Goal: Information Seeking & Learning: Learn about a topic

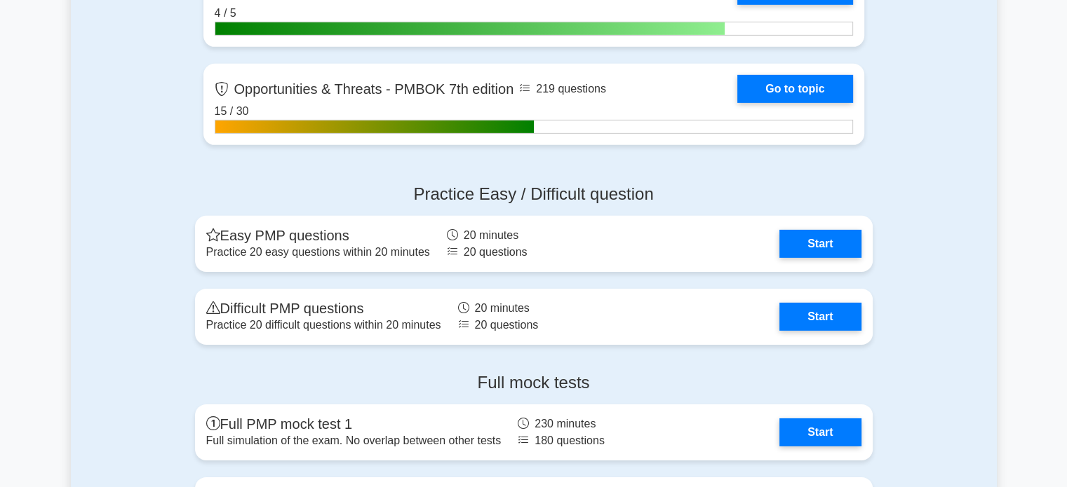
scroll to position [4449, 0]
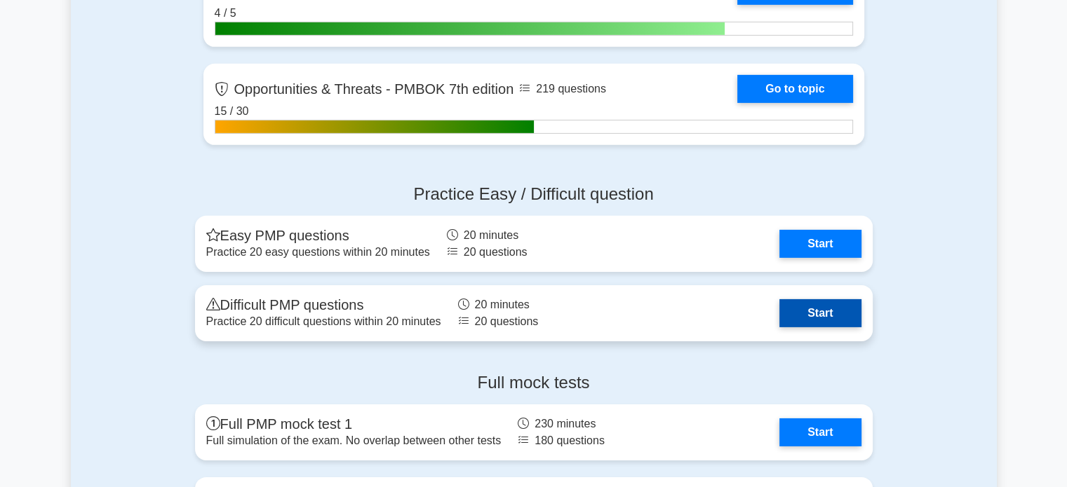
click at [805, 313] on link "Start" at bounding box center [819, 313] width 81 height 28
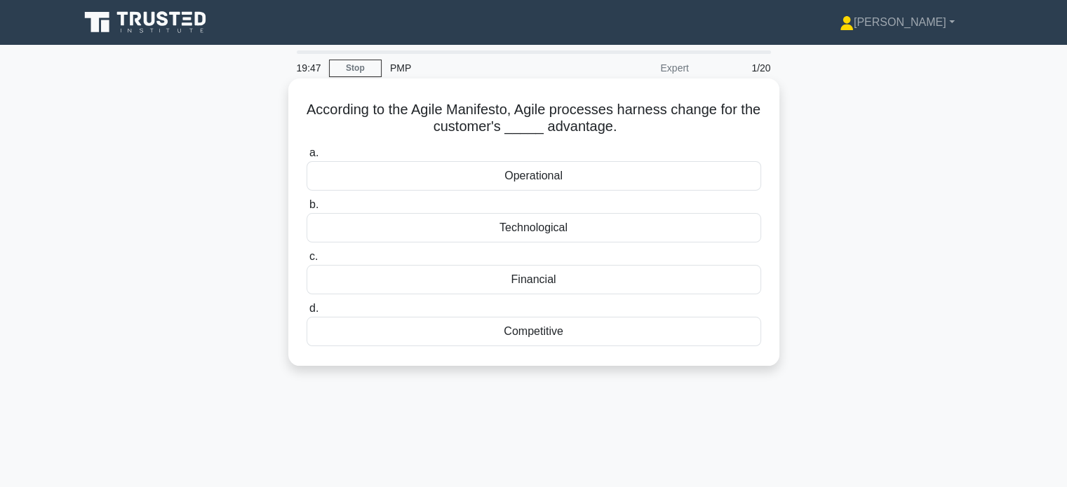
click at [629, 342] on div "Competitive" at bounding box center [533, 331] width 454 height 29
click at [306, 313] on input "d. Competitive" at bounding box center [306, 308] width 0 height 9
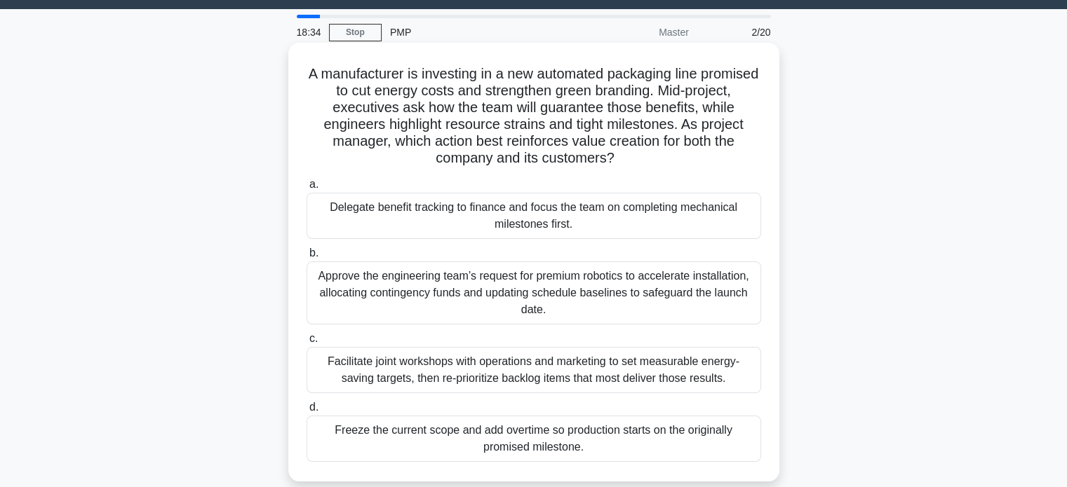
scroll to position [35, 0]
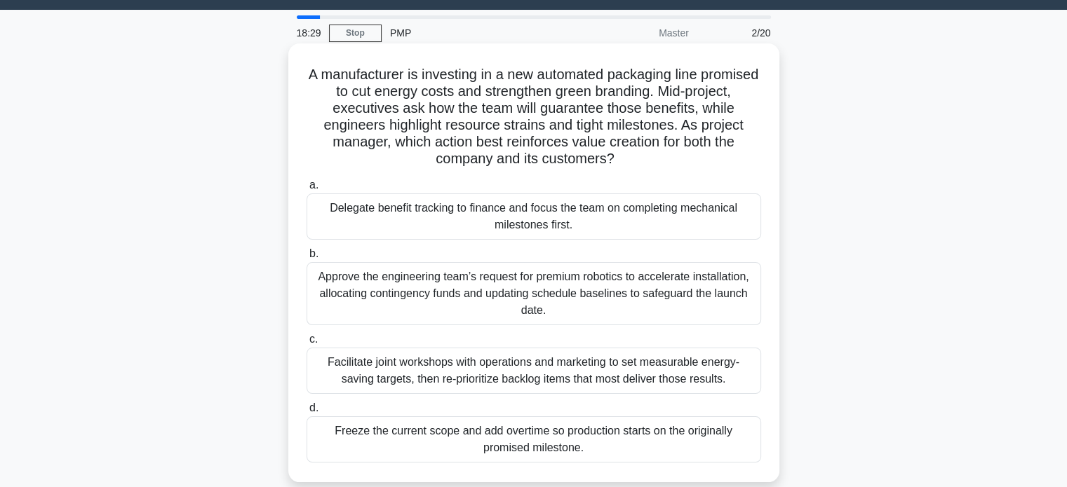
click at [701, 363] on div "Facilitate joint workshops with operations and marketing to set measurable ener…" at bounding box center [533, 371] width 454 height 46
click at [306, 344] on input "c. Facilitate joint workshops with operations and marketing to set measurable e…" at bounding box center [306, 339] width 0 height 9
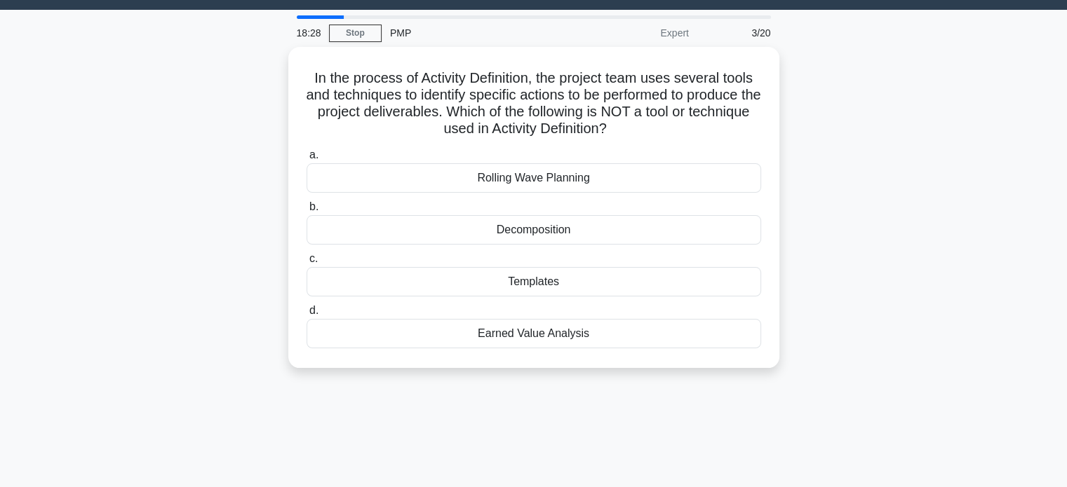
scroll to position [0, 0]
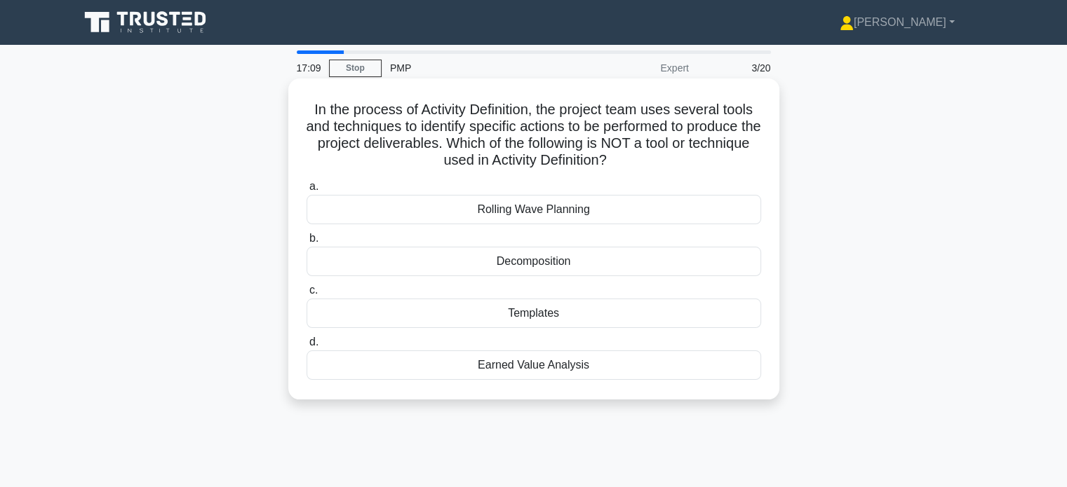
click at [654, 360] on div "Earned Value Analysis" at bounding box center [533, 365] width 454 height 29
click at [306, 347] on input "d. Earned Value Analysis" at bounding box center [306, 342] width 0 height 9
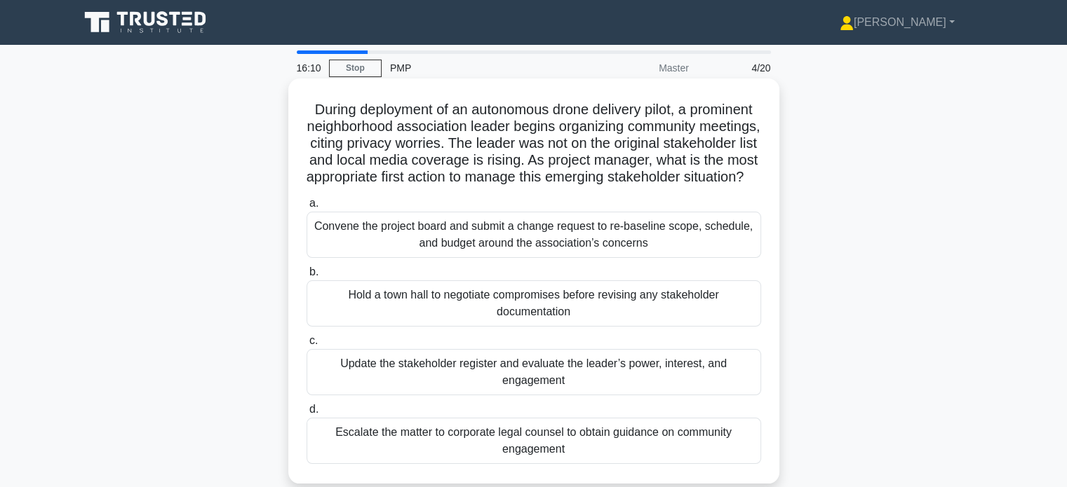
click at [681, 246] on div "Convene the project board and submit a change request to re-baseline scope, sch…" at bounding box center [533, 235] width 454 height 46
click at [306, 208] on input "a. Convene the project board and submit a change request to re-baseline scope, …" at bounding box center [306, 203] width 0 height 9
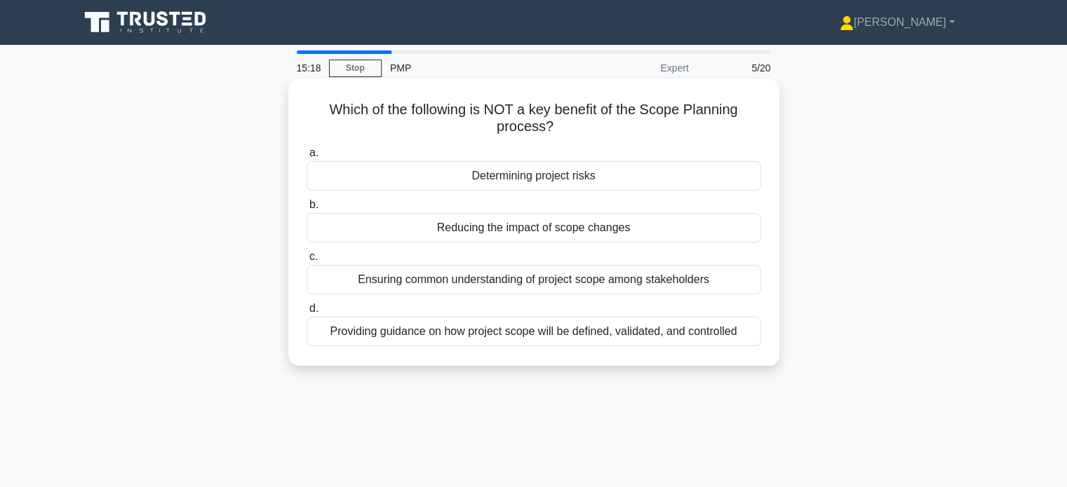
click at [645, 180] on div "Determining project risks" at bounding box center [533, 175] width 454 height 29
click at [306, 158] on input "a. Determining project risks" at bounding box center [306, 153] width 0 height 9
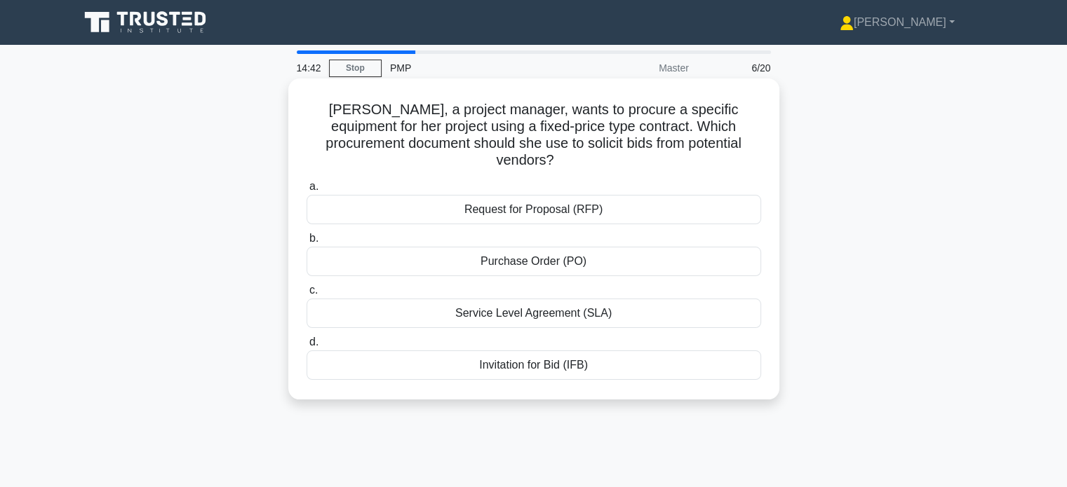
click at [606, 351] on div "Invitation for Bid (IFB)" at bounding box center [533, 365] width 454 height 29
click at [306, 347] on input "d. Invitation for Bid (IFB)" at bounding box center [306, 342] width 0 height 9
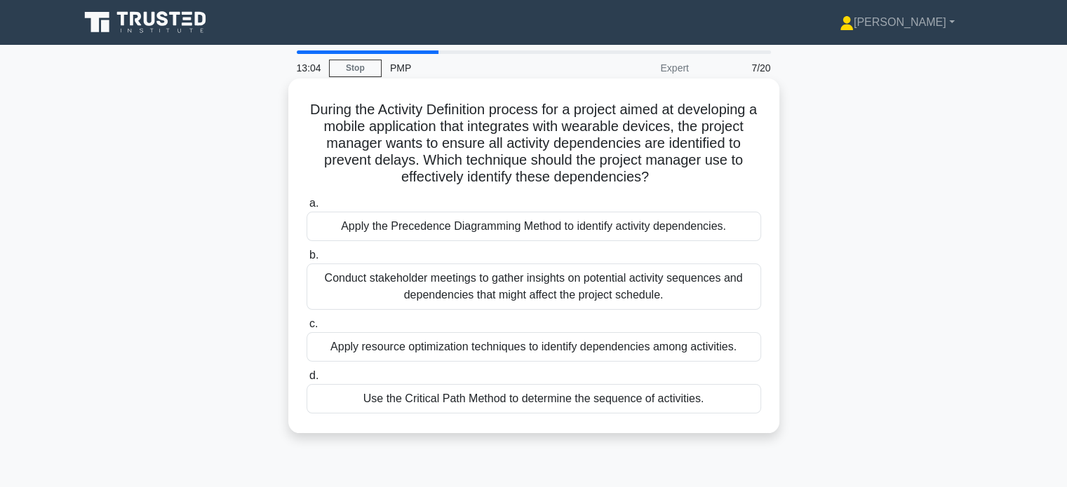
click at [618, 388] on div "Use the Critical Path Method to determine the sequence of activities." at bounding box center [533, 398] width 454 height 29
click at [306, 381] on input "d. Use the Critical Path Method to determine the sequence of activities." at bounding box center [306, 376] width 0 height 9
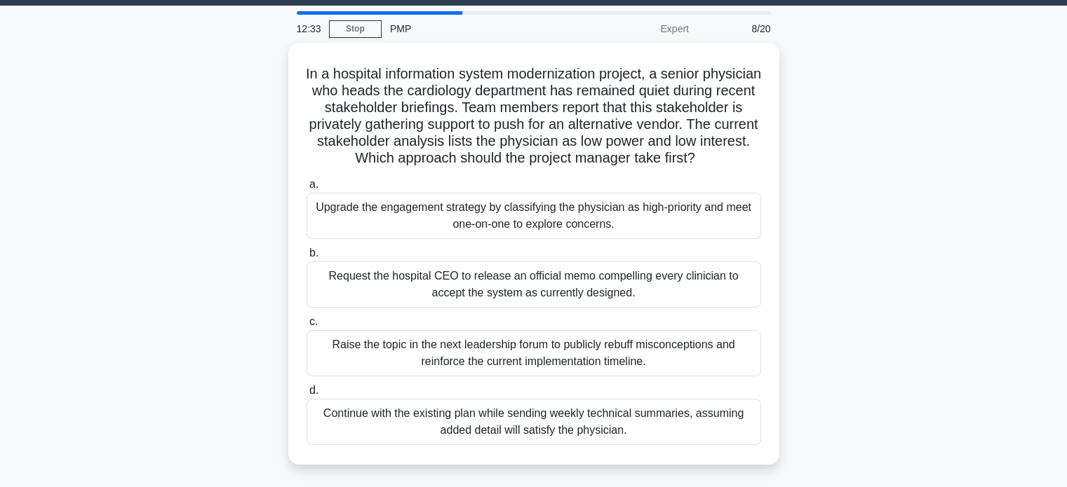
scroll to position [39, 0]
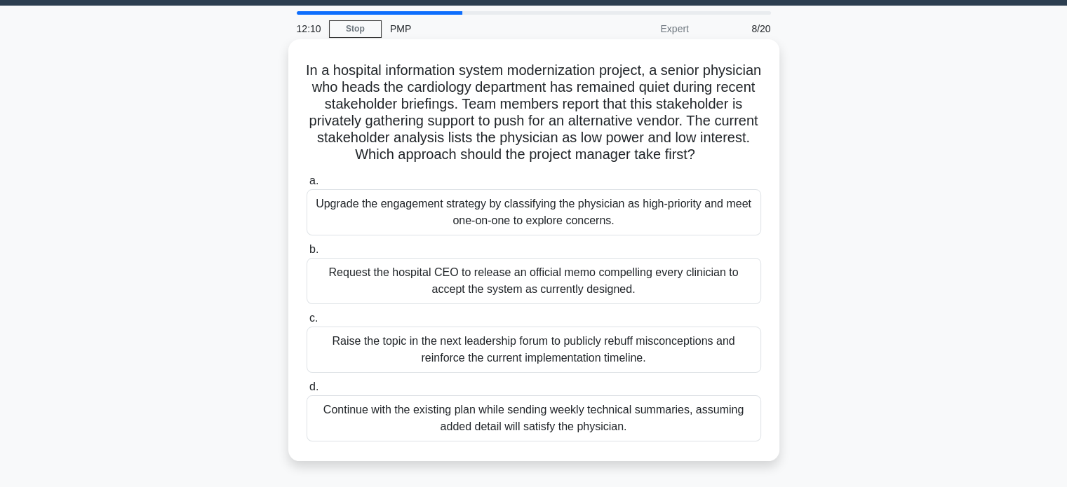
click at [591, 436] on div "Continue with the existing plan while sending weekly technical summaries, assum…" at bounding box center [533, 419] width 454 height 46
click at [306, 392] on input "d. Continue with the existing plan while sending weekly technical summaries, as…" at bounding box center [306, 387] width 0 height 9
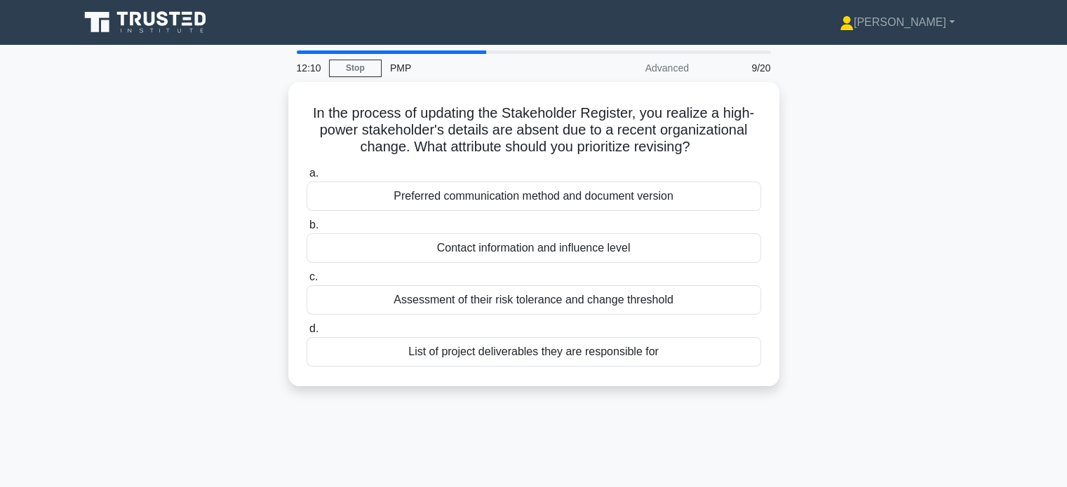
scroll to position [0, 0]
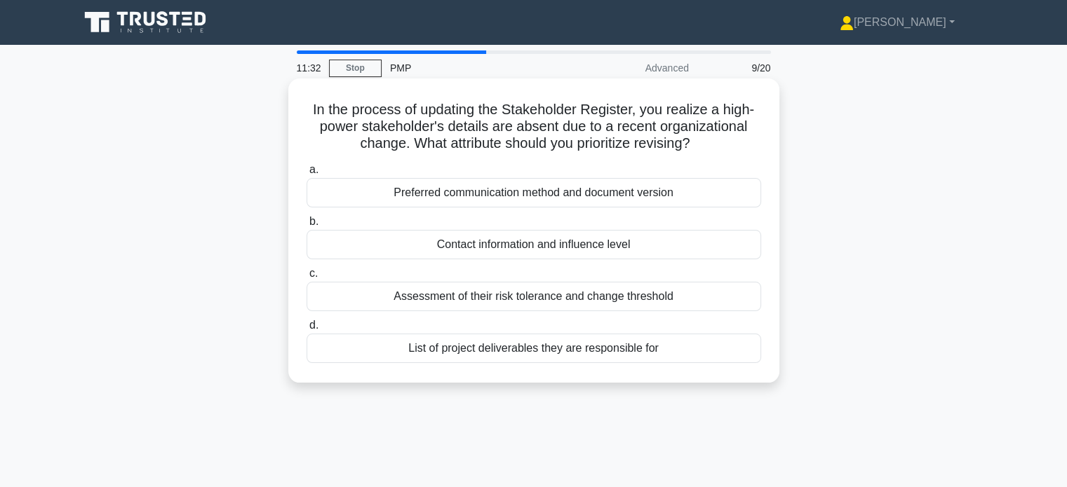
click at [589, 254] on div "Contact information and influence level" at bounding box center [533, 244] width 454 height 29
click at [306, 227] on input "b. Contact information and influence level" at bounding box center [306, 221] width 0 height 9
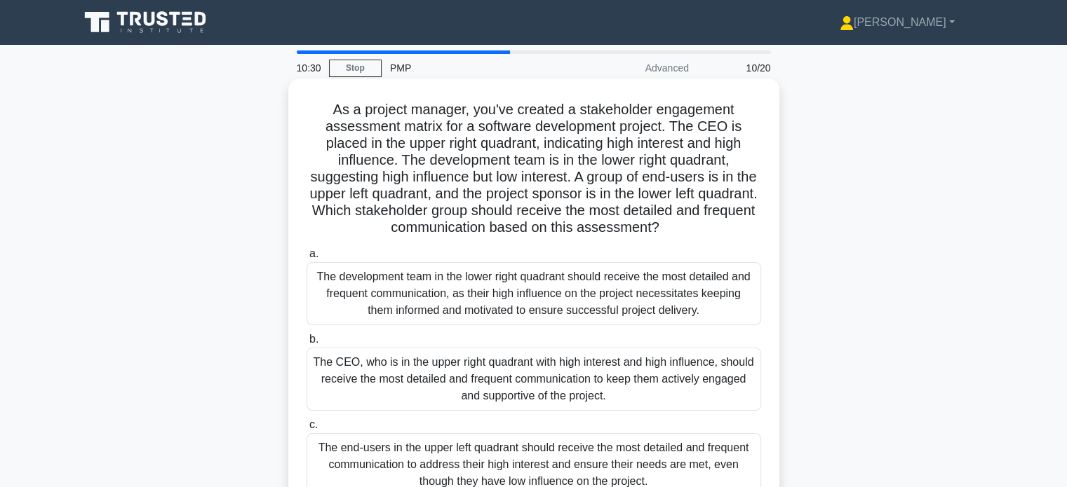
click at [561, 382] on div "The CEO, who is in the upper right quadrant with high interest and high influen…" at bounding box center [533, 379] width 454 height 63
click at [306, 344] on input "b. The CEO, who is in the upper right quadrant with high interest and high infl…" at bounding box center [306, 339] width 0 height 9
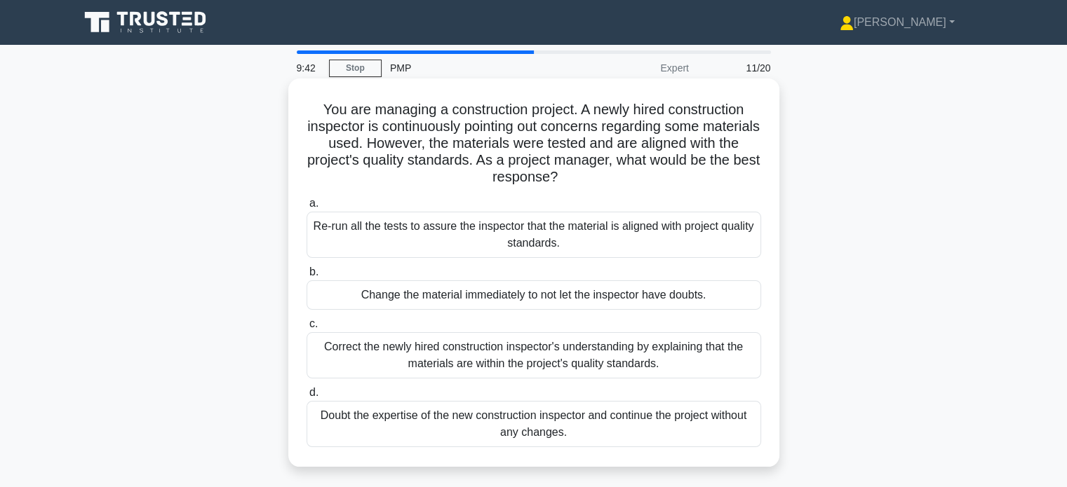
click at [561, 362] on div "Correct the newly hired construction inspector's understanding by explaining th…" at bounding box center [533, 355] width 454 height 46
click at [306, 329] on input "c. Correct the newly hired construction inspector's understanding by explaining…" at bounding box center [306, 324] width 0 height 9
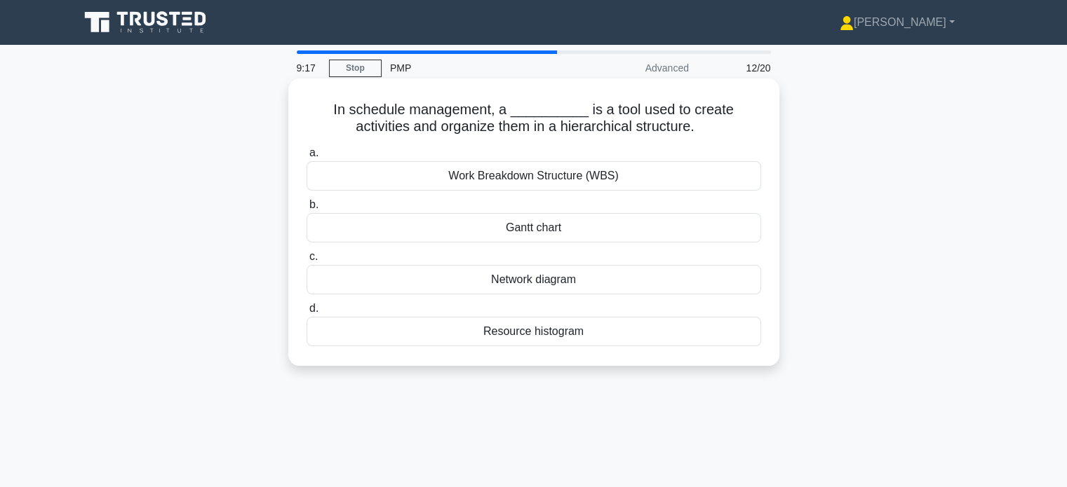
click at [604, 180] on div "Work Breakdown Structure (WBS)" at bounding box center [533, 175] width 454 height 29
click at [306, 158] on input "a. Work Breakdown Structure (WBS)" at bounding box center [306, 153] width 0 height 9
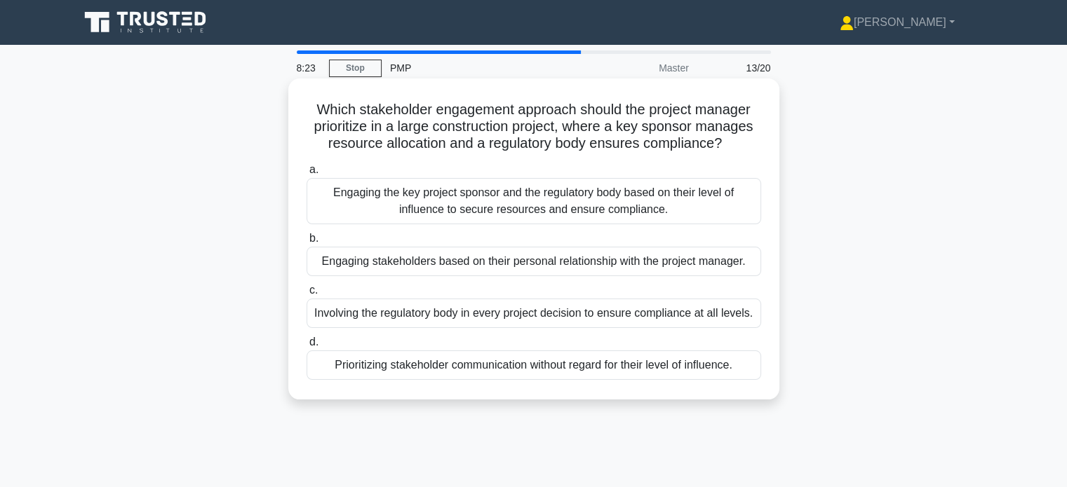
click at [598, 193] on div "Engaging the key project sponsor and the regulatory body based on their level o…" at bounding box center [533, 201] width 454 height 46
click at [306, 175] on input "a. Engaging the key project sponsor and the regulatory body based on their leve…" at bounding box center [306, 170] width 0 height 9
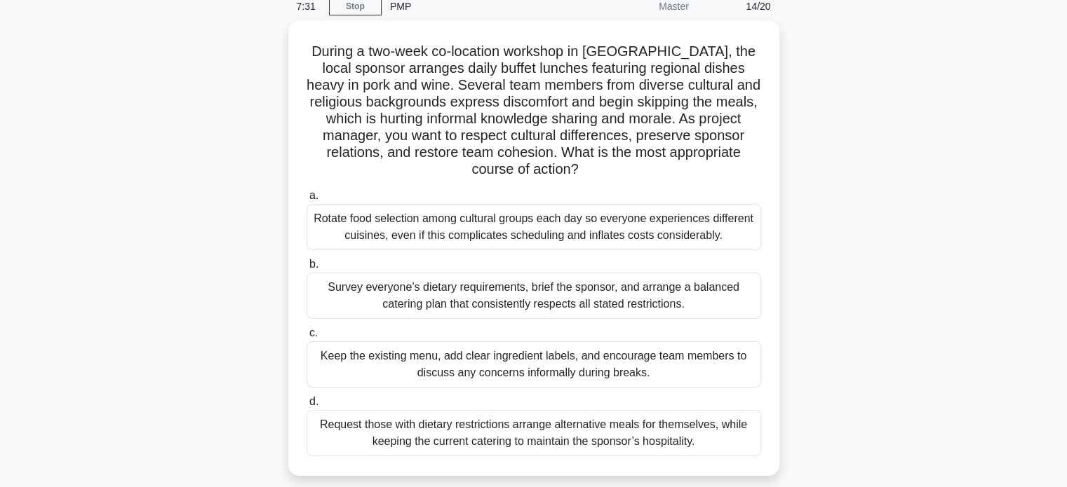
scroll to position [62, 0]
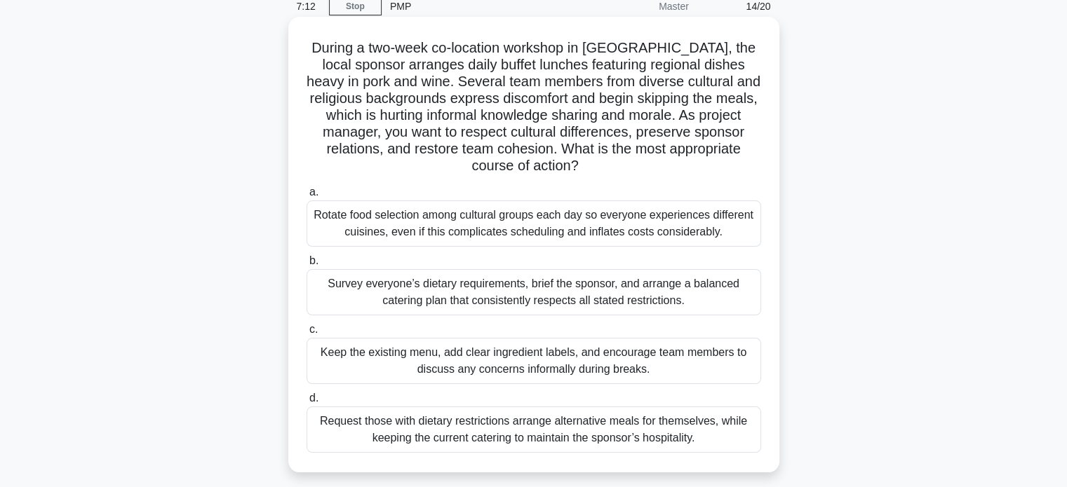
click at [584, 294] on div "Survey everyone’s dietary requirements, brief the sponsor, and arrange a balanc…" at bounding box center [533, 292] width 454 height 46
click at [306, 266] on input "b. Survey everyone’s dietary requirements, brief the sponsor, and arrange a bal…" at bounding box center [306, 261] width 0 height 9
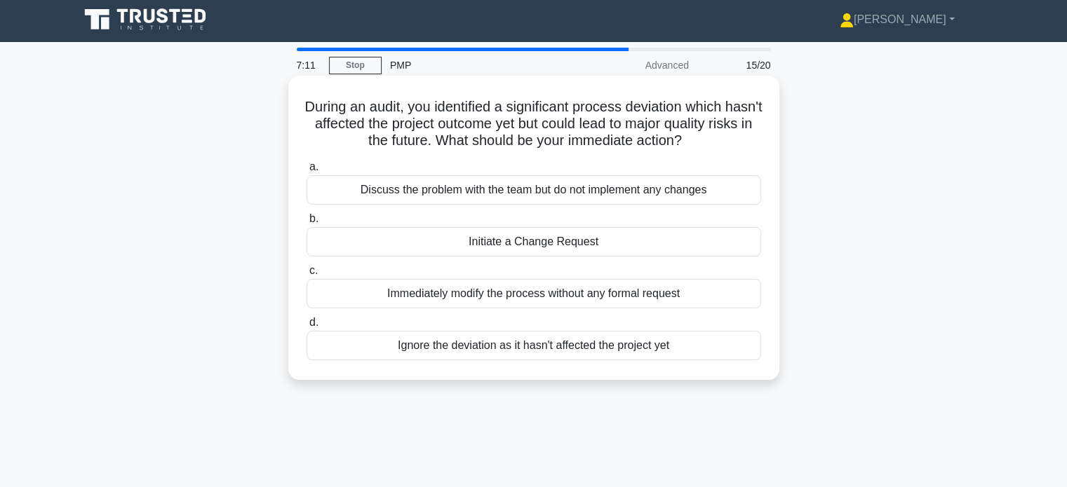
scroll to position [0, 0]
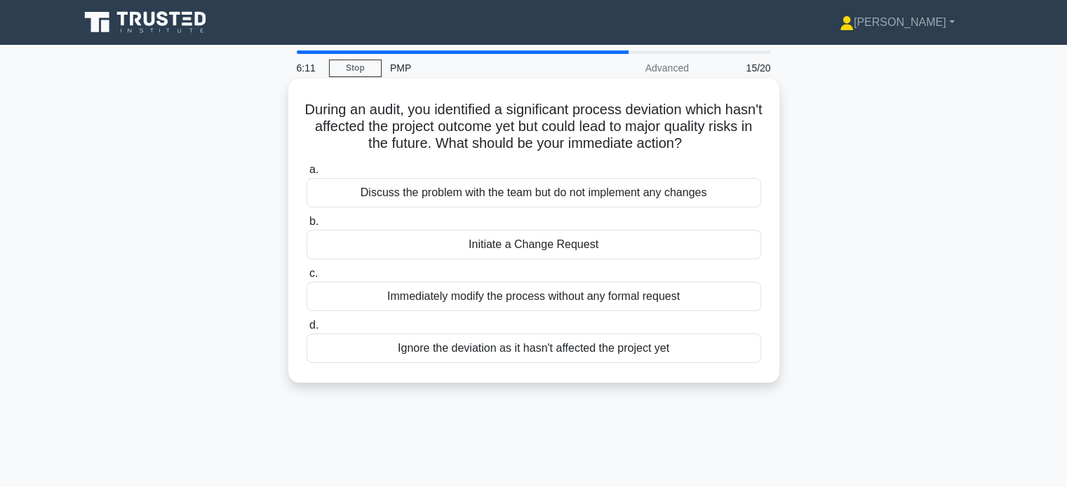
click at [588, 245] on div "Initiate a Change Request" at bounding box center [533, 244] width 454 height 29
click at [306, 227] on input "b. Initiate a Change Request" at bounding box center [306, 221] width 0 height 9
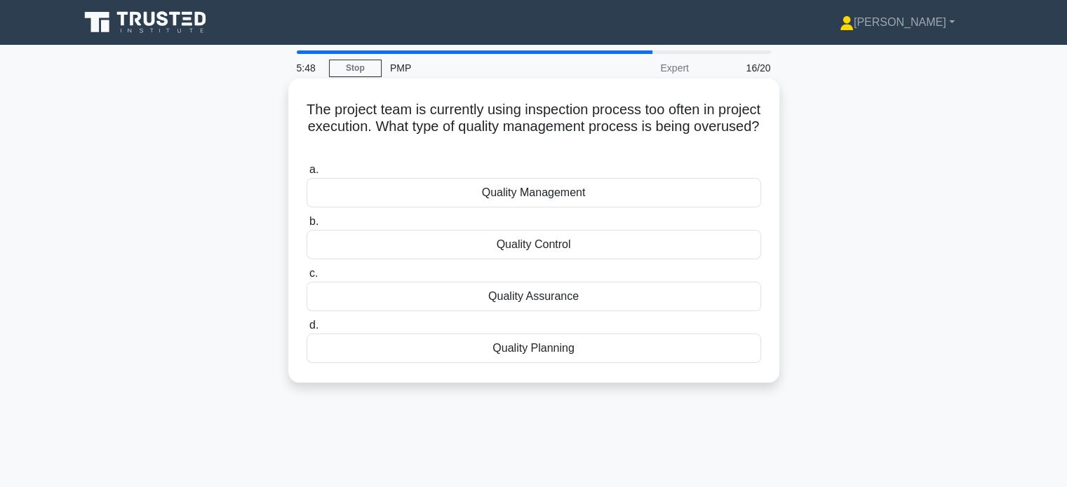
click at [589, 246] on div "Quality Control" at bounding box center [533, 244] width 454 height 29
click at [306, 227] on input "b. Quality Control" at bounding box center [306, 221] width 0 height 9
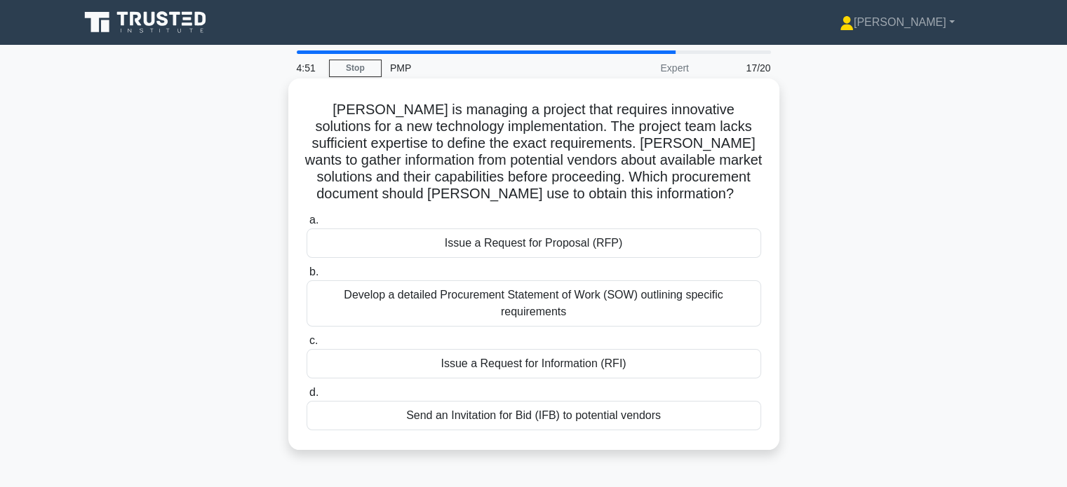
click at [530, 370] on div "Issue a Request for Information (RFI)" at bounding box center [533, 363] width 454 height 29
click at [306, 346] on input "c. Issue a Request for Information (RFI)" at bounding box center [306, 341] width 0 height 9
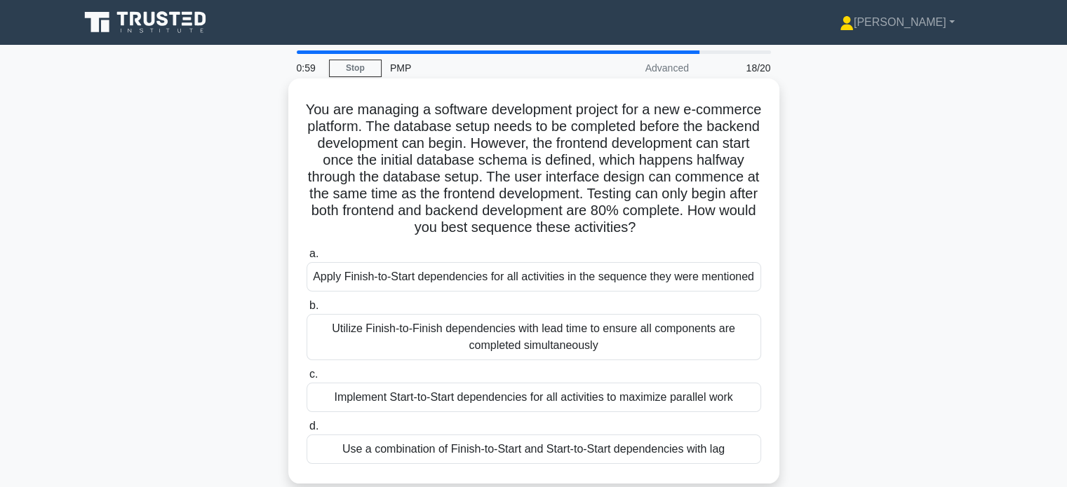
click at [486, 438] on div "Use a combination of Finish-to-Start and Start-to-Start dependencies with lag" at bounding box center [533, 449] width 454 height 29
click at [306, 431] on input "d. Use a combination of Finish-to-Start and Start-to-Start dependencies with lag" at bounding box center [306, 426] width 0 height 9
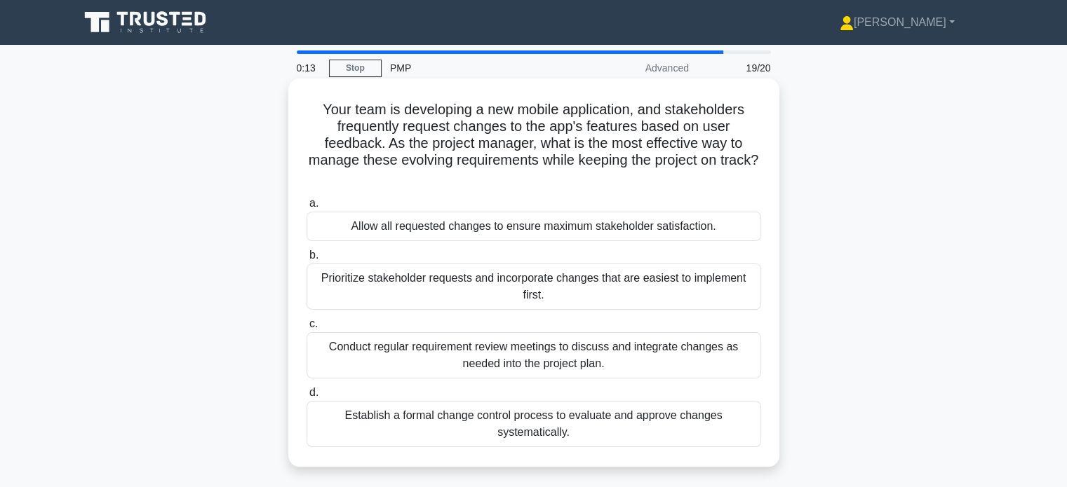
click at [616, 416] on div "Establish a formal change control process to evaluate and approve changes syste…" at bounding box center [533, 424] width 454 height 46
click at [306, 398] on input "d. Establish a formal change control process to evaluate and approve changes sy…" at bounding box center [306, 393] width 0 height 9
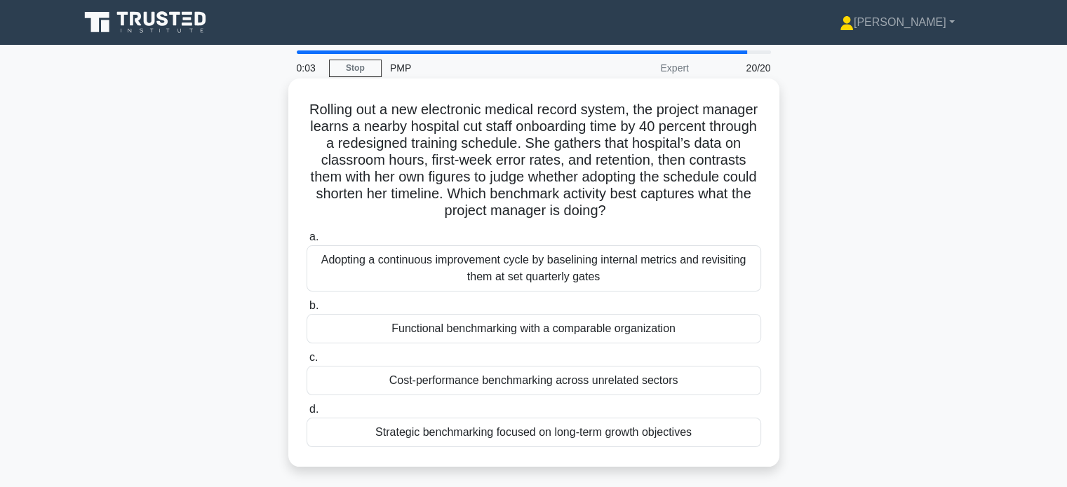
click at [609, 277] on div "Adopting a continuous improvement cycle by baselining internal metrics and revi…" at bounding box center [533, 268] width 454 height 46
click at [306, 242] on input "a. Adopting a continuous improvement cycle by baselining internal metrics and r…" at bounding box center [306, 237] width 0 height 9
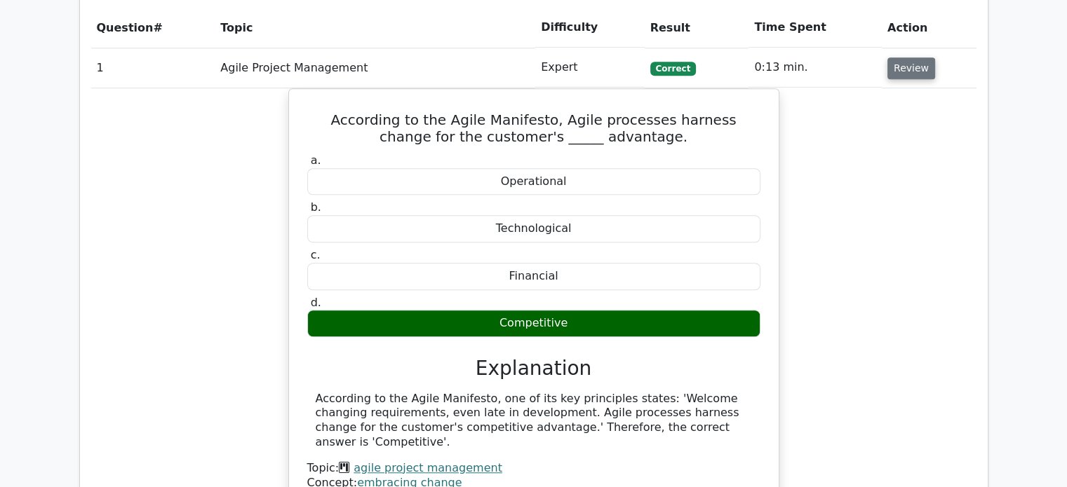
scroll to position [1043, 0]
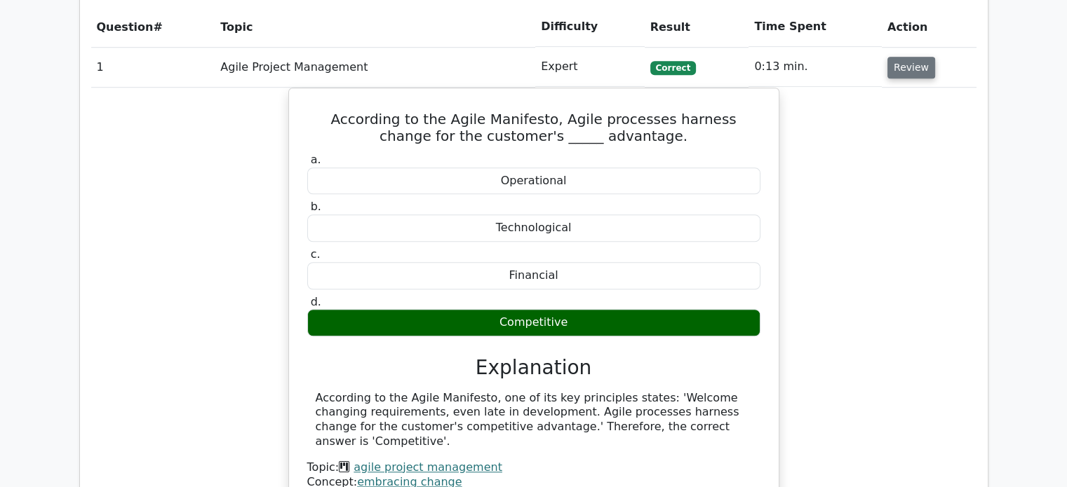
click at [903, 76] on button "Review" at bounding box center [911, 68] width 48 height 22
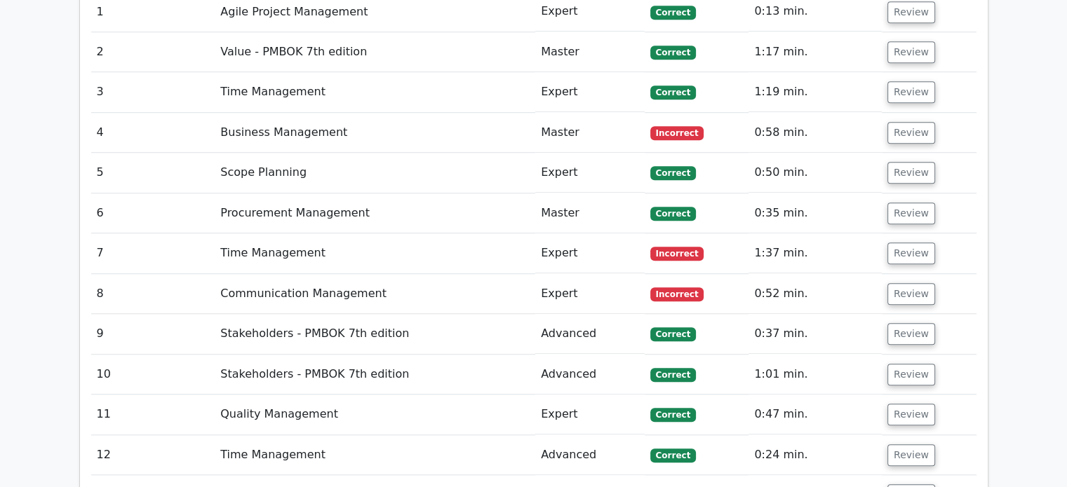
click at [900, 194] on td "Review" at bounding box center [929, 214] width 95 height 40
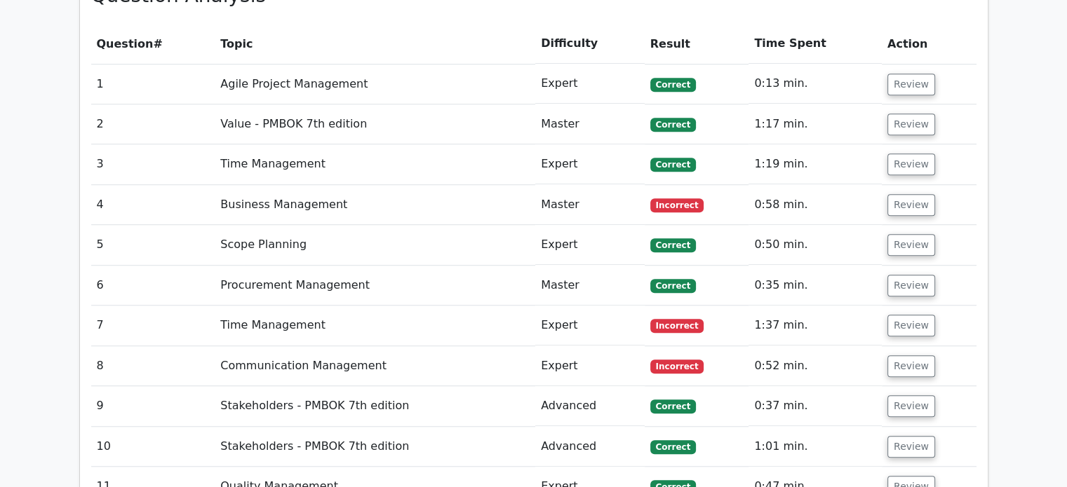
scroll to position [1024, 0]
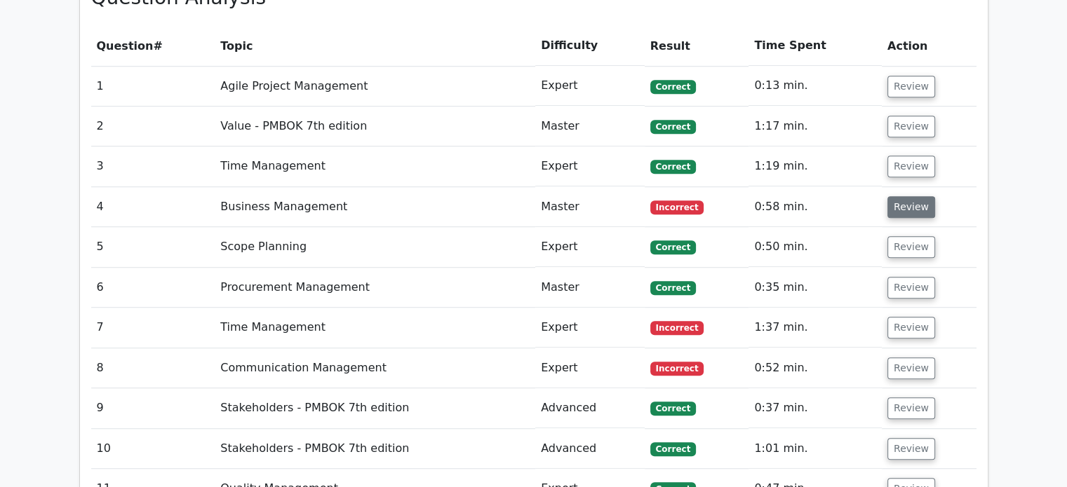
click at [903, 206] on button "Review" at bounding box center [911, 207] width 48 height 22
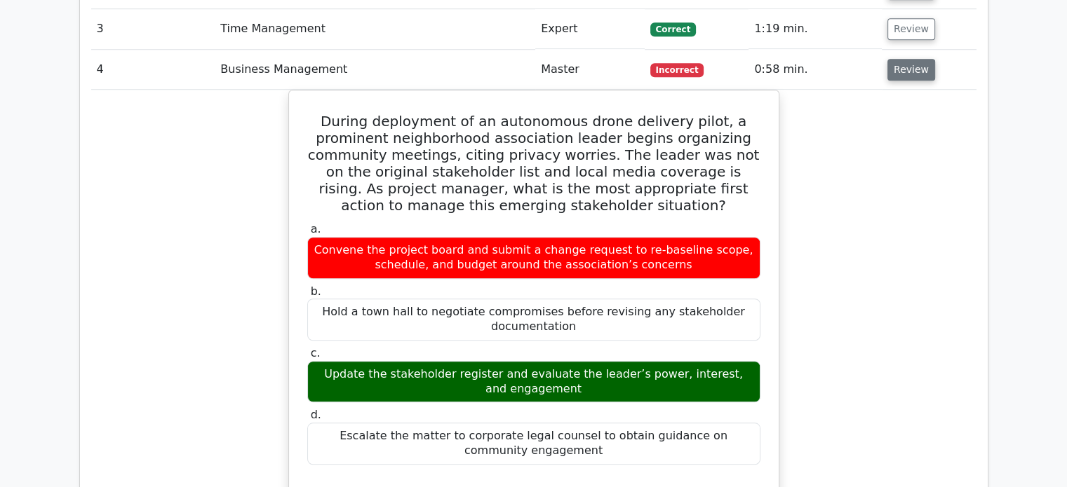
scroll to position [1161, 0]
click at [915, 65] on button "Review" at bounding box center [911, 70] width 48 height 22
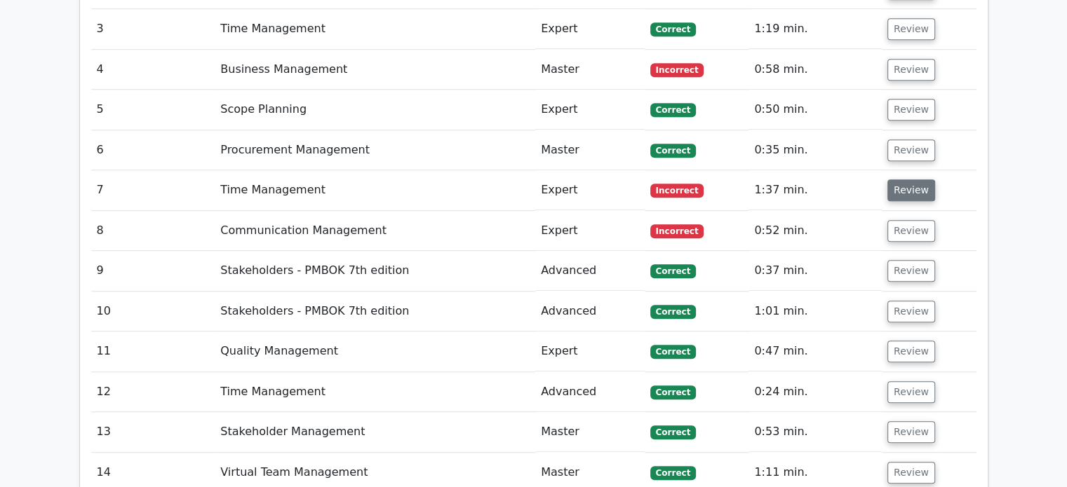
click at [900, 182] on button "Review" at bounding box center [911, 191] width 48 height 22
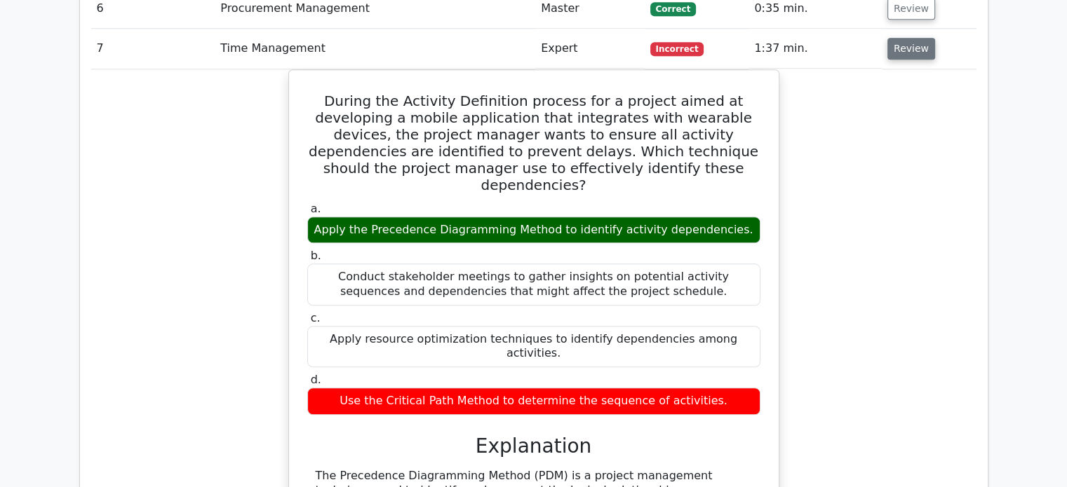
scroll to position [1214, 0]
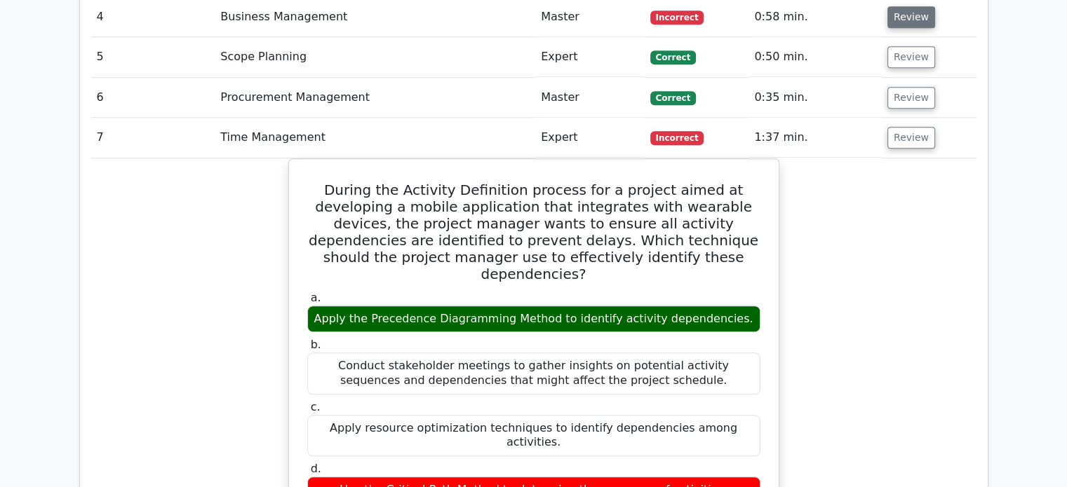
click at [912, 22] on button "Review" at bounding box center [911, 17] width 48 height 22
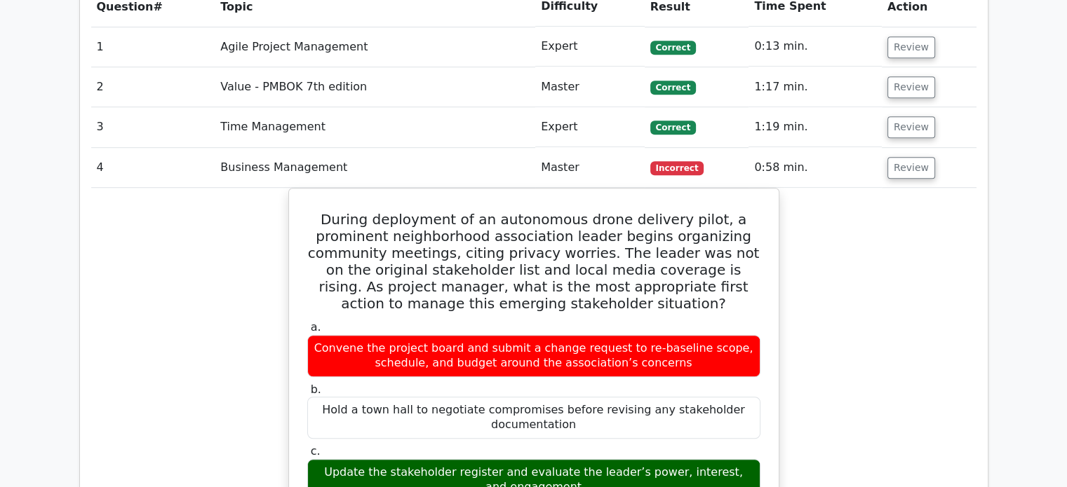
scroll to position [1062, 0]
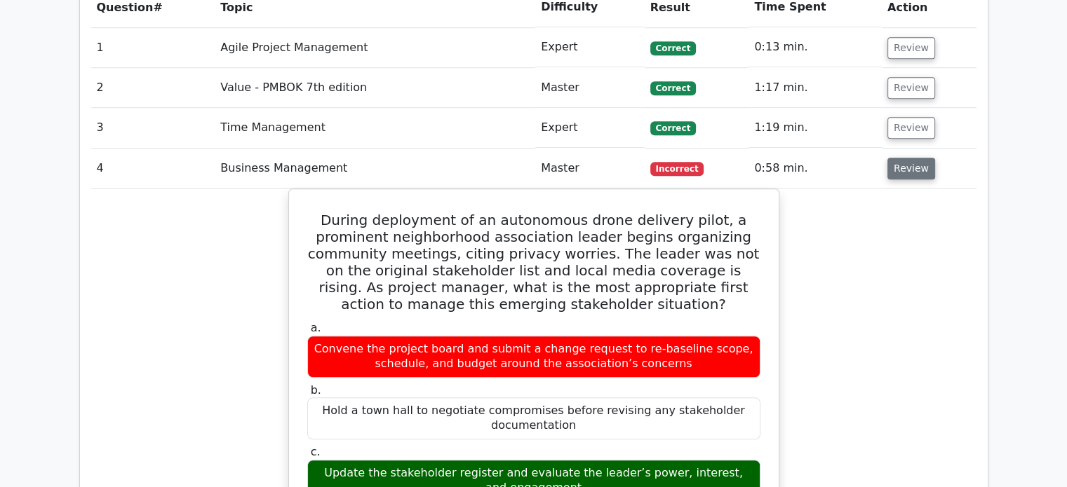
click at [905, 173] on button "Review" at bounding box center [911, 169] width 48 height 22
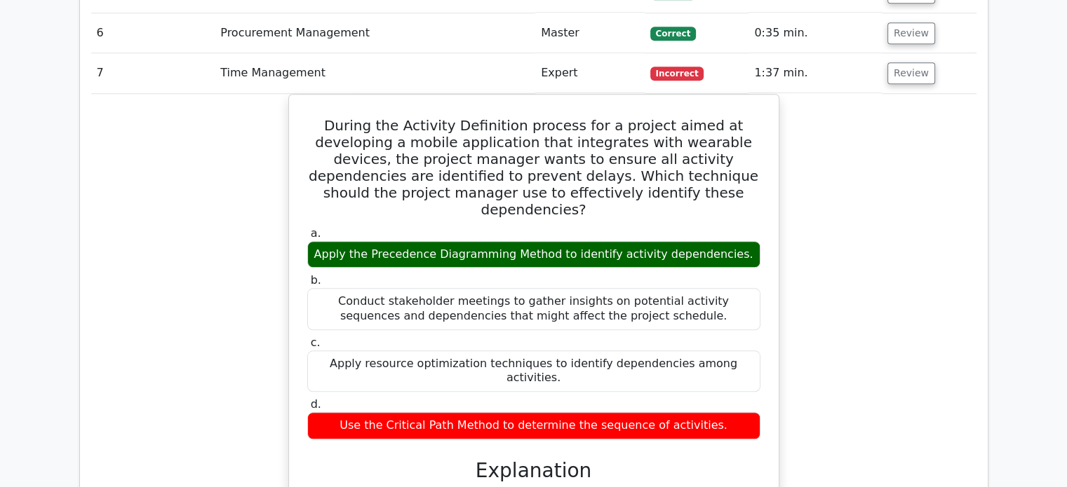
scroll to position [1215, 0]
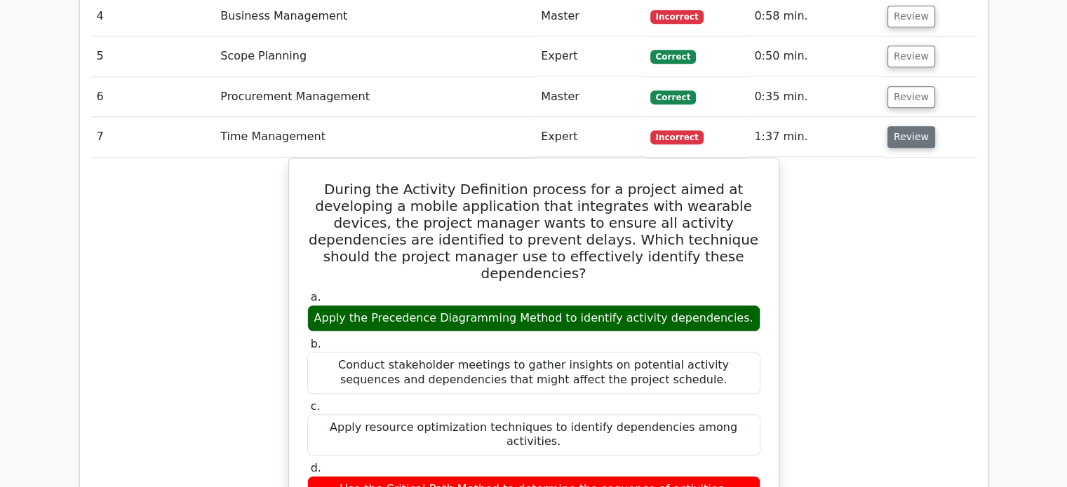
click at [917, 135] on button "Review" at bounding box center [911, 137] width 48 height 22
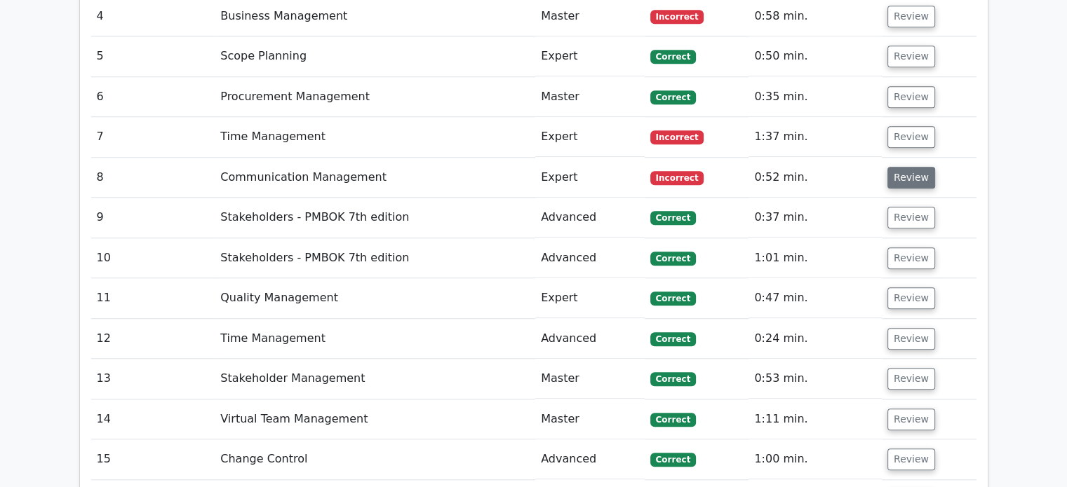
click at [909, 167] on button "Review" at bounding box center [911, 178] width 48 height 22
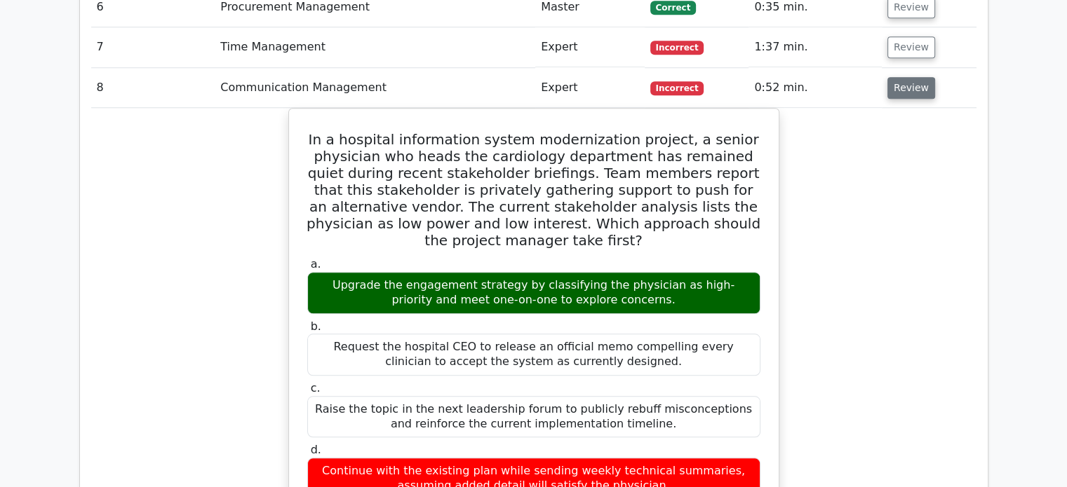
scroll to position [1304, 0]
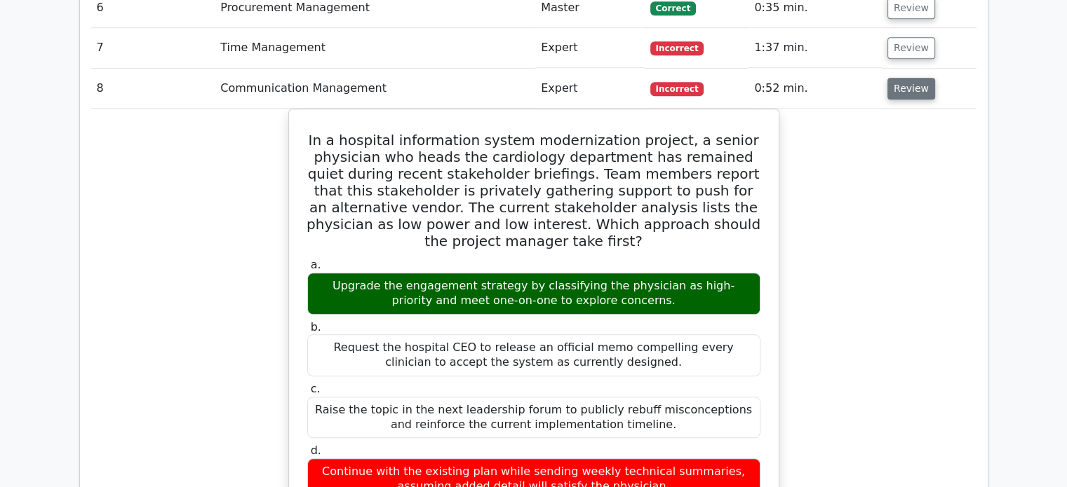
click at [923, 90] on button "Review" at bounding box center [911, 89] width 48 height 22
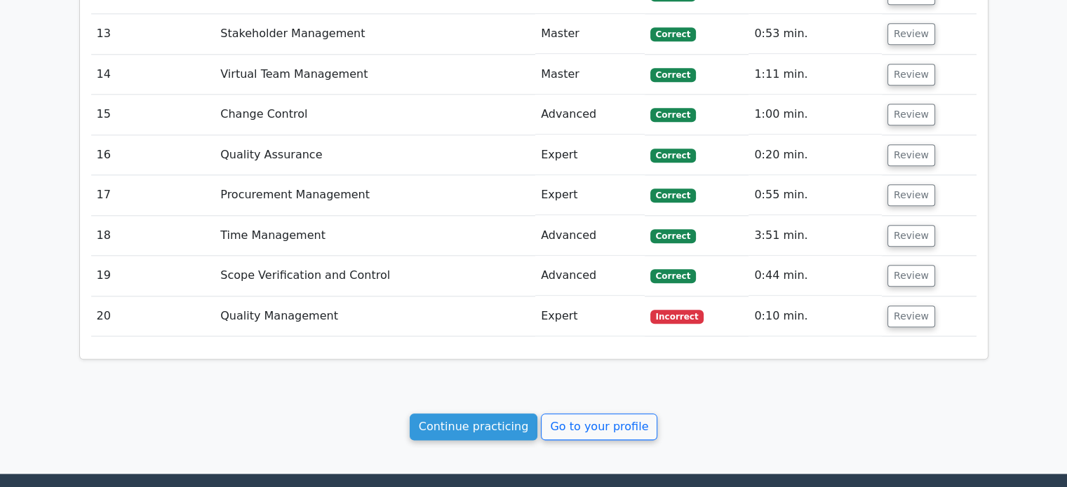
scroll to position [1567, 0]
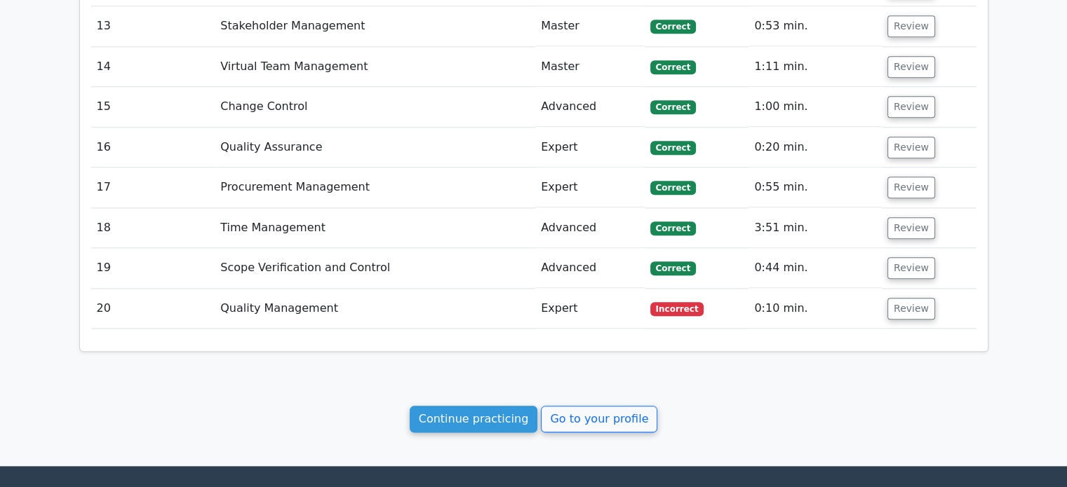
click at [896, 300] on button "Review" at bounding box center [911, 309] width 48 height 22
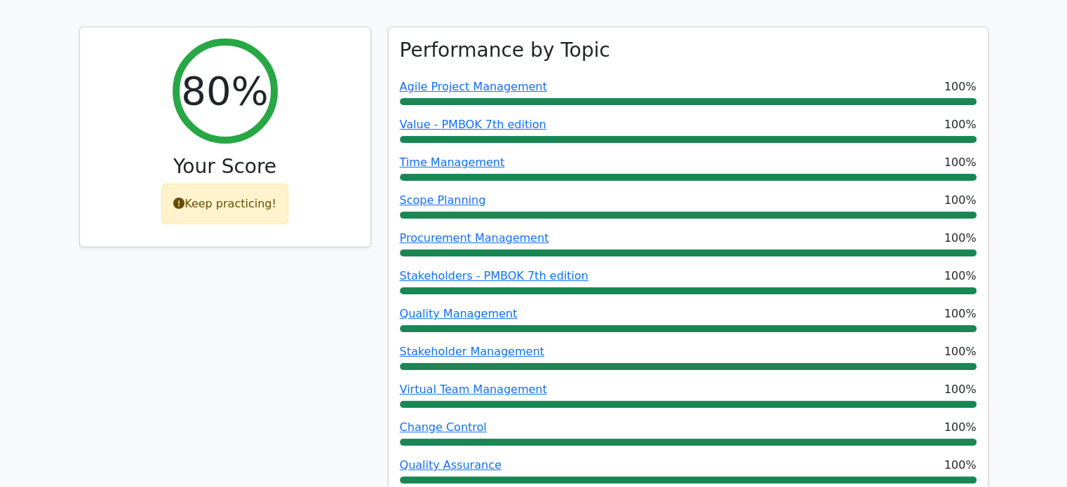
scroll to position [0, 0]
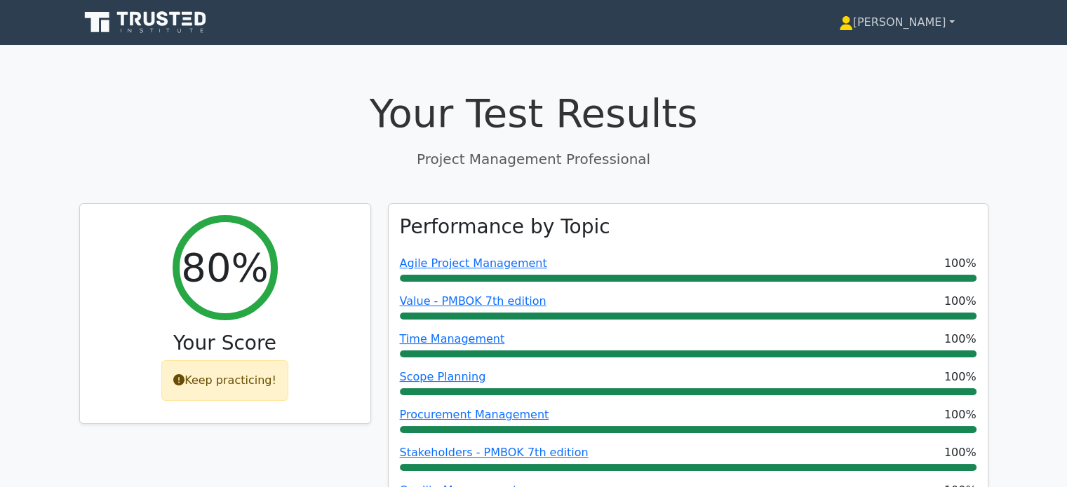
click at [920, 18] on link "[PERSON_NAME]" at bounding box center [896, 22] width 183 height 28
click at [886, 53] on link "Profile" at bounding box center [861, 55] width 111 height 22
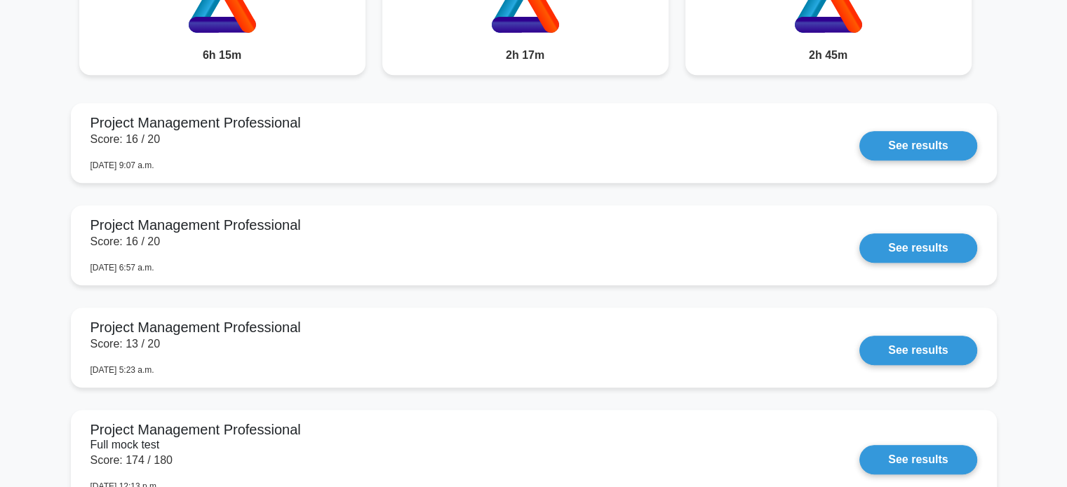
scroll to position [906, 0]
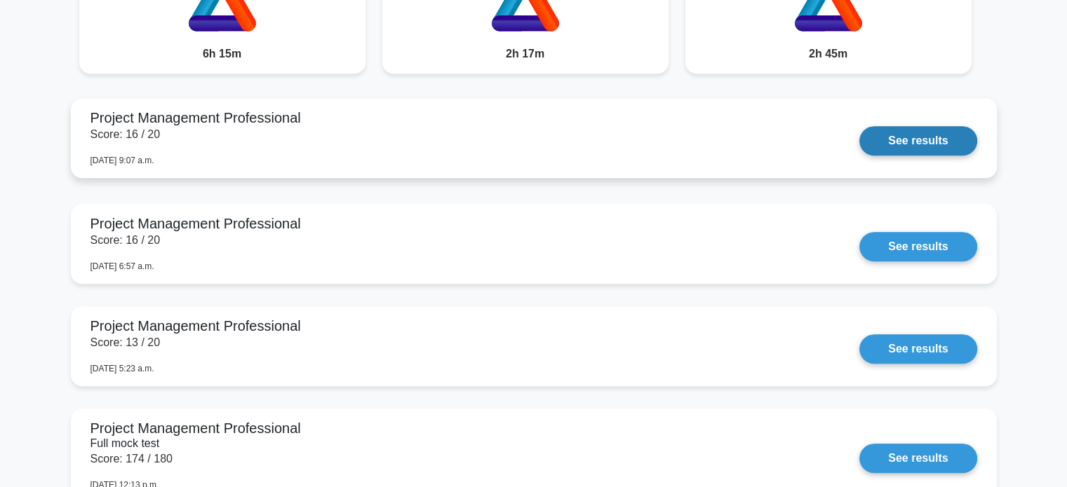
click at [859, 156] on link "See results" at bounding box center [917, 140] width 117 height 29
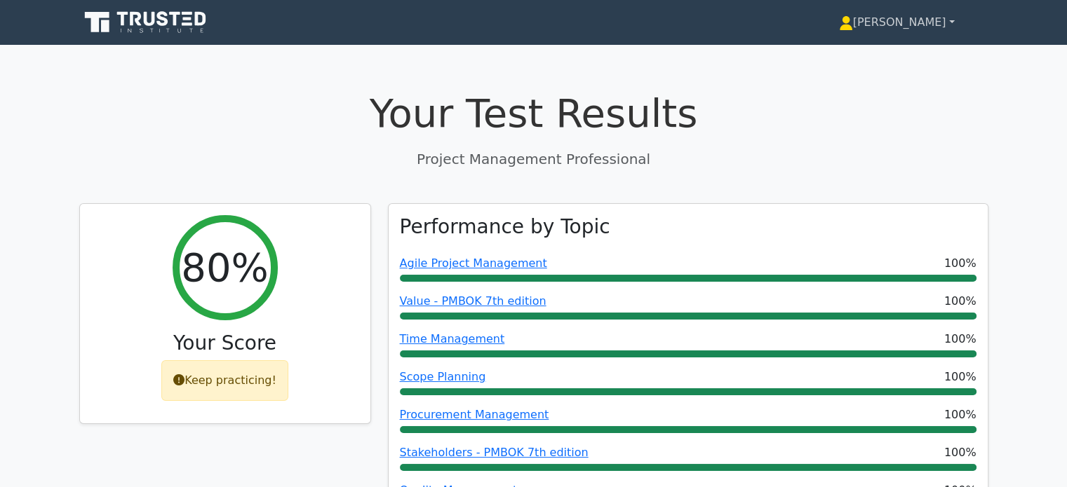
click at [914, 17] on link "[PERSON_NAME]" at bounding box center [896, 22] width 183 height 28
click at [880, 47] on link "Profile" at bounding box center [861, 55] width 111 height 22
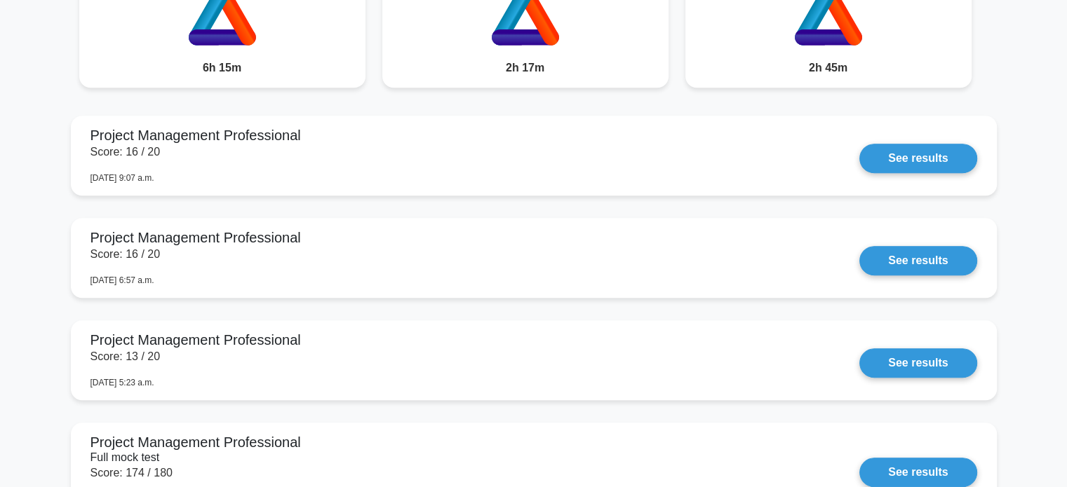
scroll to position [891, 0]
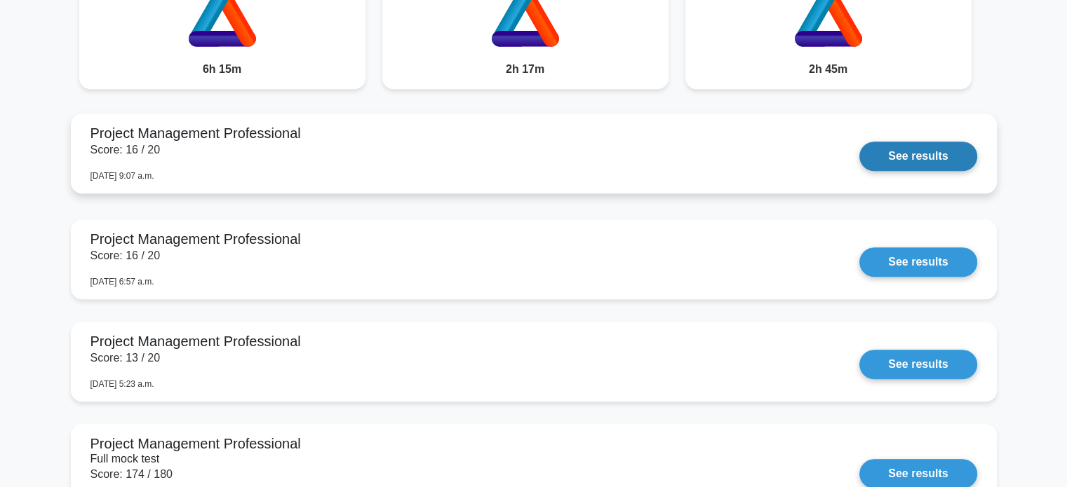
click at [929, 163] on link "See results" at bounding box center [917, 156] width 117 height 29
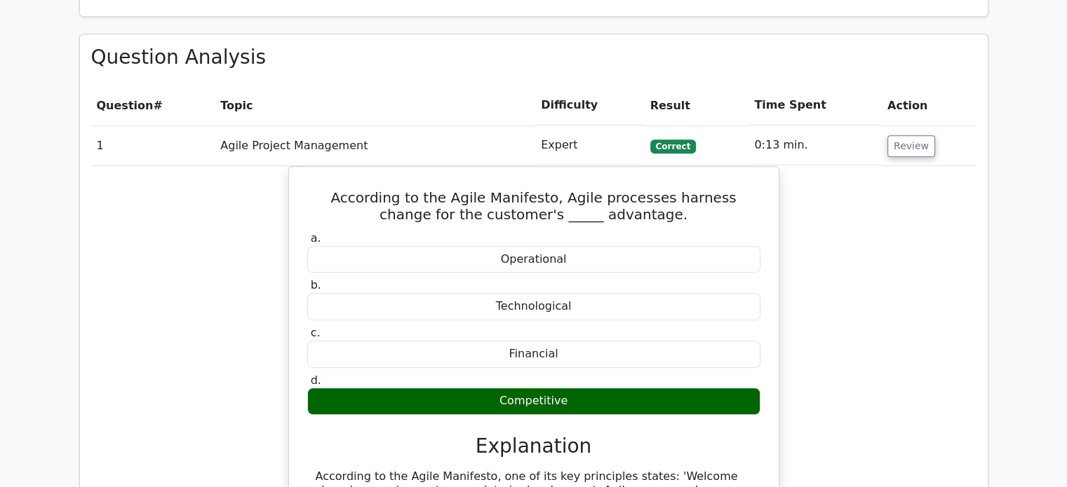
scroll to position [967, 0]
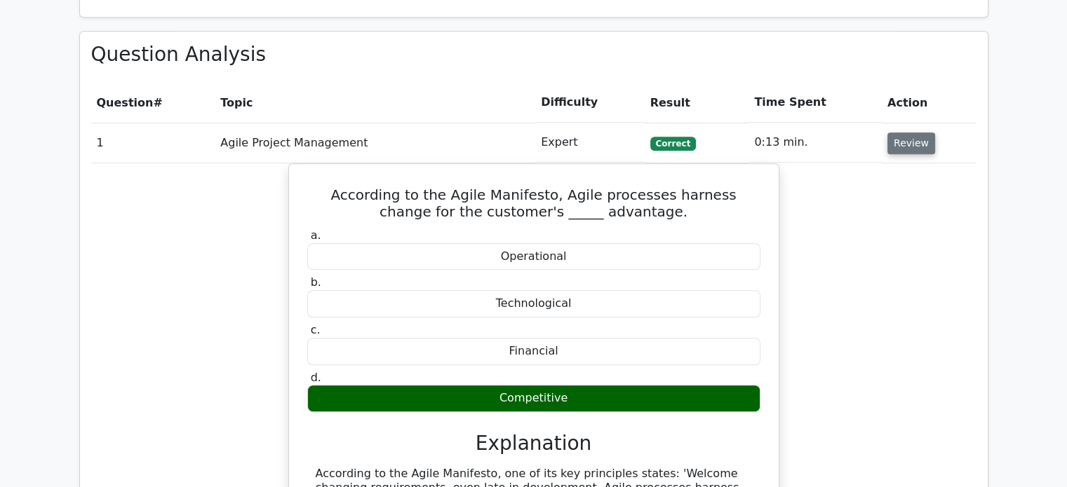
click at [914, 140] on button "Review" at bounding box center [911, 144] width 48 height 22
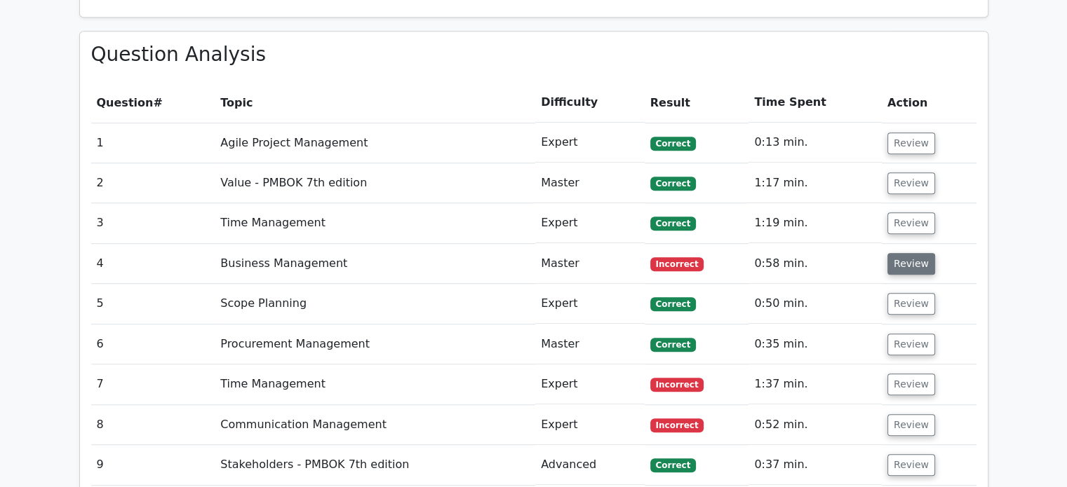
click at [898, 262] on button "Review" at bounding box center [911, 264] width 48 height 22
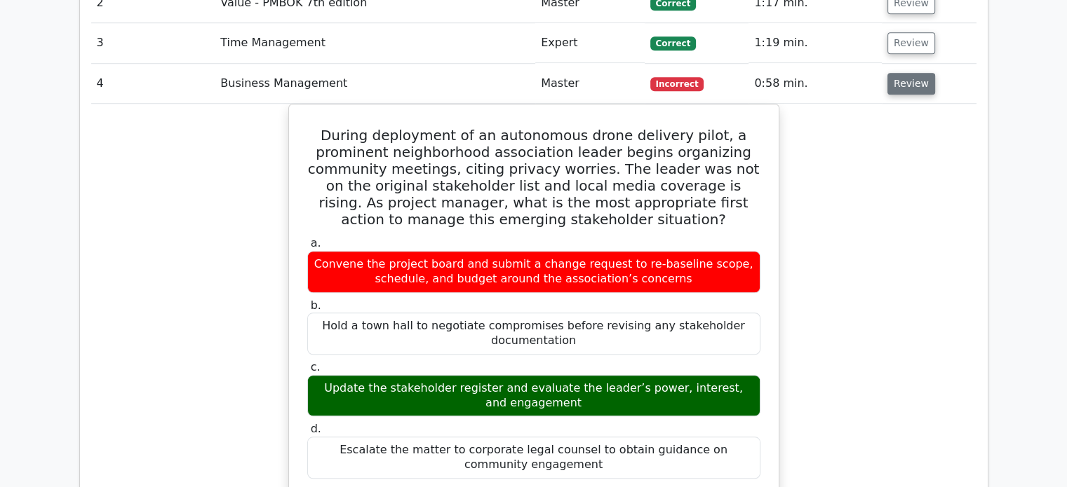
scroll to position [1126, 0]
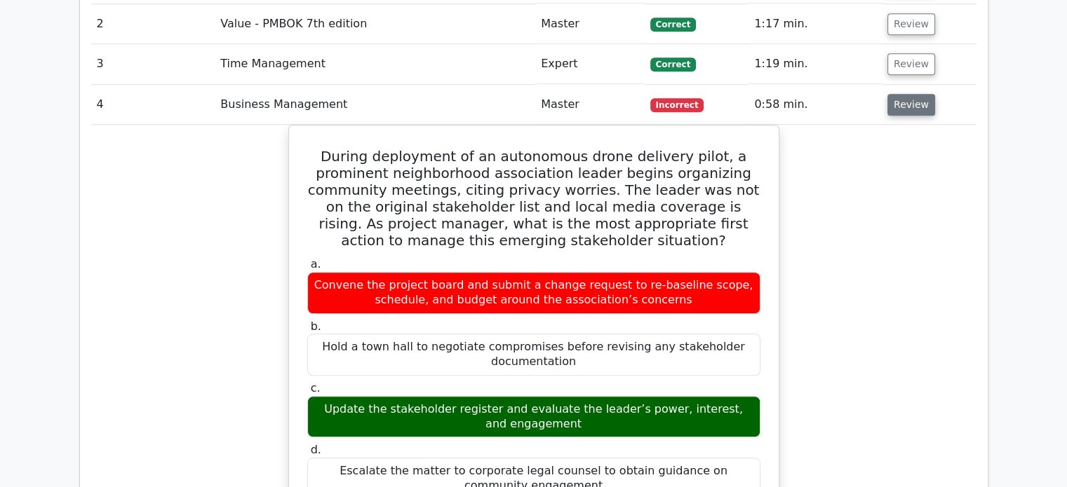
click at [916, 109] on button "Review" at bounding box center [911, 105] width 48 height 22
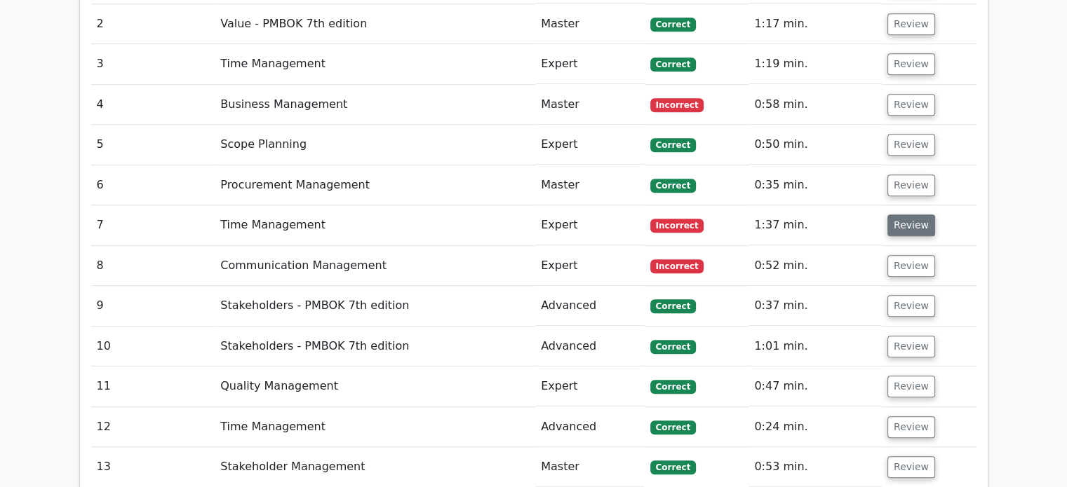
click at [903, 222] on button "Review" at bounding box center [911, 226] width 48 height 22
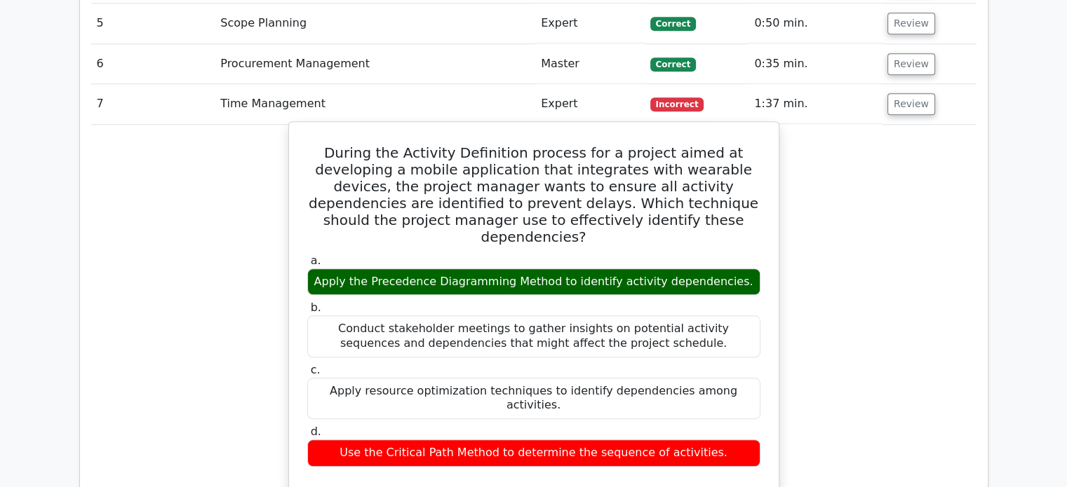
scroll to position [1243, 0]
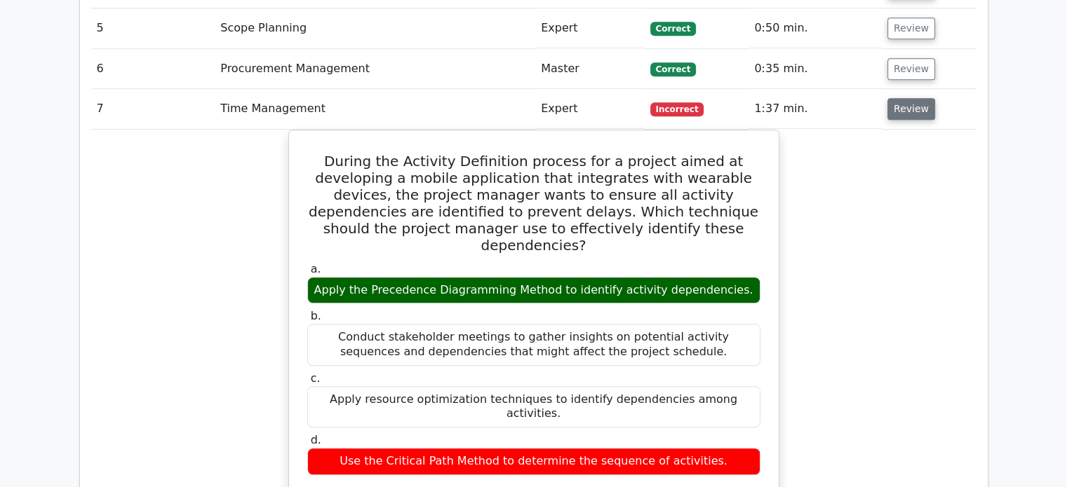
click at [906, 112] on button "Review" at bounding box center [911, 109] width 48 height 22
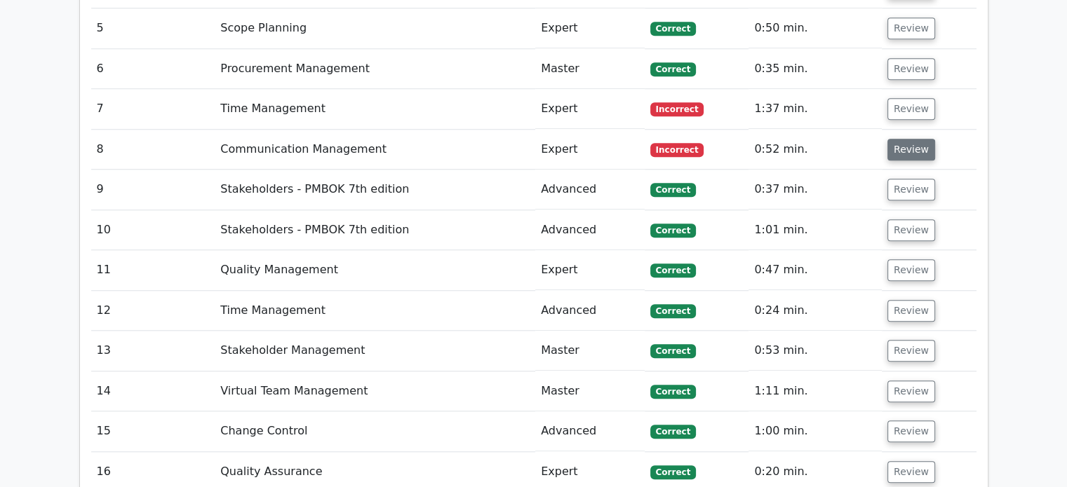
click at [903, 154] on button "Review" at bounding box center [911, 150] width 48 height 22
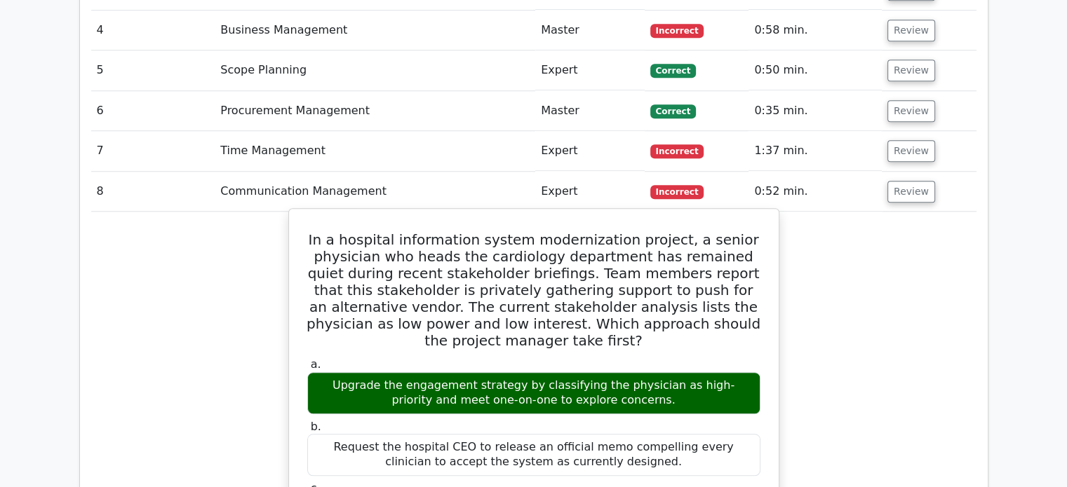
scroll to position [1191, 0]
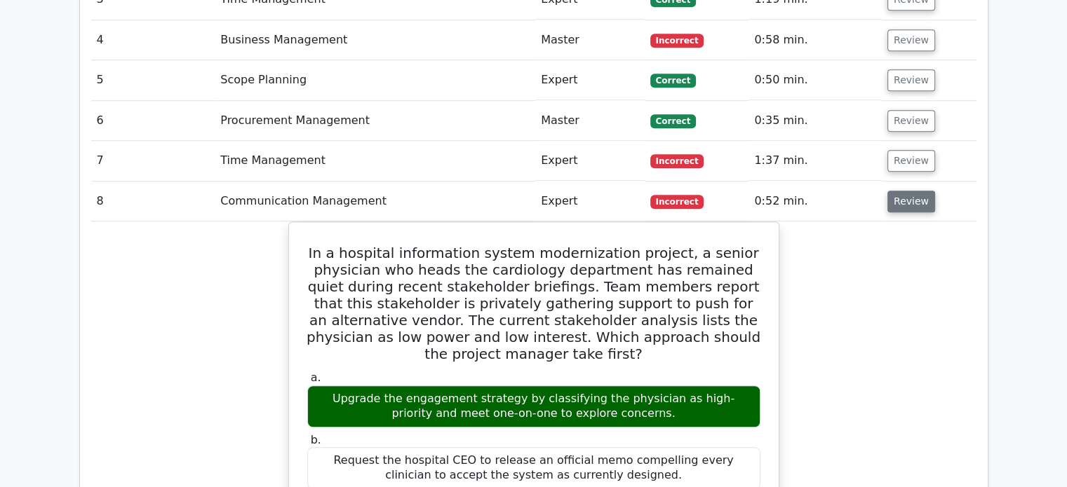
click at [912, 205] on button "Review" at bounding box center [911, 202] width 48 height 22
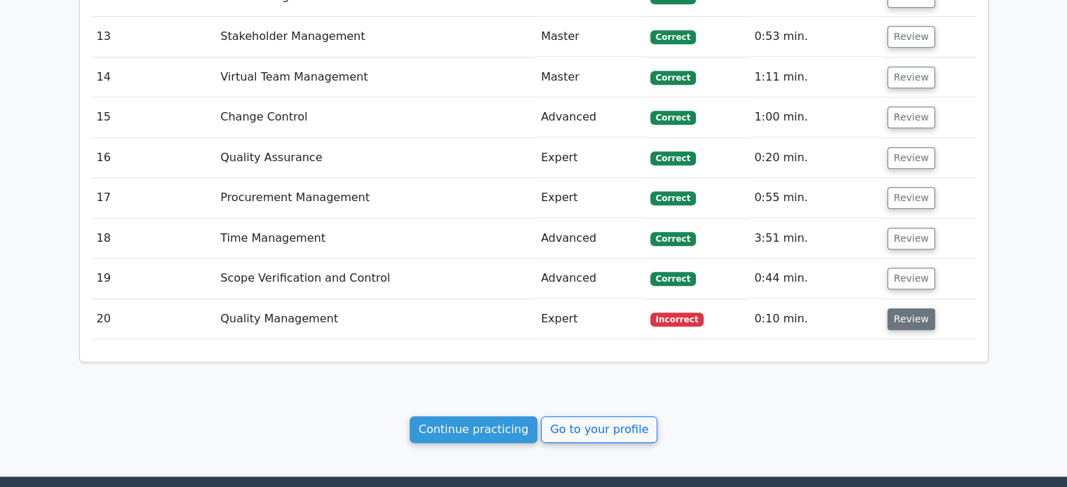
scroll to position [1559, 0]
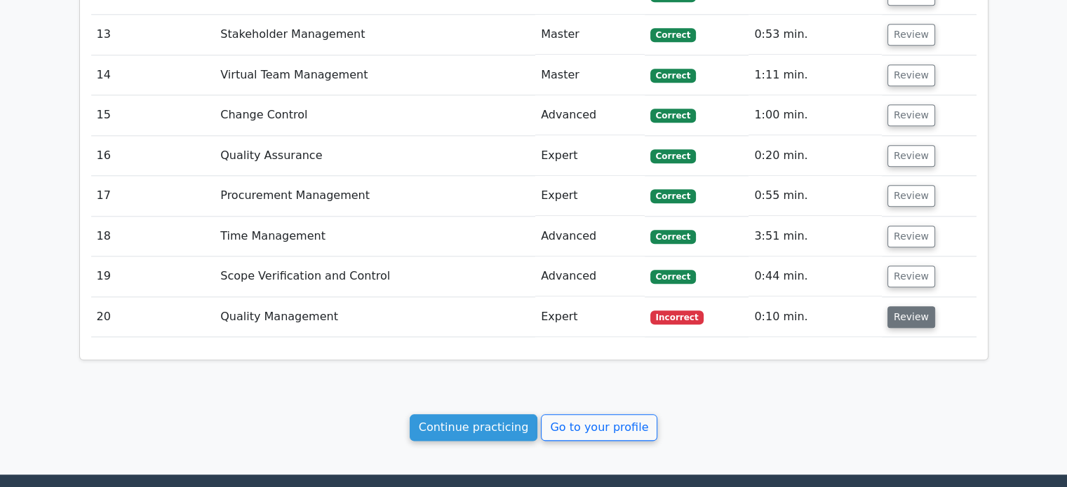
click at [898, 306] on button "Review" at bounding box center [911, 317] width 48 height 22
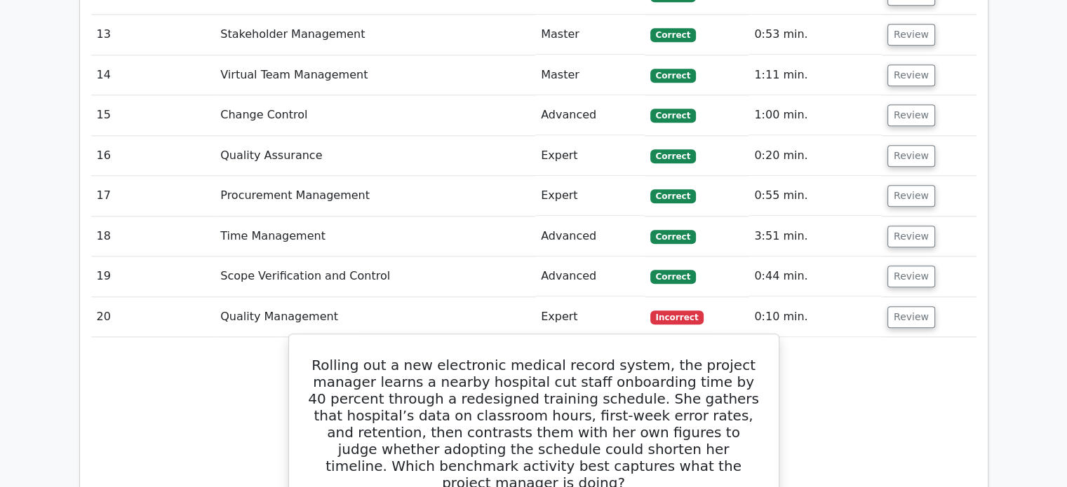
click at [743, 372] on h5 "Rolling out a new electronic medical record system, the project manager learns …" at bounding box center [534, 424] width 456 height 135
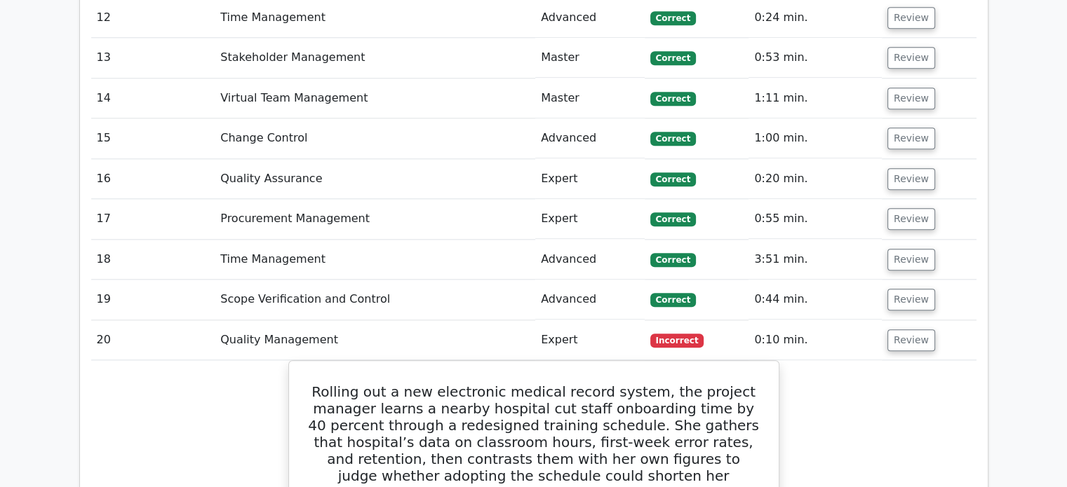
scroll to position [1531, 0]
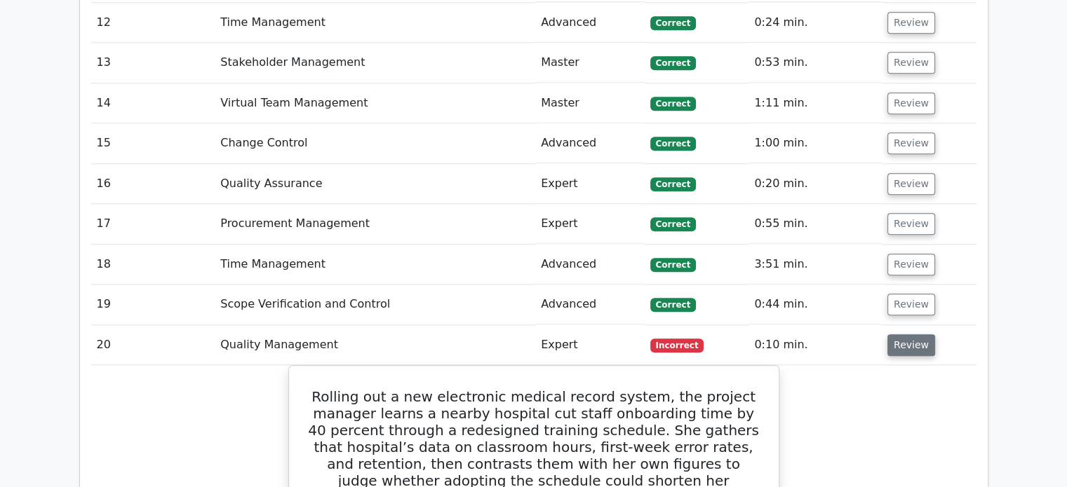
click at [912, 339] on button "Review" at bounding box center [911, 346] width 48 height 22
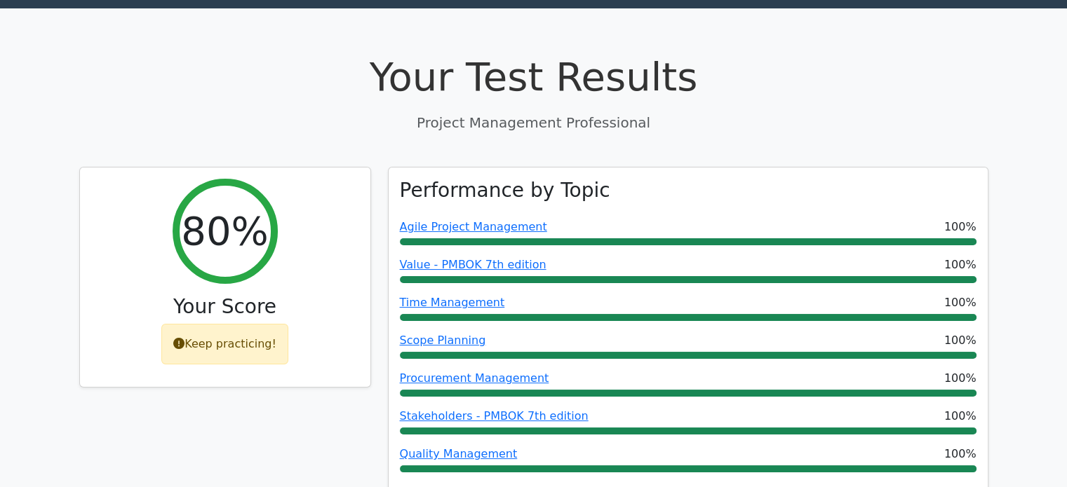
scroll to position [0, 0]
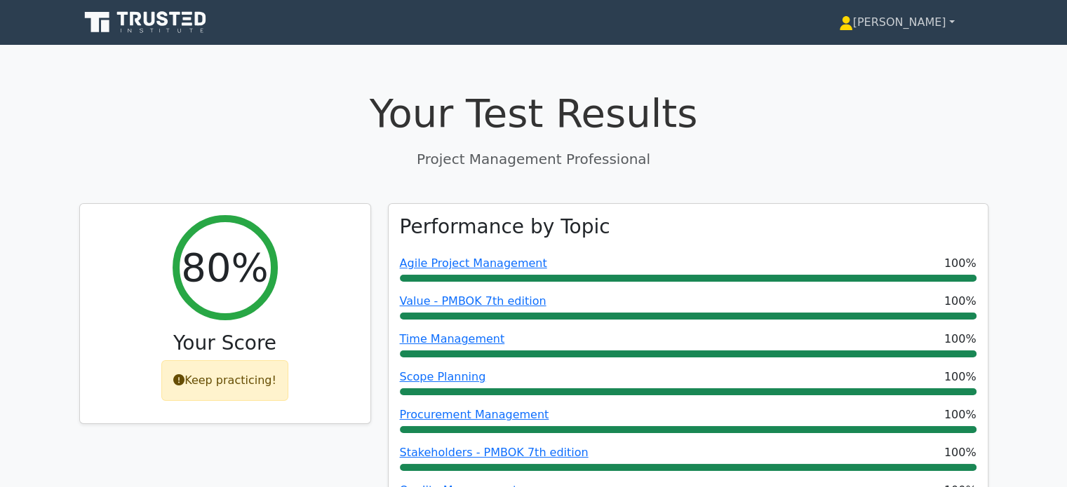
click at [938, 30] on link "[PERSON_NAME]" at bounding box center [896, 22] width 183 height 28
click at [912, 58] on link "Profile" at bounding box center [861, 55] width 111 height 22
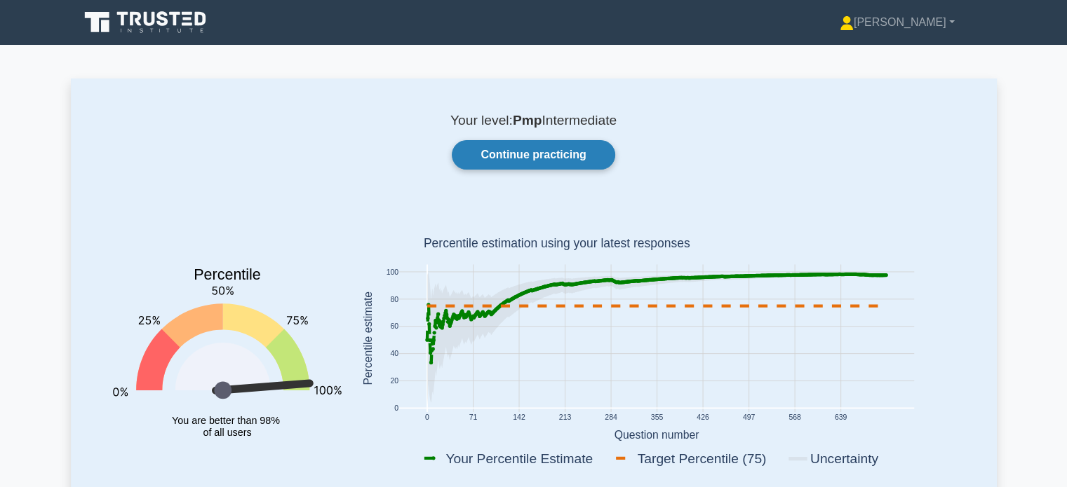
click at [532, 157] on link "Continue practicing" at bounding box center [533, 154] width 163 height 29
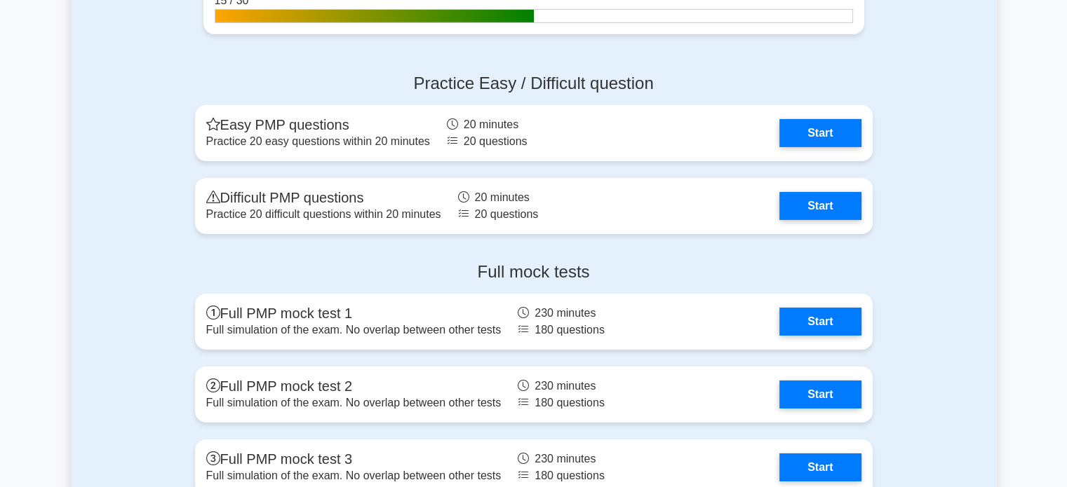
scroll to position [4561, 0]
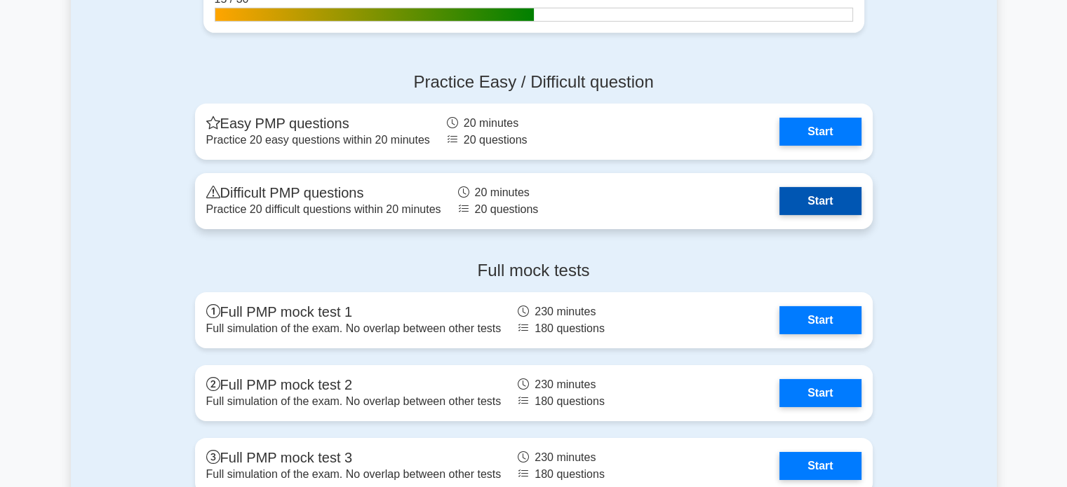
click at [816, 201] on link "Start" at bounding box center [819, 201] width 81 height 28
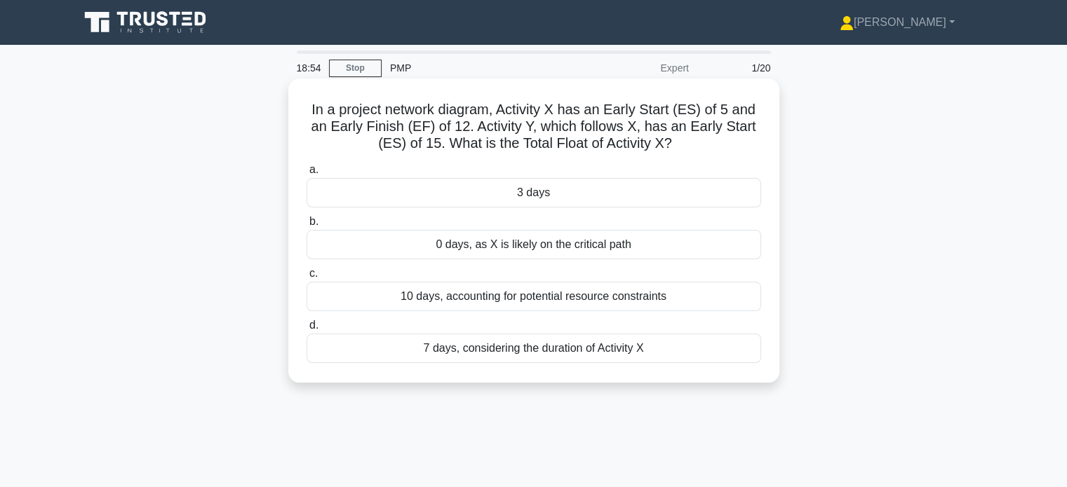
click at [653, 203] on div "3 days" at bounding box center [533, 192] width 454 height 29
click at [306, 175] on input "a. 3 days" at bounding box center [306, 170] width 0 height 9
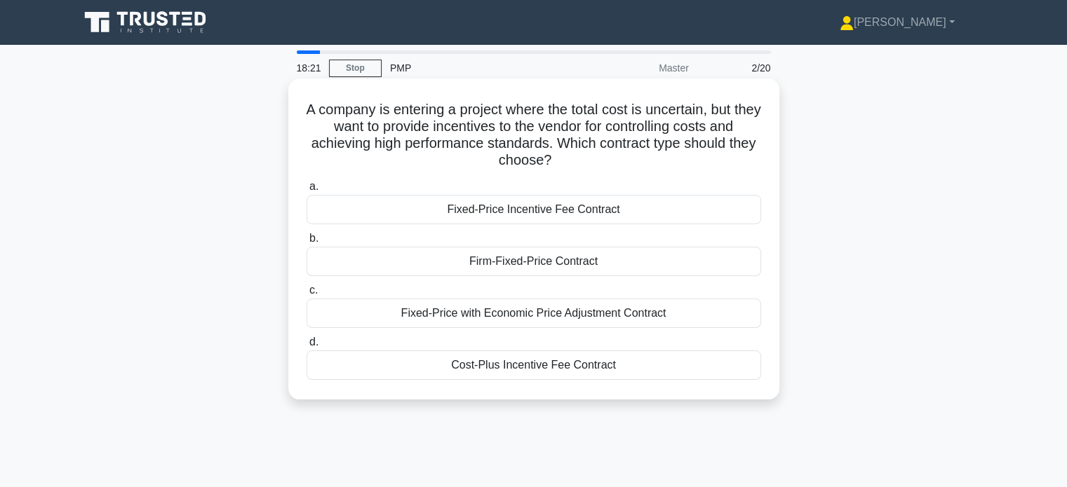
click at [586, 367] on div "Cost-Plus Incentive Fee Contract" at bounding box center [533, 365] width 454 height 29
click at [306, 347] on input "d. Cost-Plus Incentive Fee Contract" at bounding box center [306, 342] width 0 height 9
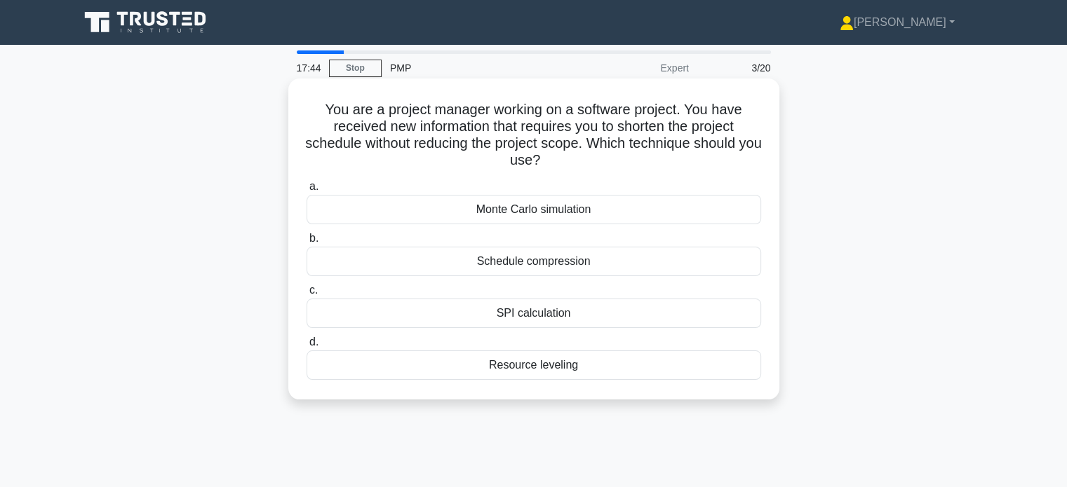
click at [572, 258] on div "Schedule compression" at bounding box center [533, 261] width 454 height 29
click at [306, 243] on input "b. Schedule compression" at bounding box center [306, 238] width 0 height 9
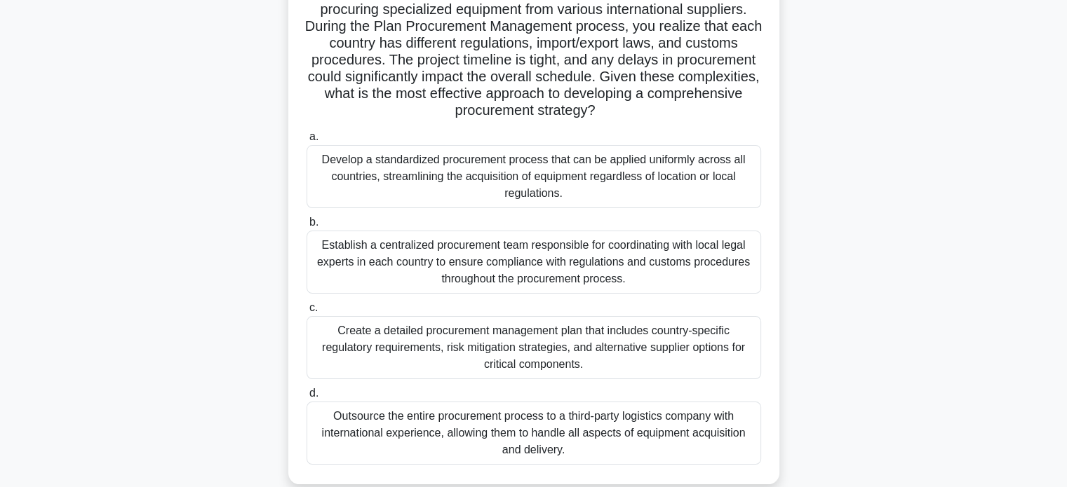
scroll to position [129, 0]
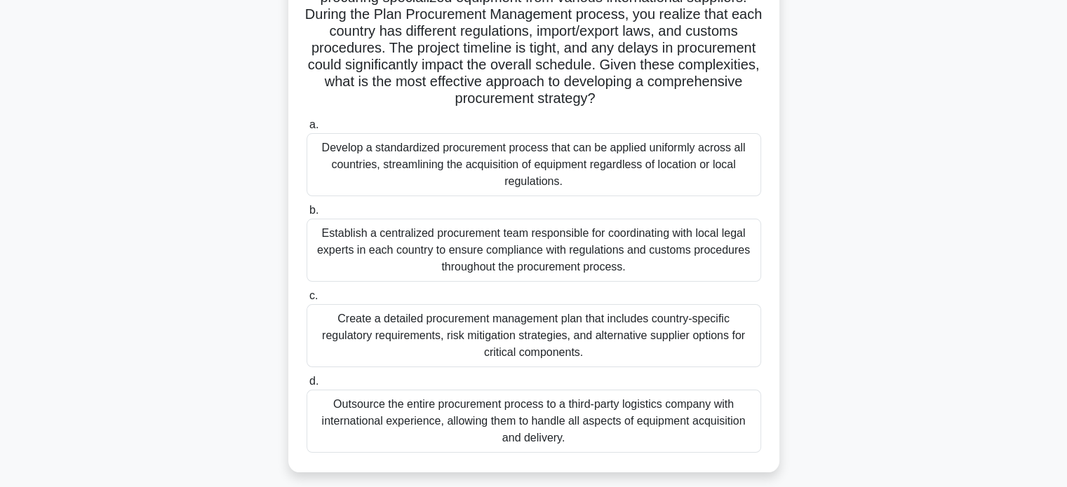
click at [549, 345] on div "Create a detailed procurement management plan that includes country-specific re…" at bounding box center [533, 335] width 454 height 63
click at [306, 301] on input "c. Create a detailed procurement management plan that includes country-specific…" at bounding box center [306, 296] width 0 height 9
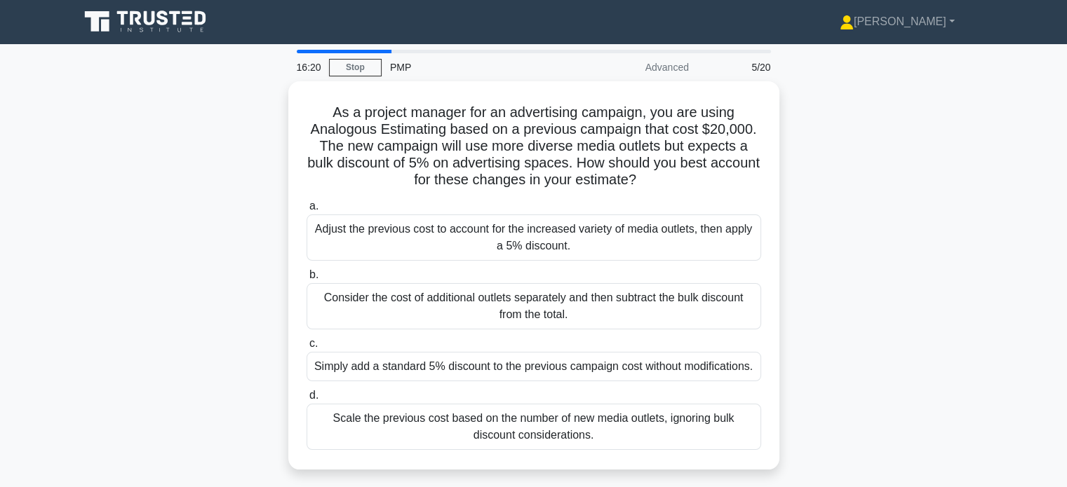
scroll to position [0, 0]
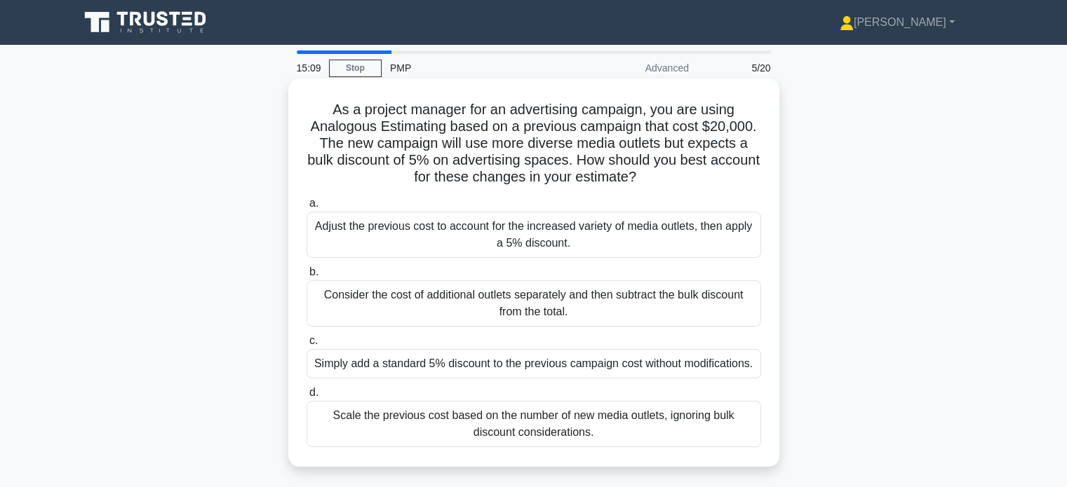
click at [544, 302] on div "Consider the cost of additional outlets separately and then subtract the bulk d…" at bounding box center [533, 304] width 454 height 46
click at [306, 277] on input "b. Consider the cost of additional outlets separately and then subtract the bul…" at bounding box center [306, 272] width 0 height 9
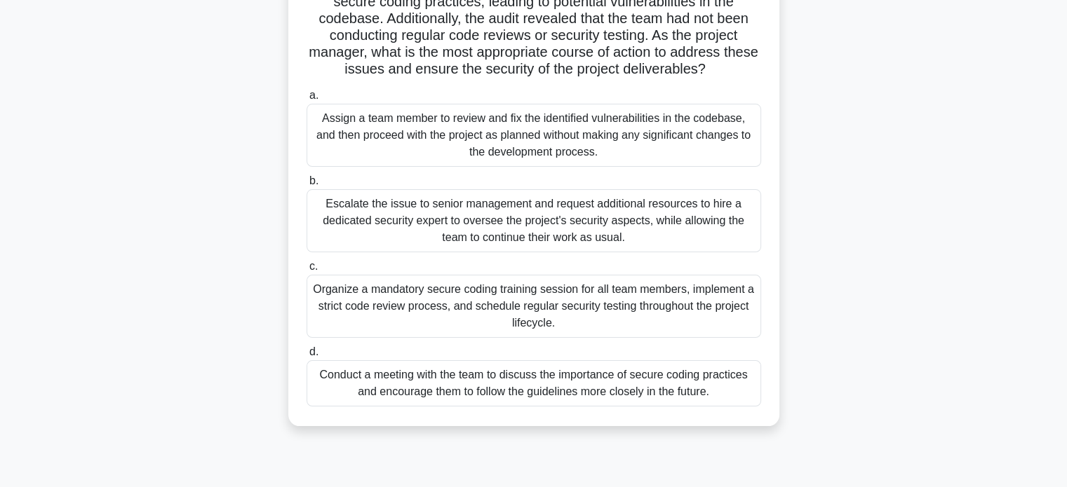
scroll to position [141, 0]
click at [641, 375] on div "Conduct a meeting with the team to discuss the importance of secure coding prac…" at bounding box center [533, 384] width 454 height 46
click at [306, 358] on input "d. Conduct a meeting with the team to discuss the importance of secure coding p…" at bounding box center [306, 353] width 0 height 9
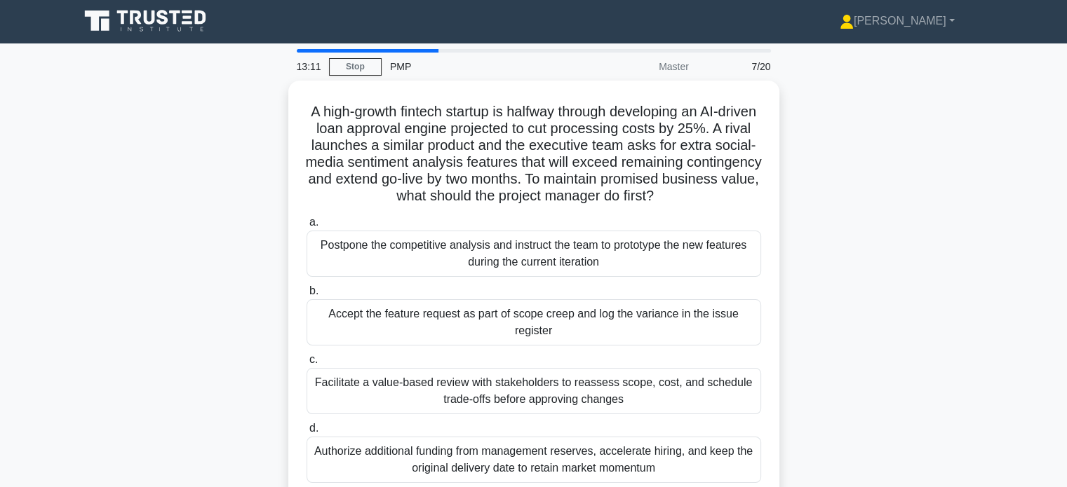
scroll to position [0, 0]
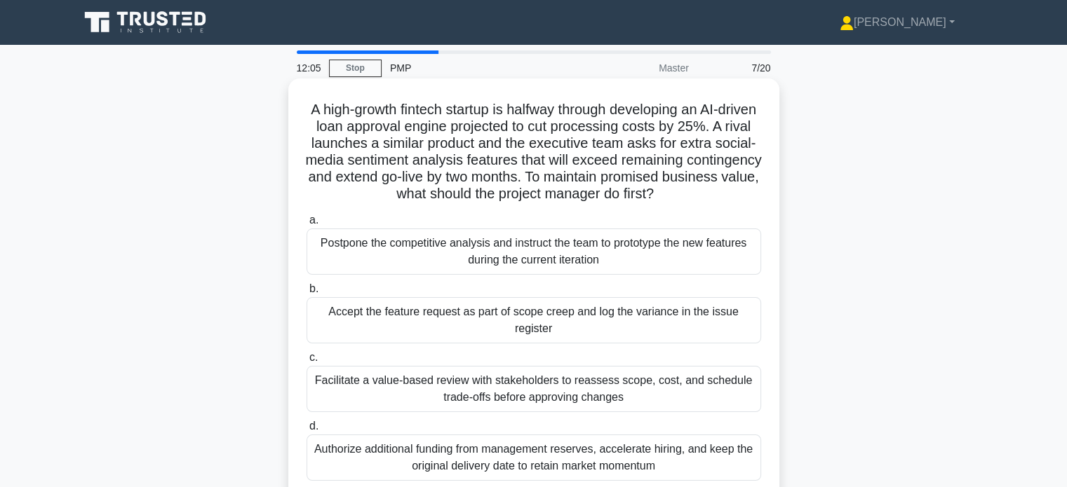
click at [525, 400] on div "Facilitate a value-based review with stakeholders to reassess scope, cost, and …" at bounding box center [533, 389] width 454 height 46
click at [306, 363] on input "c. Facilitate a value-based review with stakeholders to reassess scope, cost, a…" at bounding box center [306, 357] width 0 height 9
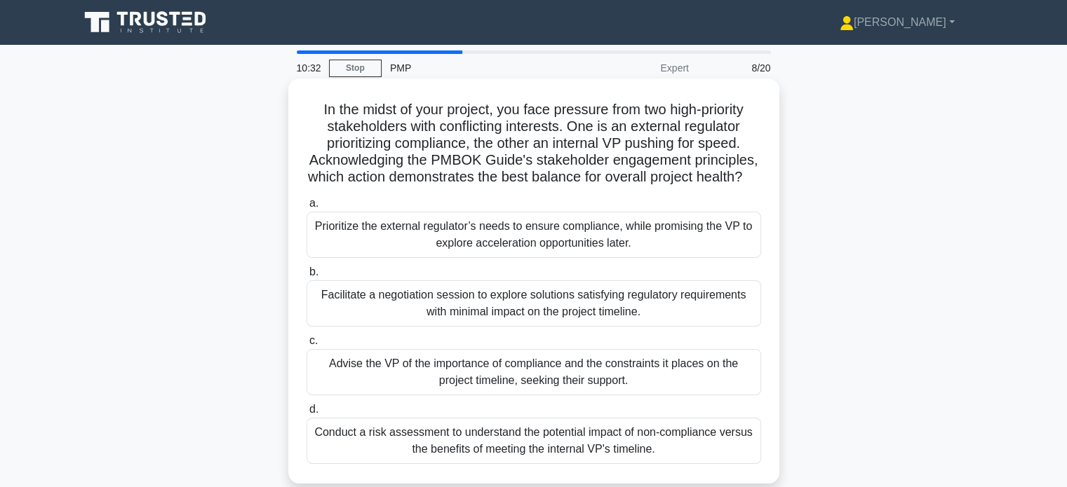
click at [539, 321] on div "Facilitate a negotiation session to explore solutions satisfying regulatory req…" at bounding box center [533, 304] width 454 height 46
click at [306, 277] on input "b. Facilitate a negotiation session to explore solutions satisfying regulatory …" at bounding box center [306, 272] width 0 height 9
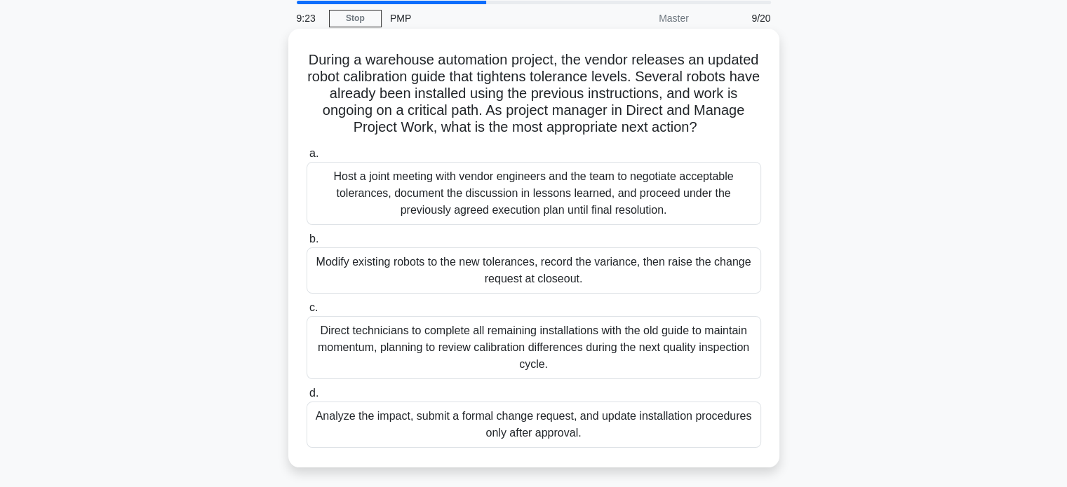
scroll to position [43, 0]
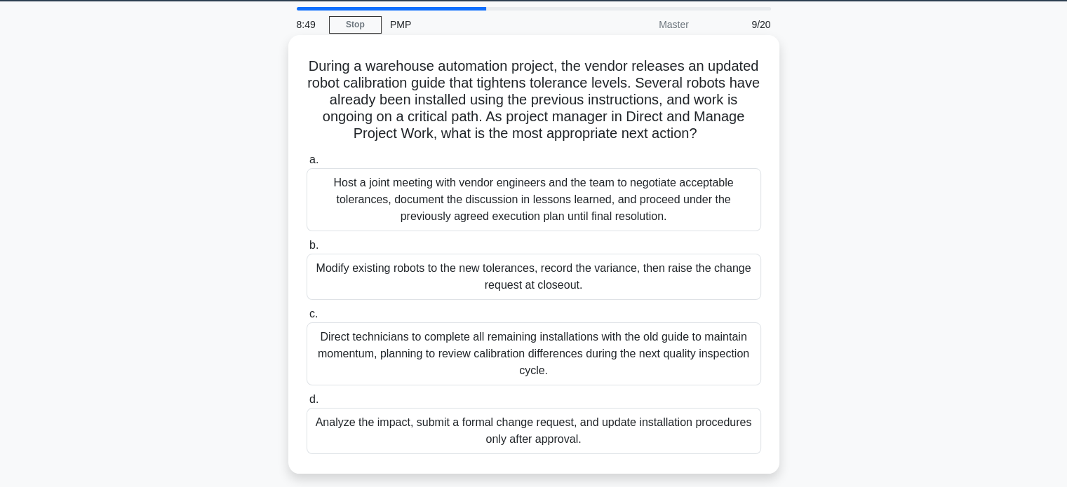
click at [571, 417] on div "Analyze the impact, submit a formal change request, and update installation pro…" at bounding box center [533, 431] width 454 height 46
click at [306, 405] on input "d. Analyze the impact, submit a formal change request, and update installation …" at bounding box center [306, 400] width 0 height 9
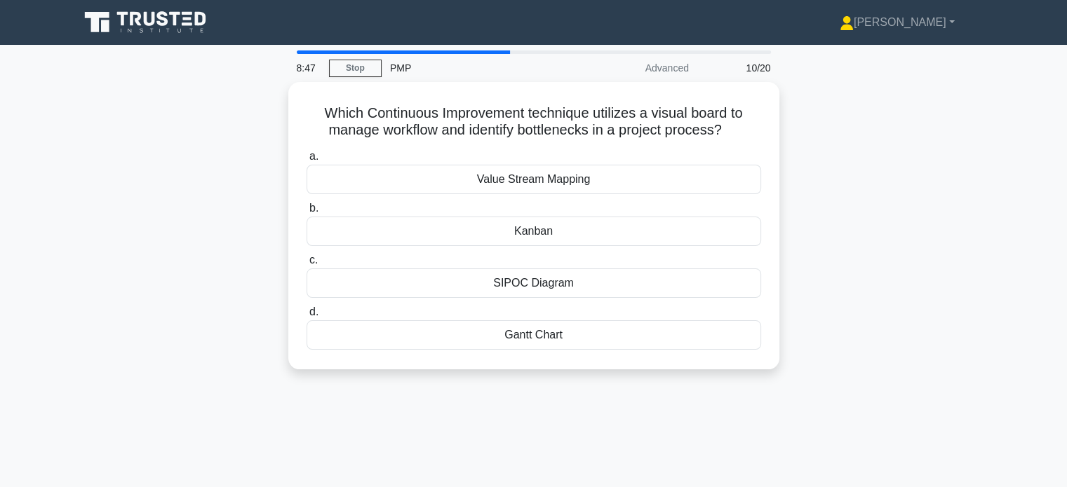
scroll to position [0, 0]
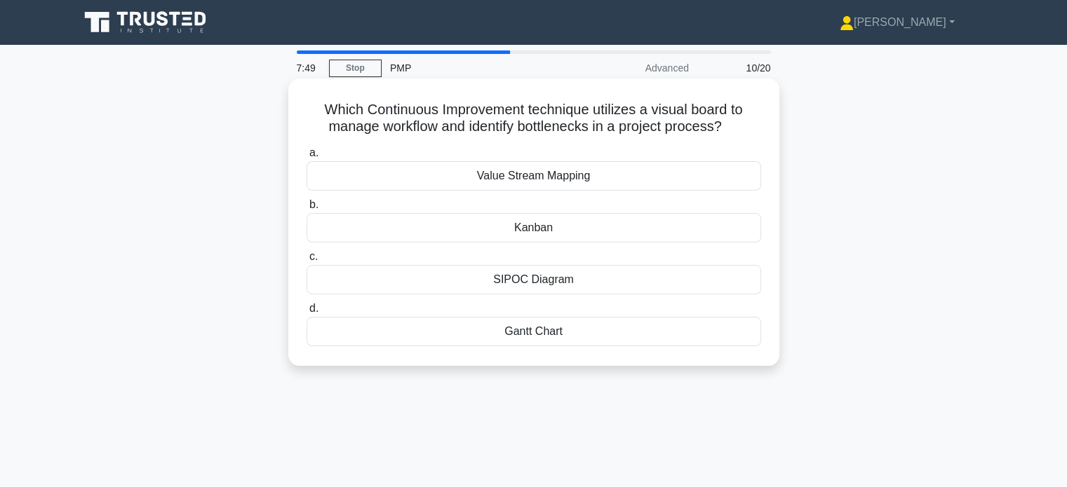
click at [585, 276] on div "SIPOC Diagram" at bounding box center [533, 279] width 454 height 29
click at [306, 262] on input "c. SIPOC Diagram" at bounding box center [306, 256] width 0 height 9
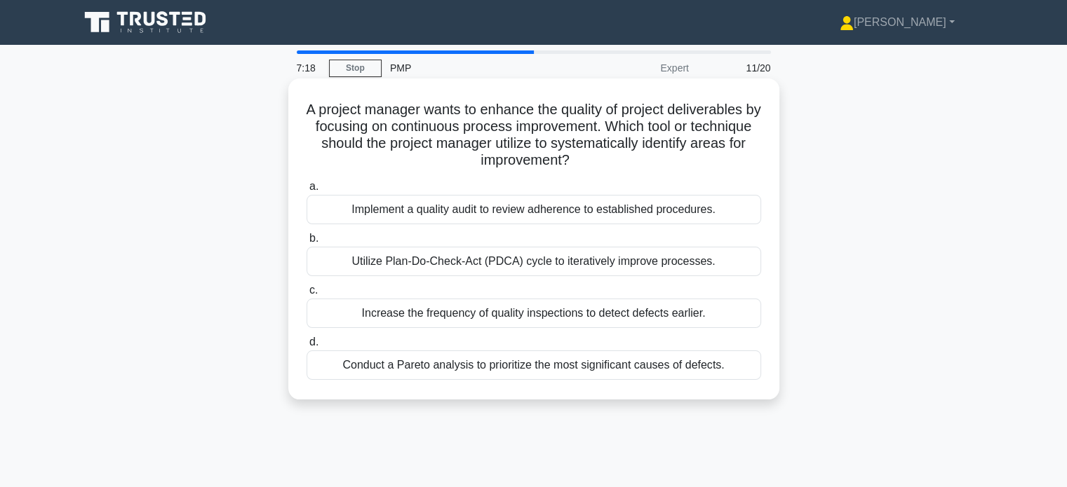
click at [555, 264] on div "Utilize Plan-Do-Check-Act (PDCA) cycle to iteratively improve processes." at bounding box center [533, 261] width 454 height 29
click at [306, 243] on input "b. Utilize Plan-Do-Check-Act (PDCA) cycle to iteratively improve processes." at bounding box center [306, 238] width 0 height 9
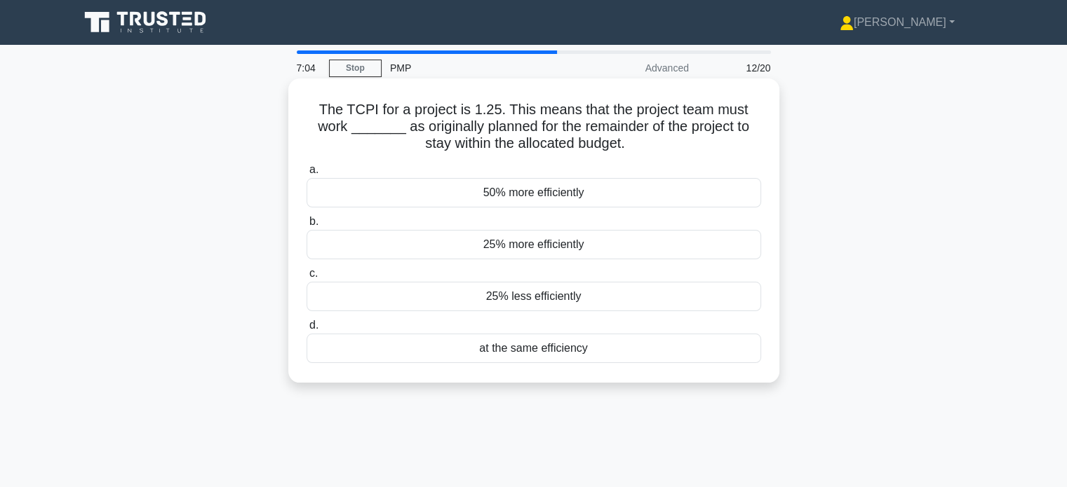
click at [576, 245] on div "25% more efficiently" at bounding box center [533, 244] width 454 height 29
click at [306, 227] on input "b. 25% more efficiently" at bounding box center [306, 221] width 0 height 9
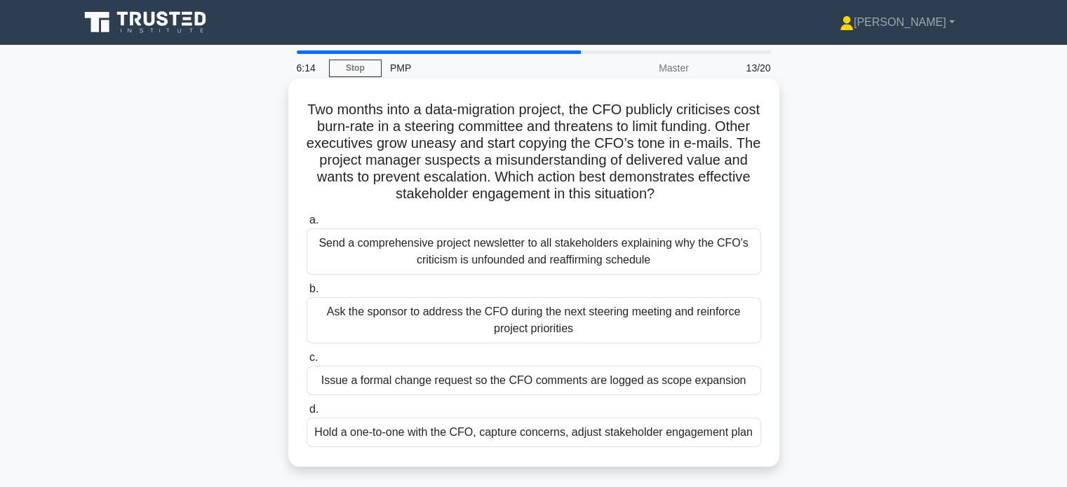
click at [574, 433] on div "Hold a one-to-one with the CFO, capture concerns, adjust stakeholder engagement…" at bounding box center [533, 432] width 454 height 29
click at [306, 414] on input "d. Hold a one-to-one with the CFO, capture concerns, adjust stakeholder engagem…" at bounding box center [306, 409] width 0 height 9
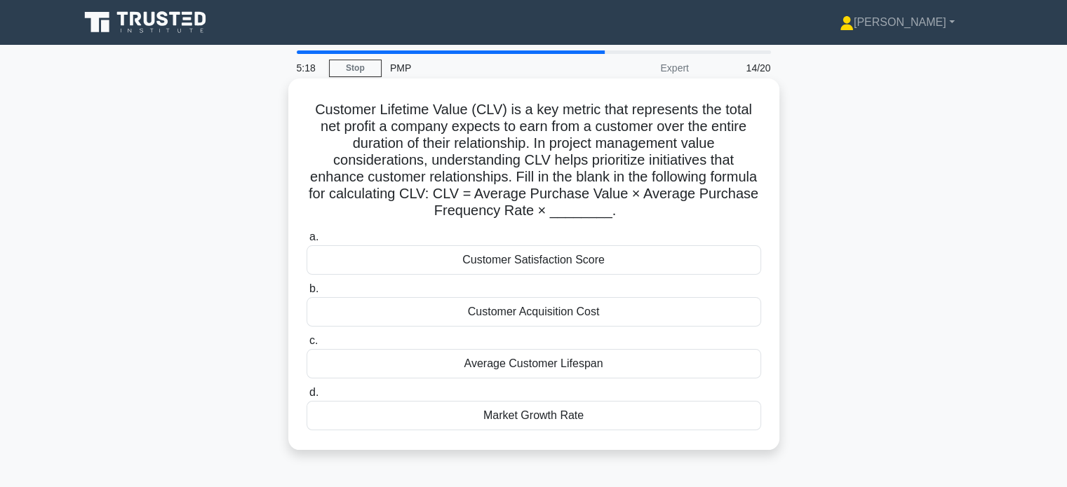
click at [586, 372] on div "Average Customer Lifespan" at bounding box center [533, 363] width 454 height 29
click at [306, 346] on input "c. Average Customer Lifespan" at bounding box center [306, 341] width 0 height 9
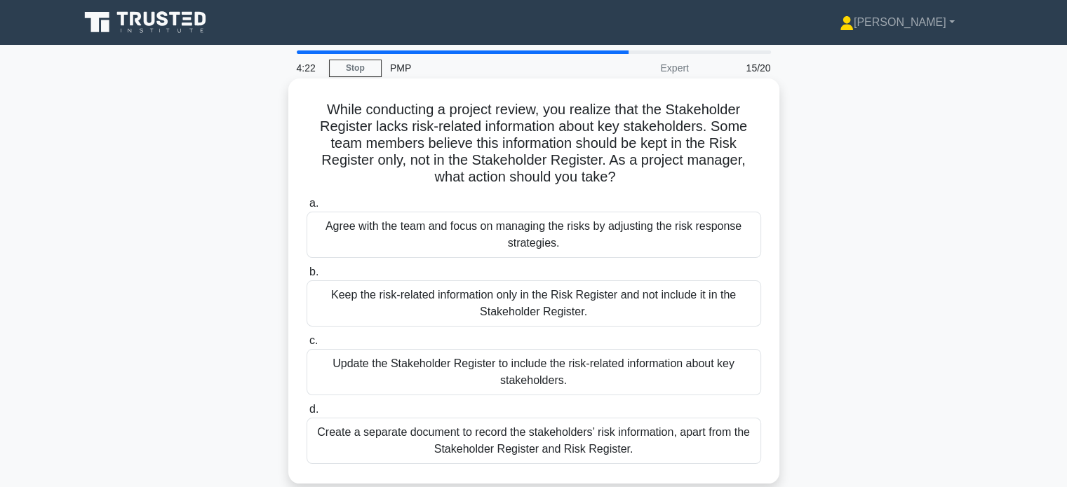
click at [554, 431] on div "Create a separate document to record the stakeholders’ risk information, apart …" at bounding box center [533, 441] width 454 height 46
click at [306, 414] on input "d. Create a separate document to record the stakeholders’ risk information, apa…" at bounding box center [306, 409] width 0 height 9
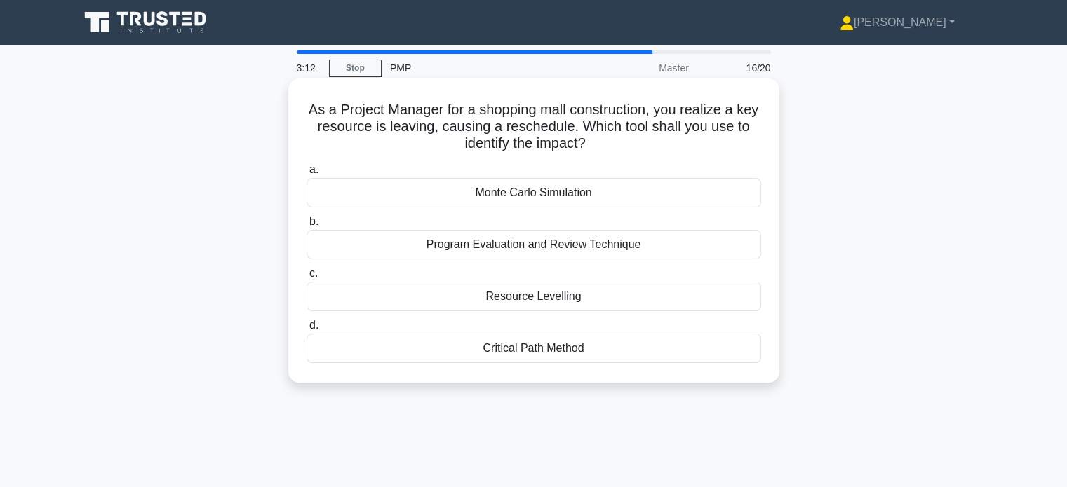
click at [555, 344] on div "Critical Path Method" at bounding box center [533, 348] width 454 height 29
click at [306, 330] on input "d. Critical Path Method" at bounding box center [306, 325] width 0 height 9
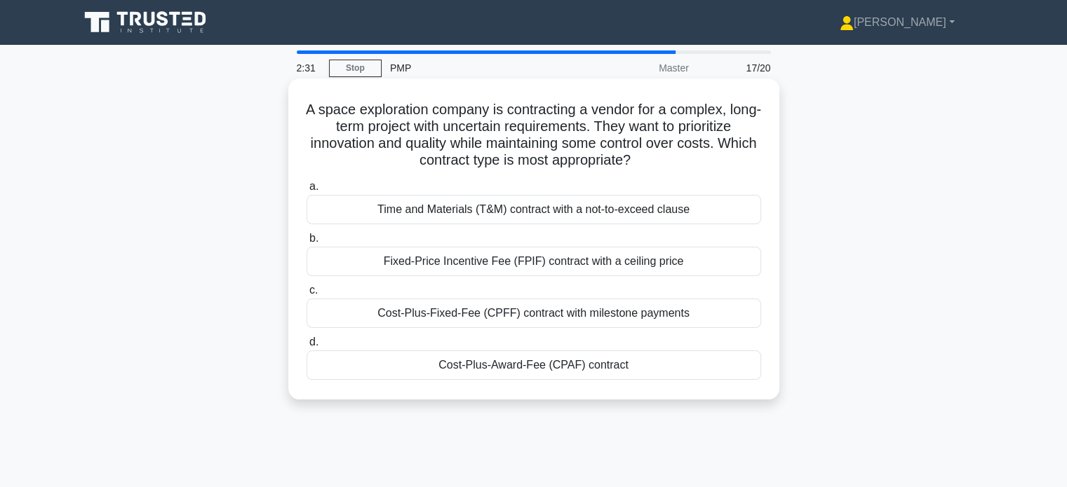
click at [558, 210] on div "Time and Materials (T&M) contract with a not-to-exceed clause" at bounding box center [533, 209] width 454 height 29
click at [306, 191] on input "a. Time and Materials (T&M) contract with a not-to-exceed clause" at bounding box center [306, 186] width 0 height 9
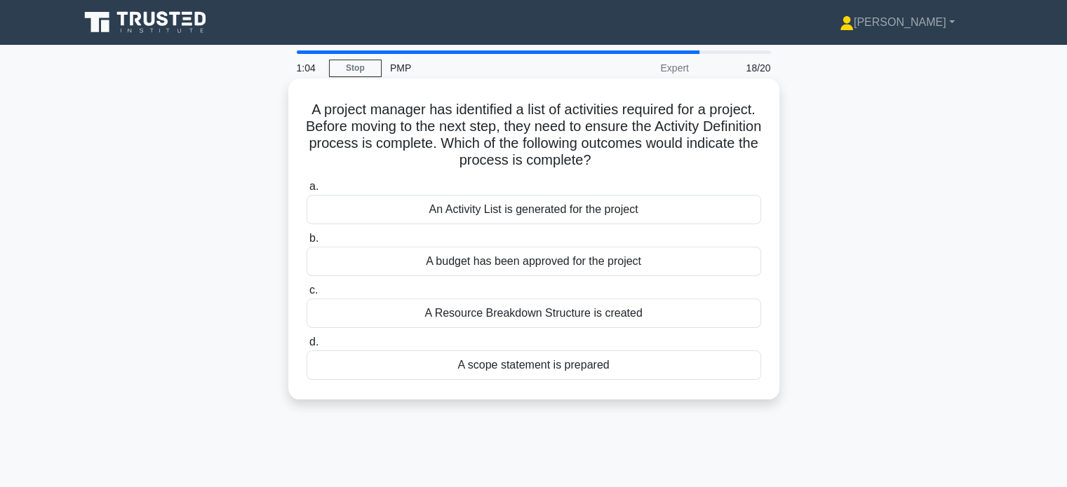
click at [563, 215] on div "An Activity List is generated for the project" at bounding box center [533, 209] width 454 height 29
click at [306, 191] on input "a. An Activity List is generated for the project" at bounding box center [306, 186] width 0 height 9
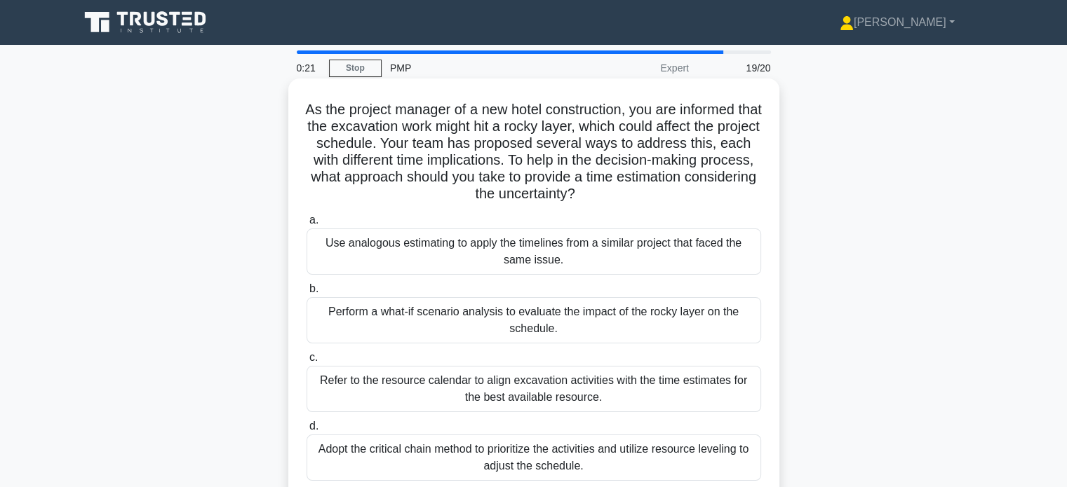
click at [522, 310] on div "Perform a what-if scenario analysis to evaluate the impact of the rocky layer o…" at bounding box center [533, 320] width 454 height 46
click at [306, 294] on input "b. Perform a what-if scenario analysis to evaluate the impact of the rocky laye…" at bounding box center [306, 289] width 0 height 9
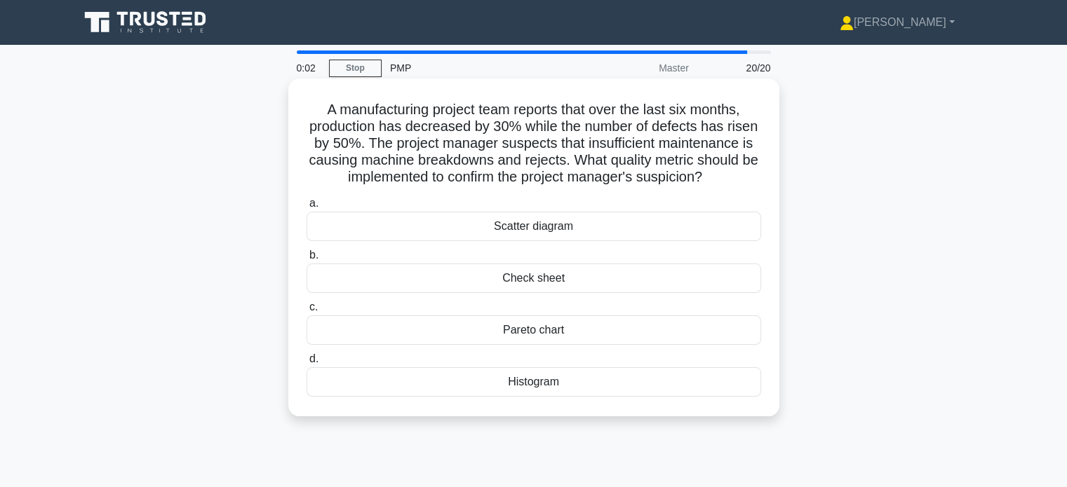
click at [533, 229] on div "Scatter diagram" at bounding box center [533, 226] width 454 height 29
click at [306, 208] on input "a. Scatter diagram" at bounding box center [306, 203] width 0 height 9
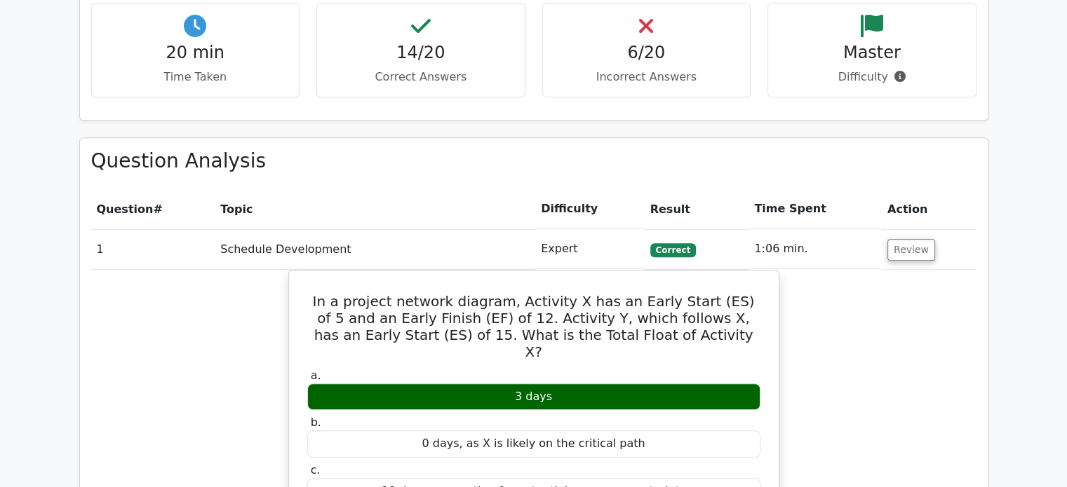
scroll to position [790, 0]
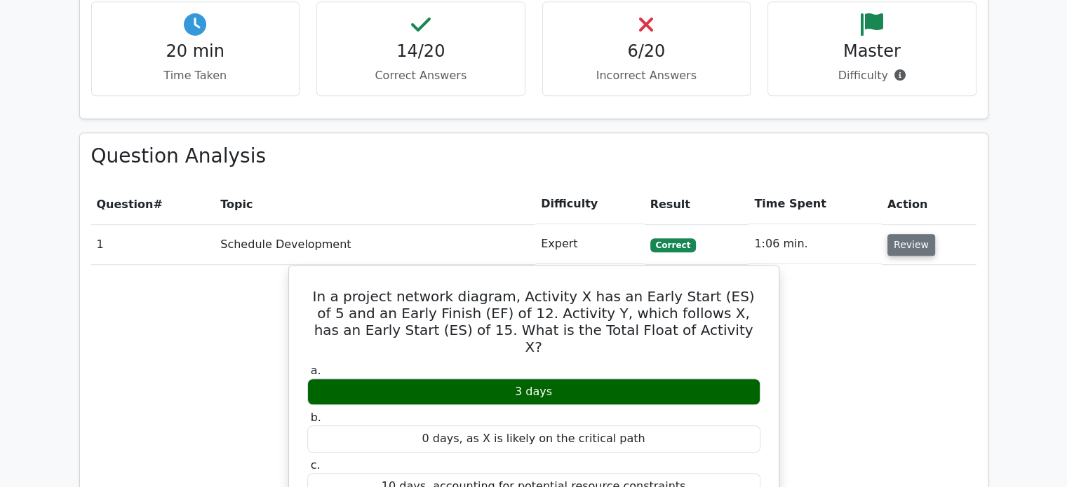
click at [895, 248] on button "Review" at bounding box center [911, 245] width 48 height 22
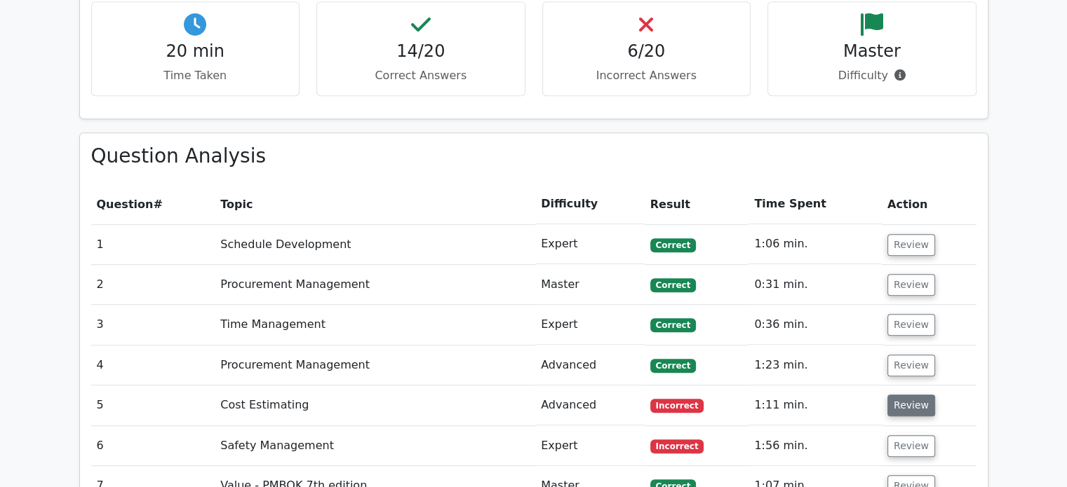
click at [908, 395] on button "Review" at bounding box center [911, 406] width 48 height 22
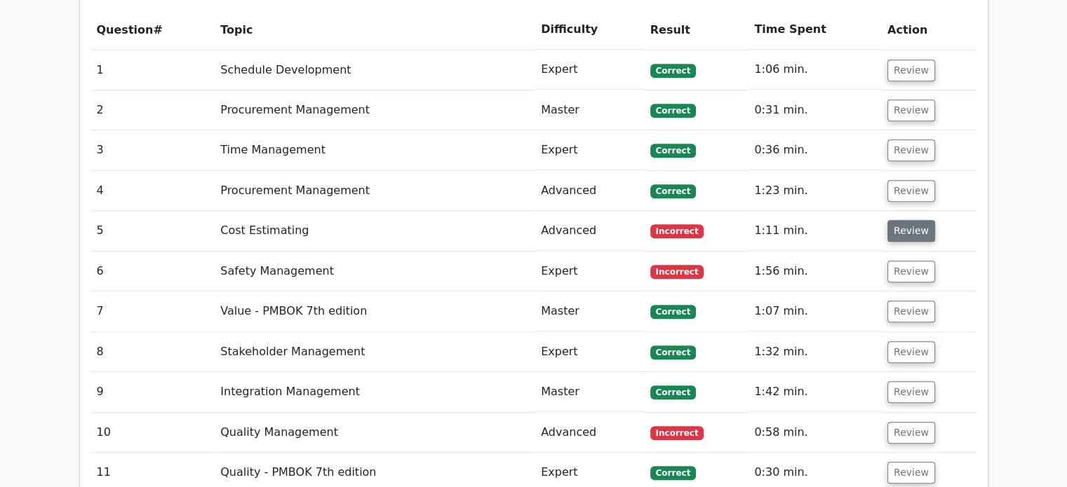
scroll to position [968, 0]
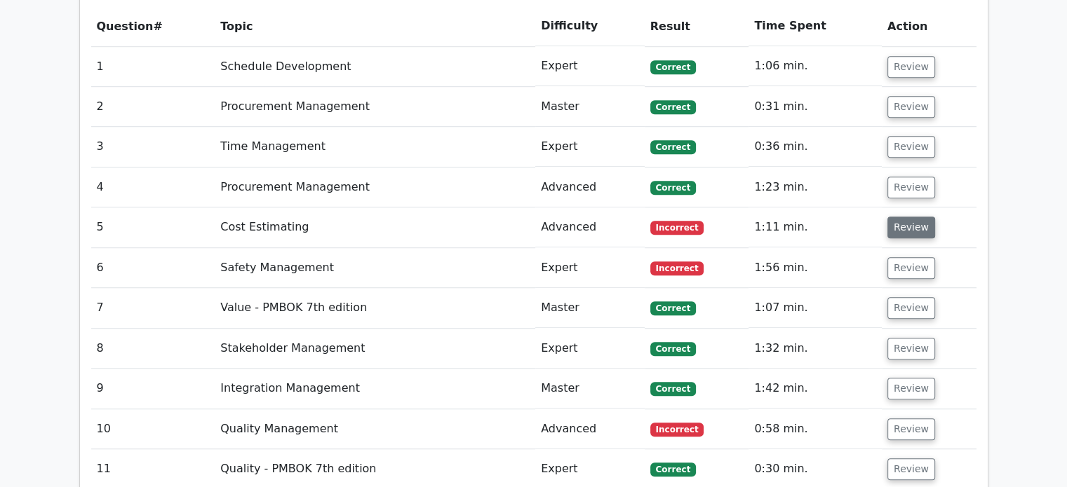
click at [908, 222] on button "Review" at bounding box center [911, 228] width 48 height 22
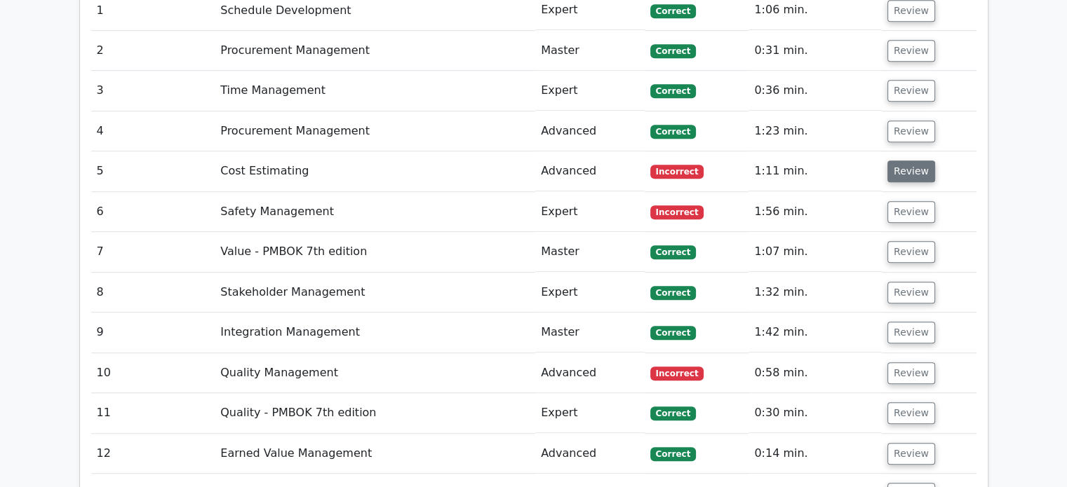
scroll to position [1048, 0]
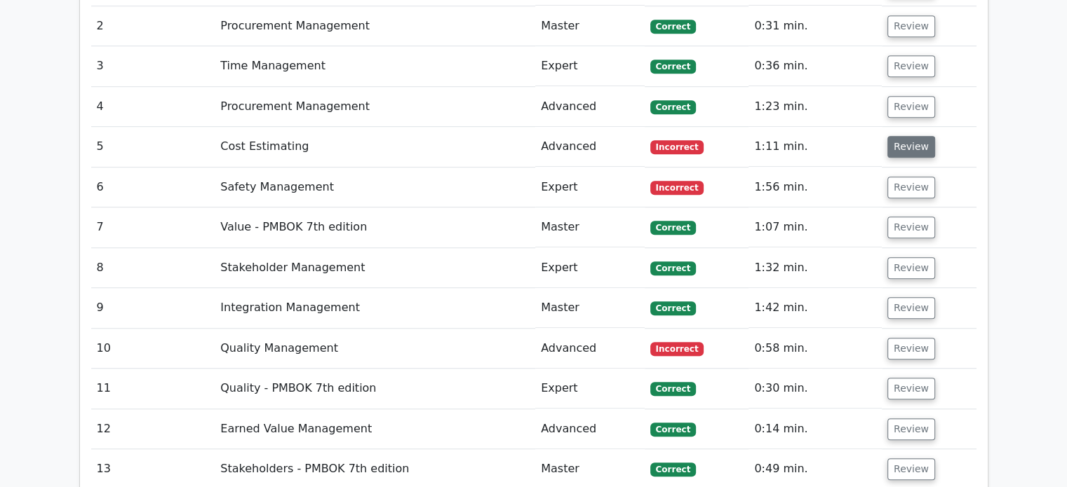
click at [908, 154] on button "Review" at bounding box center [911, 147] width 48 height 22
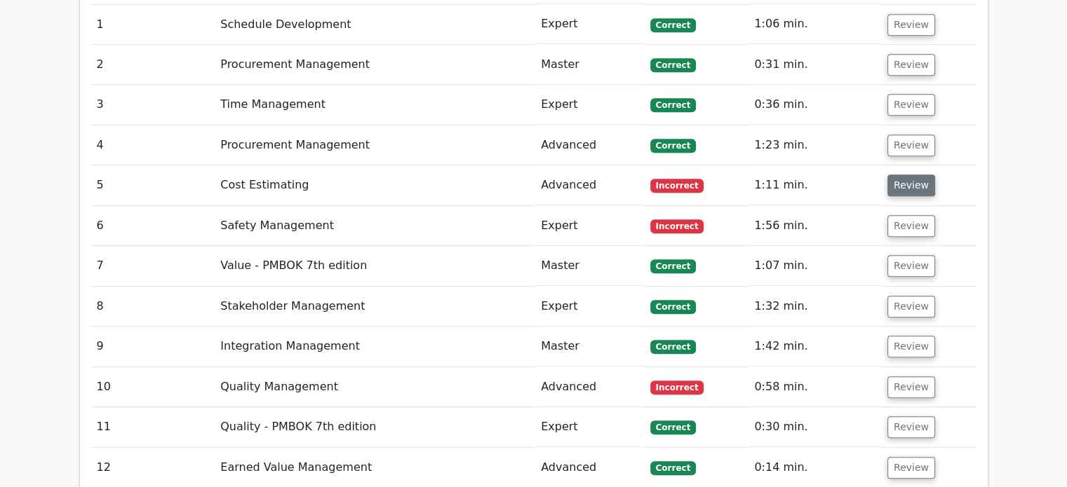
scroll to position [1012, 0]
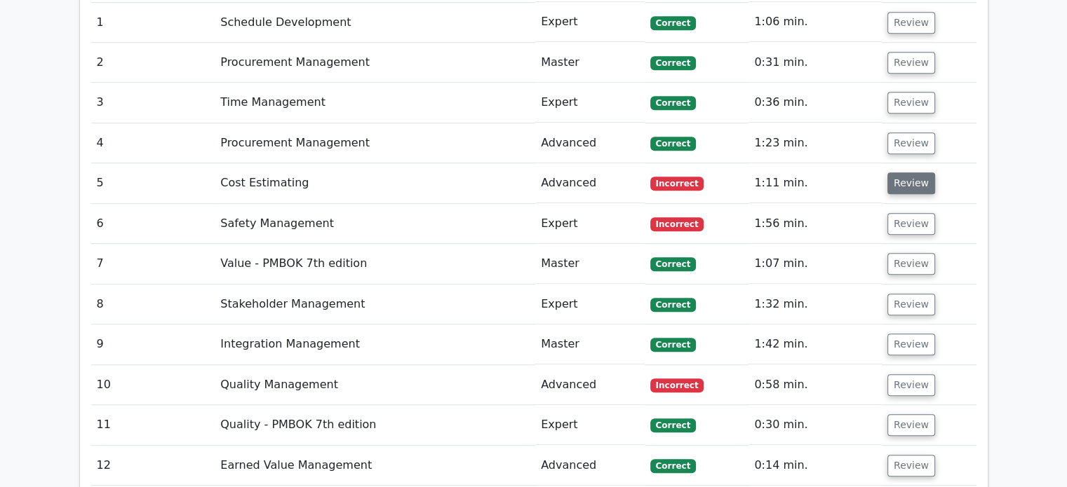
click at [909, 175] on button "Review" at bounding box center [911, 184] width 48 height 22
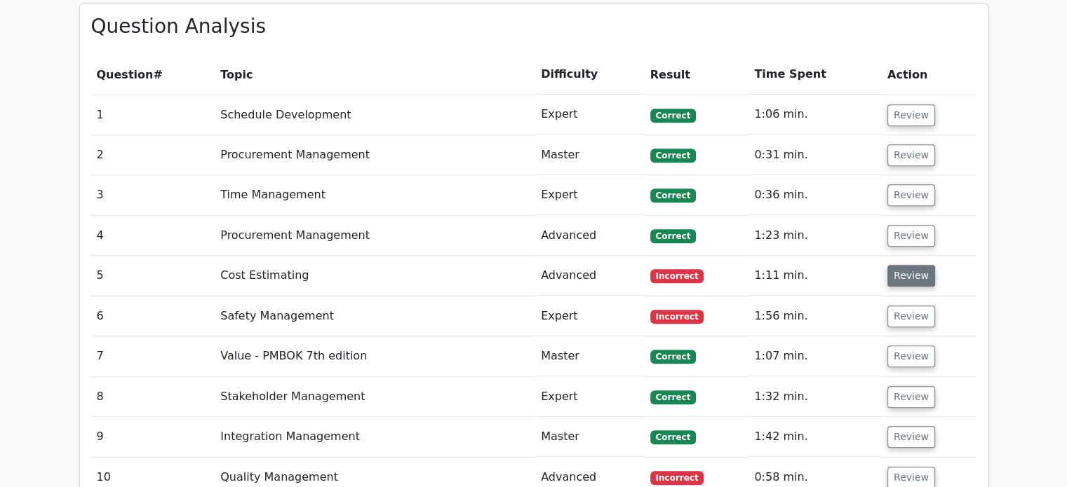
scroll to position [920, 0]
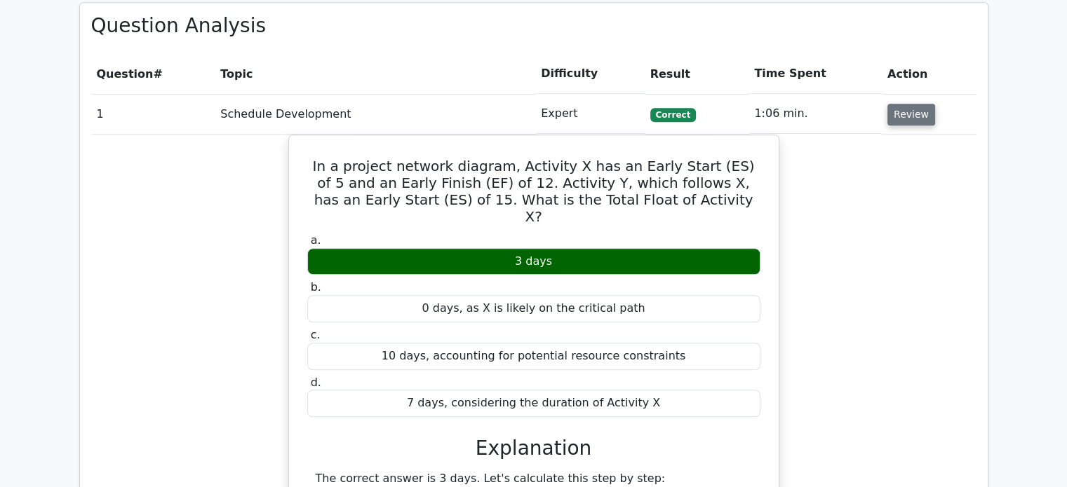
click at [922, 121] on button "Review" at bounding box center [911, 115] width 48 height 22
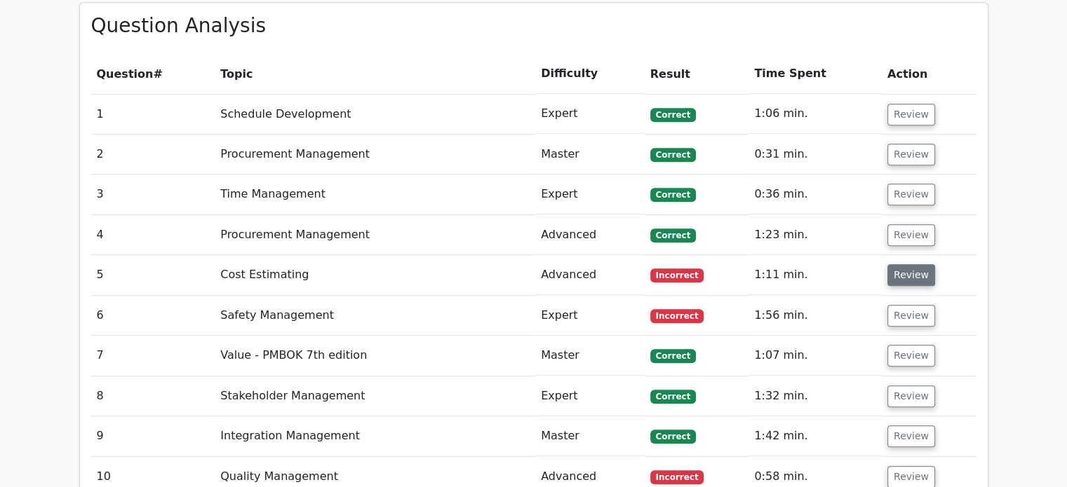
click at [902, 283] on button "Review" at bounding box center [911, 275] width 48 height 22
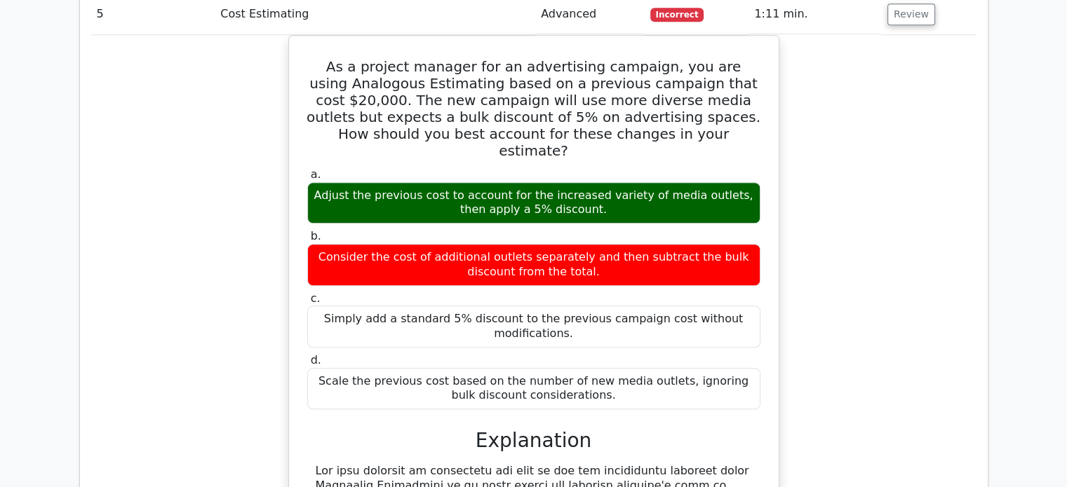
scroll to position [1167, 0]
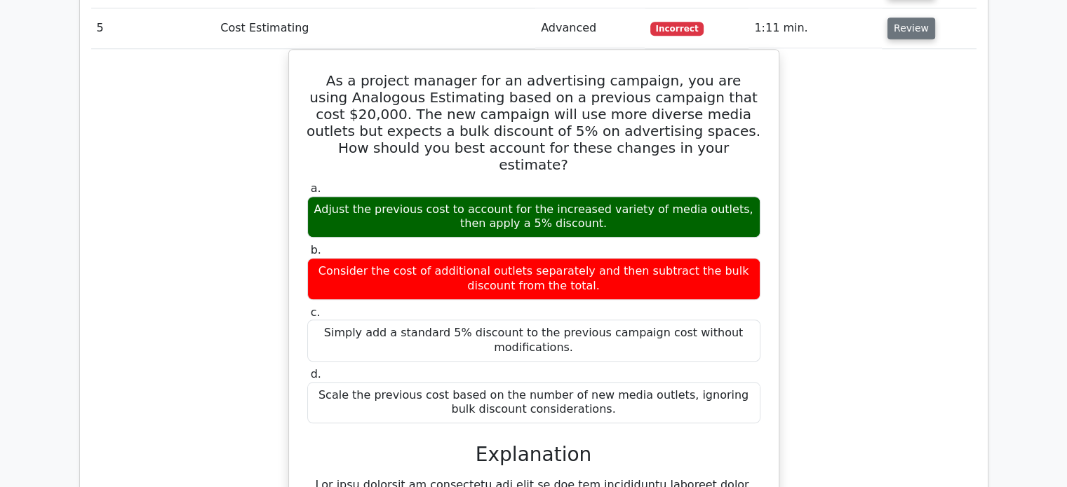
click at [910, 31] on button "Review" at bounding box center [911, 29] width 48 height 22
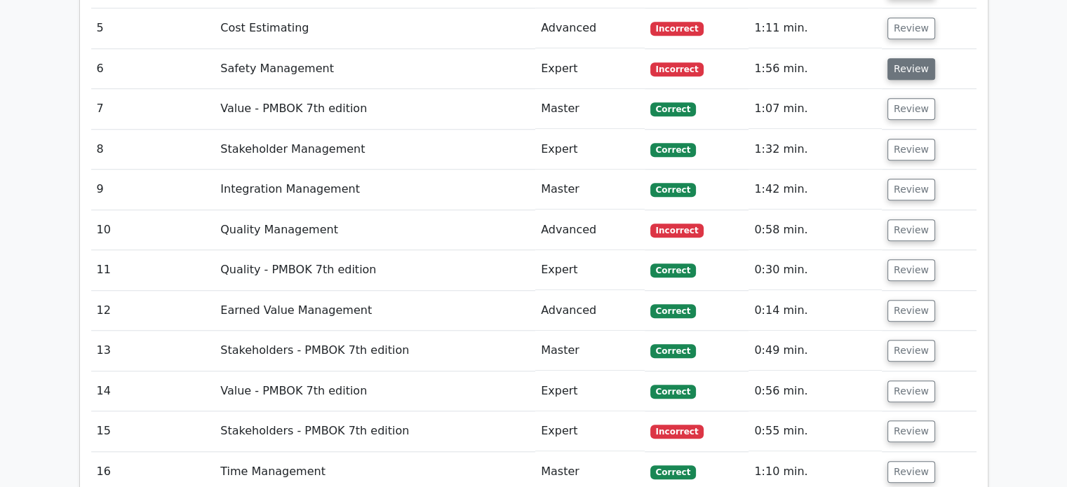
click at [908, 74] on button "Review" at bounding box center [911, 69] width 48 height 22
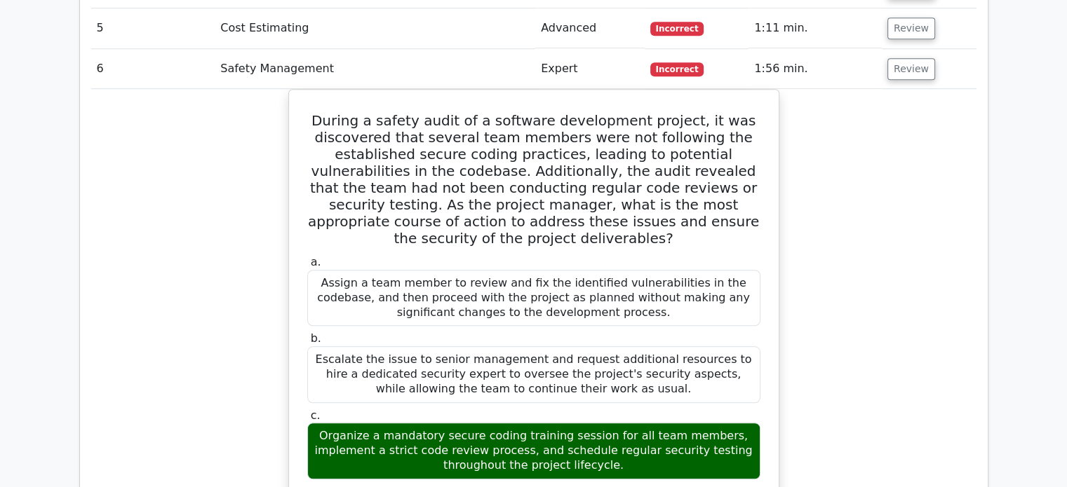
scroll to position [1166, 0]
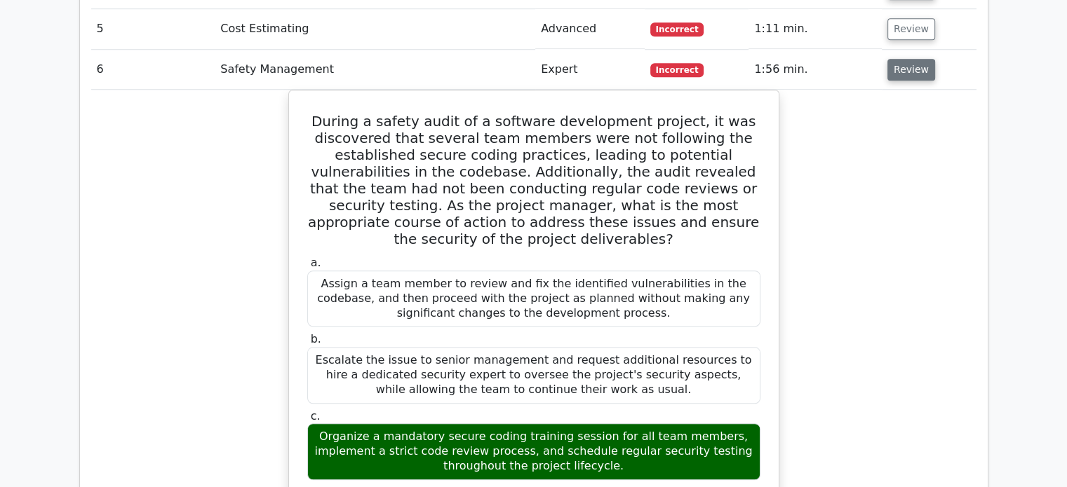
click at [914, 72] on button "Review" at bounding box center [911, 70] width 48 height 22
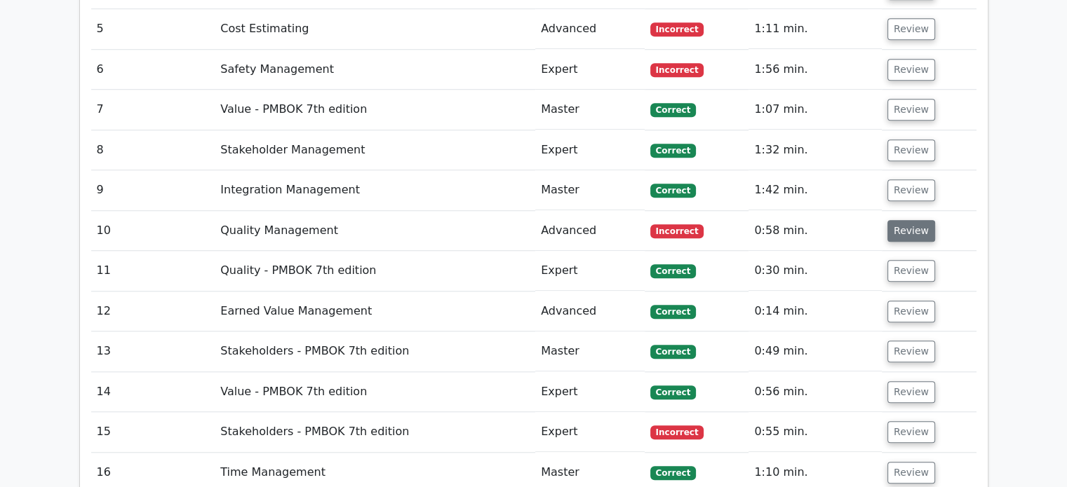
click at [906, 221] on button "Review" at bounding box center [911, 231] width 48 height 22
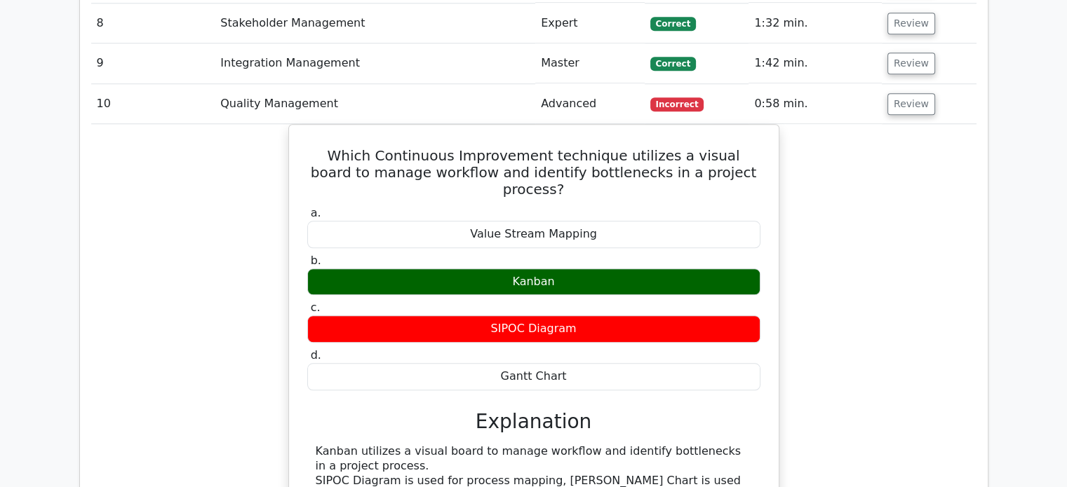
scroll to position [1288, 0]
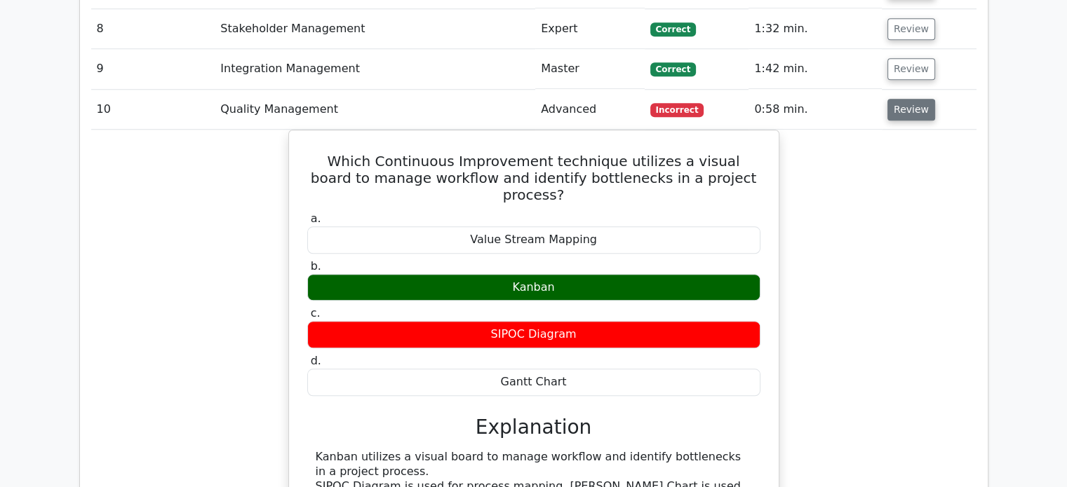
click at [922, 114] on button "Review" at bounding box center [911, 110] width 48 height 22
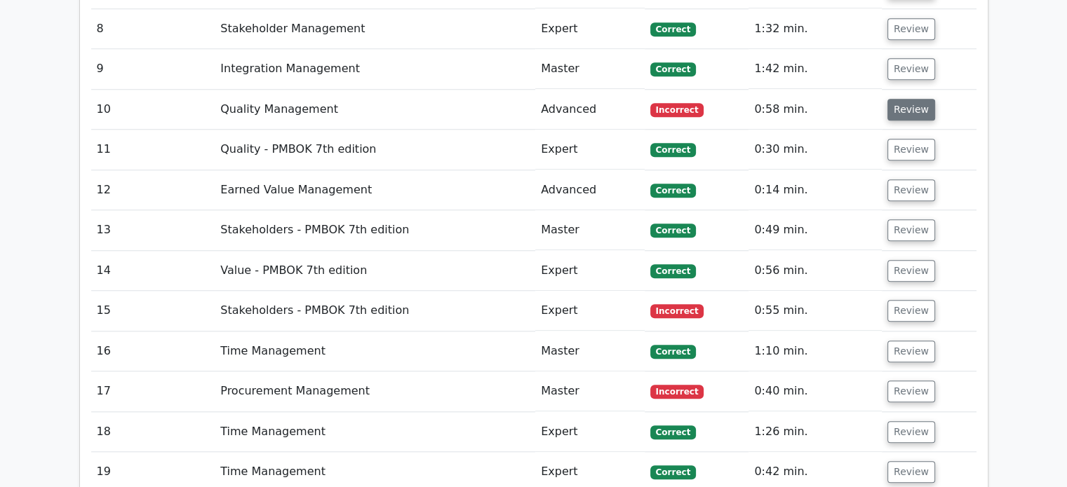
click at [905, 112] on button "Review" at bounding box center [911, 110] width 48 height 22
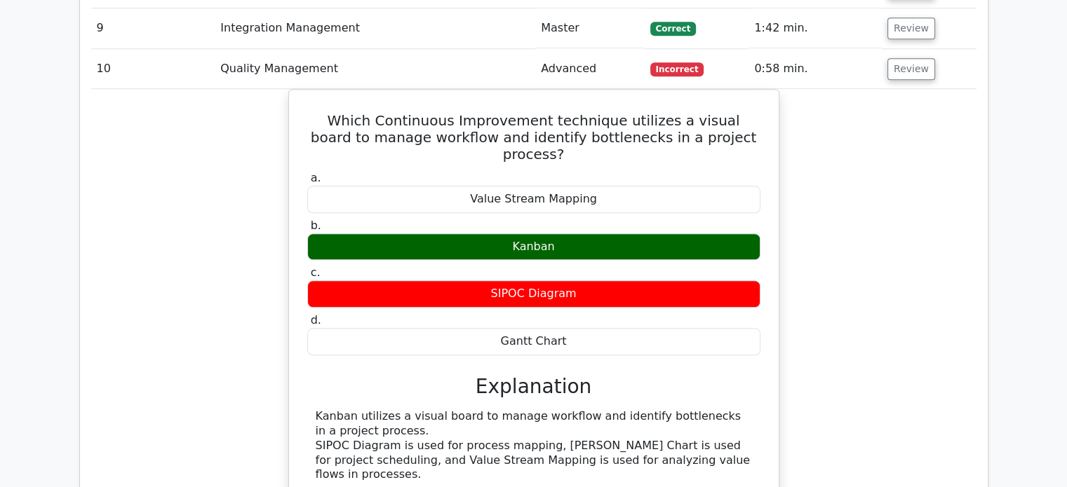
scroll to position [1321, 0]
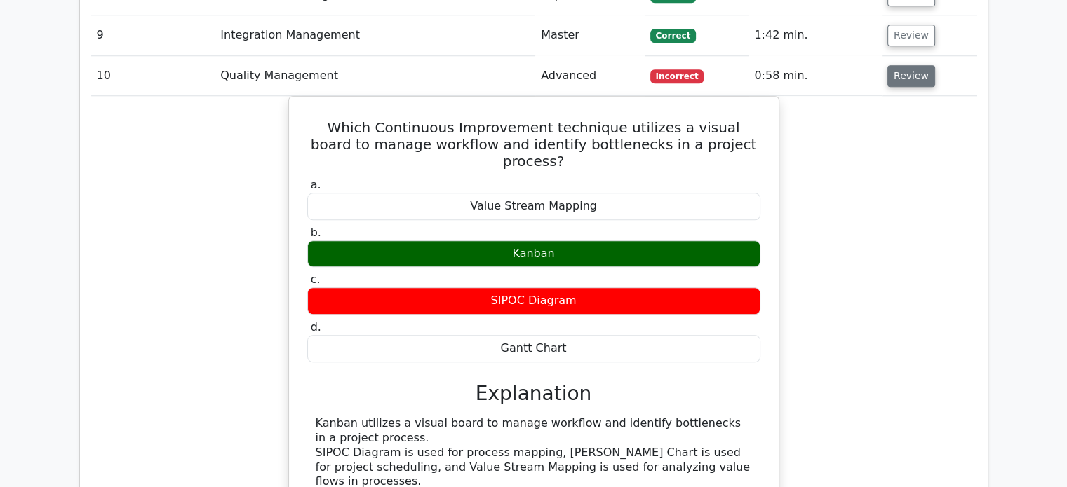
click at [912, 69] on button "Review" at bounding box center [911, 76] width 48 height 22
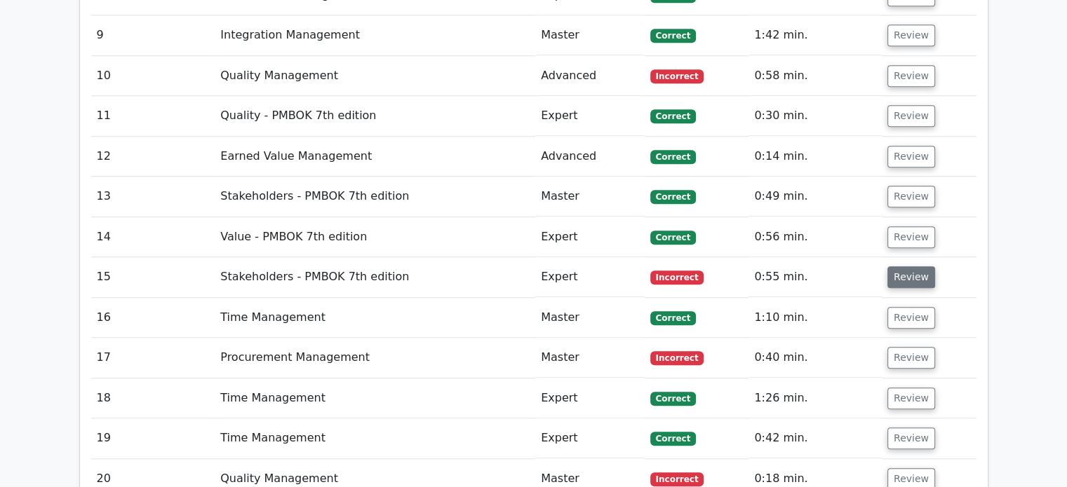
click at [904, 271] on button "Review" at bounding box center [911, 277] width 48 height 22
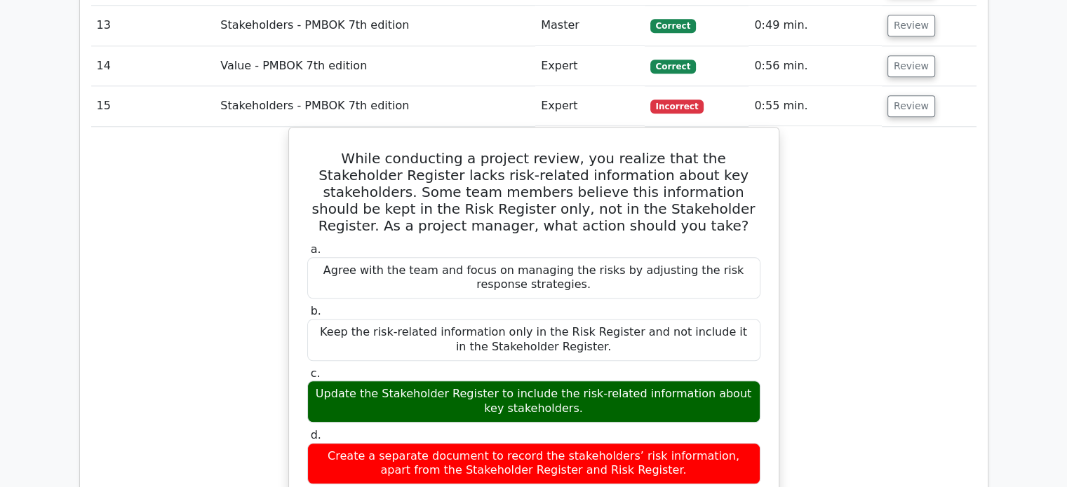
scroll to position [1490, 0]
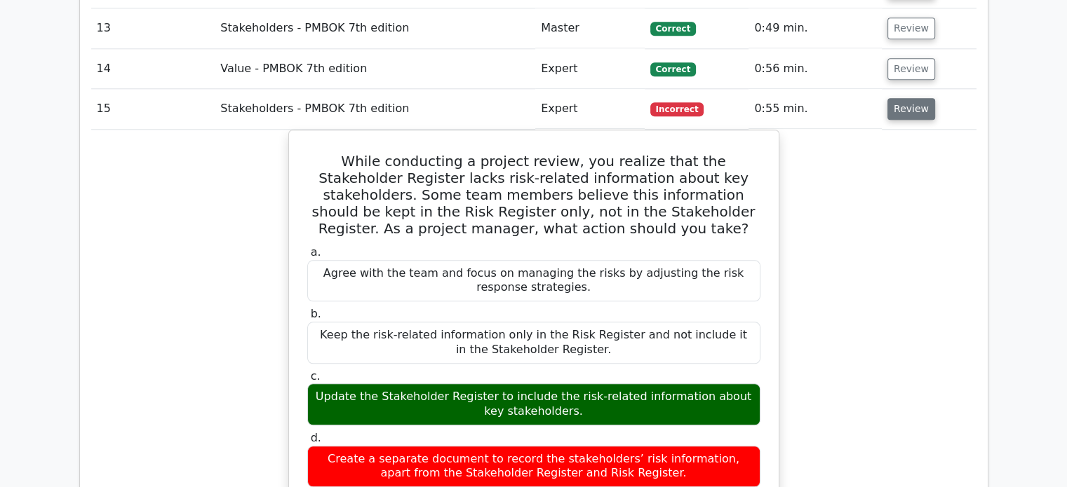
click at [903, 98] on button "Review" at bounding box center [911, 109] width 48 height 22
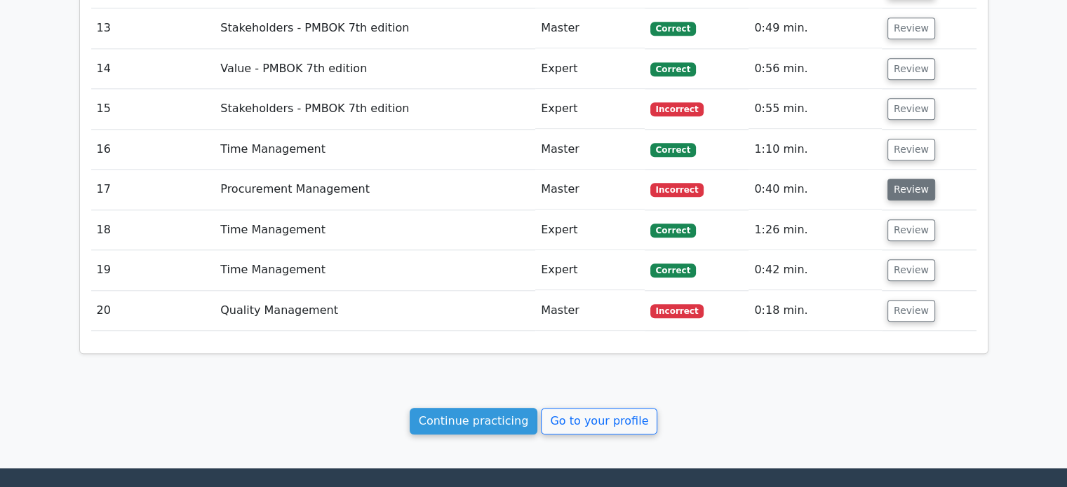
click at [900, 196] on button "Review" at bounding box center [911, 190] width 48 height 22
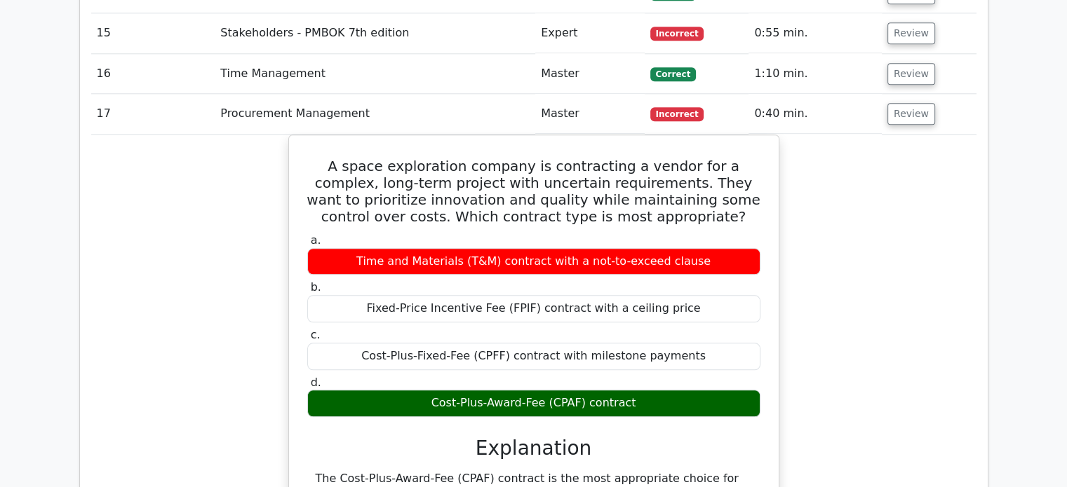
scroll to position [1565, 0]
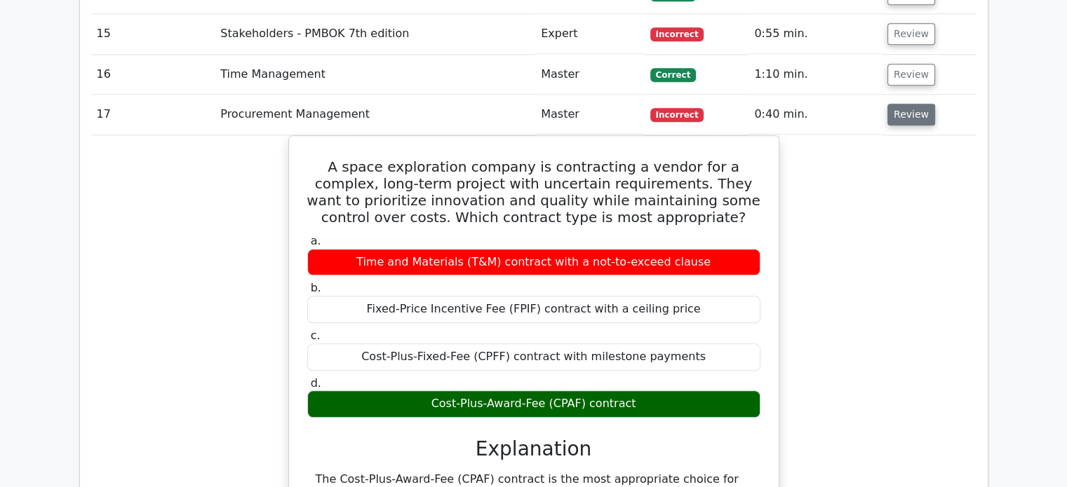
click at [913, 107] on button "Review" at bounding box center [911, 115] width 48 height 22
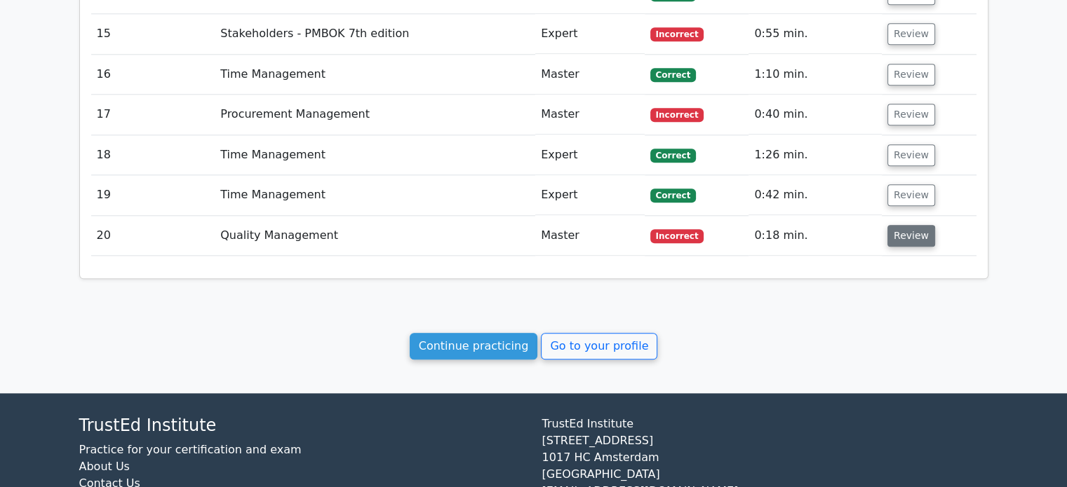
click at [904, 235] on button "Review" at bounding box center [911, 236] width 48 height 22
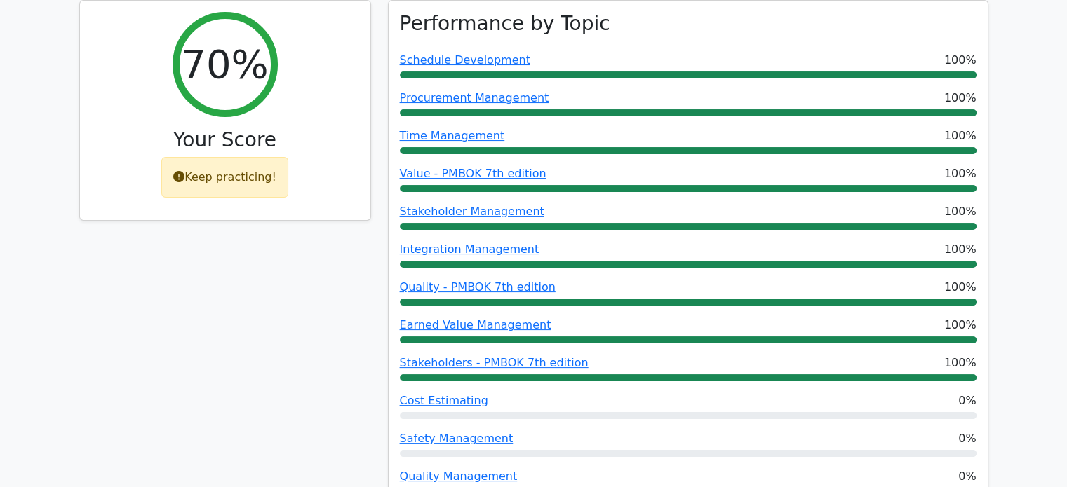
scroll to position [0, 0]
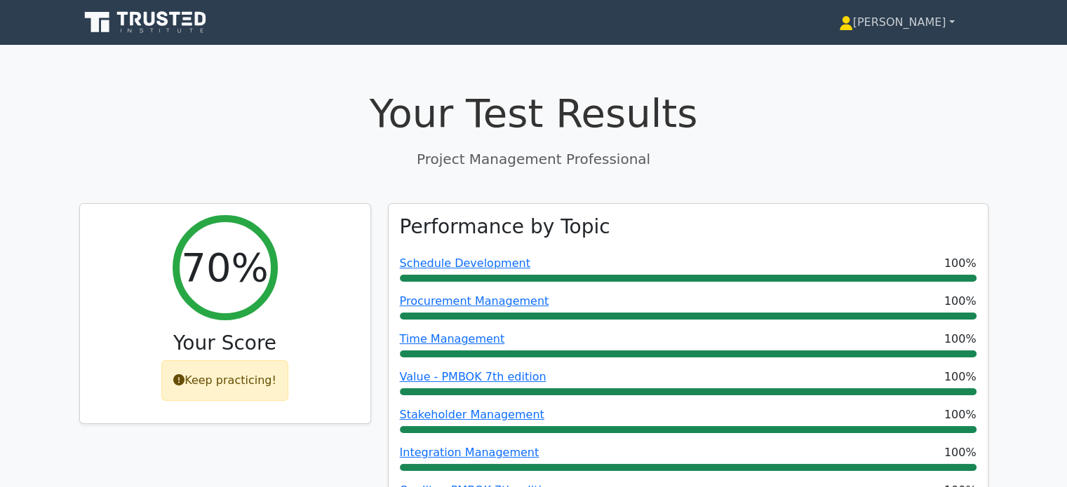
click at [954, 16] on link "[PERSON_NAME]" at bounding box center [896, 22] width 183 height 28
click at [898, 52] on link "Profile" at bounding box center [861, 55] width 111 height 22
